Goal: Task Accomplishment & Management: Complete application form

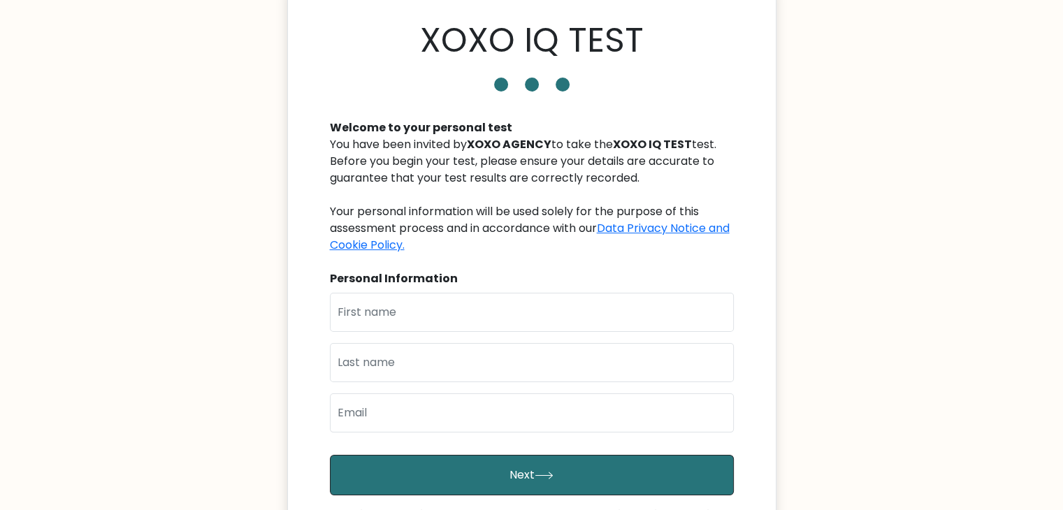
scroll to position [52, 0]
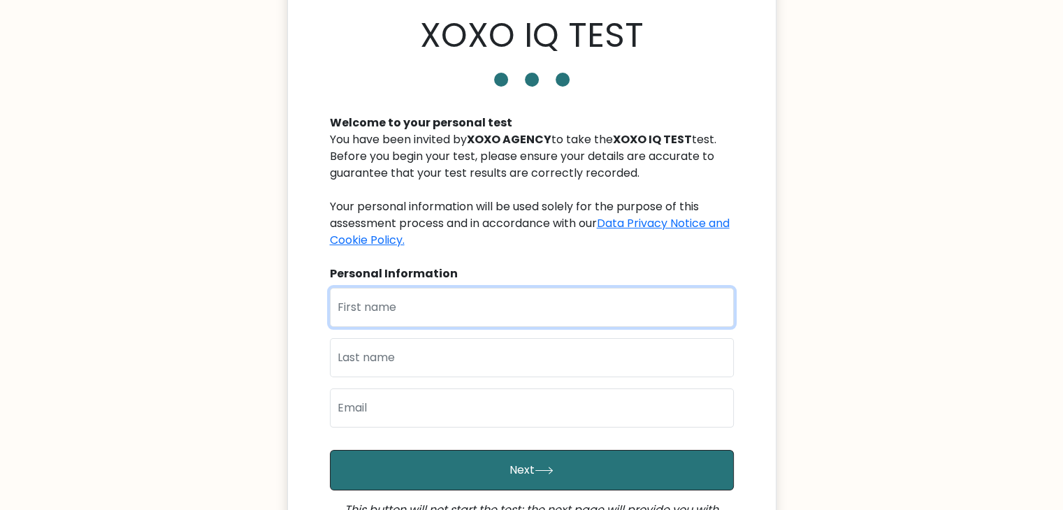
click at [537, 310] on input "text" at bounding box center [532, 307] width 404 height 39
paste input "FAVOUR"
type input "FAVOUR"
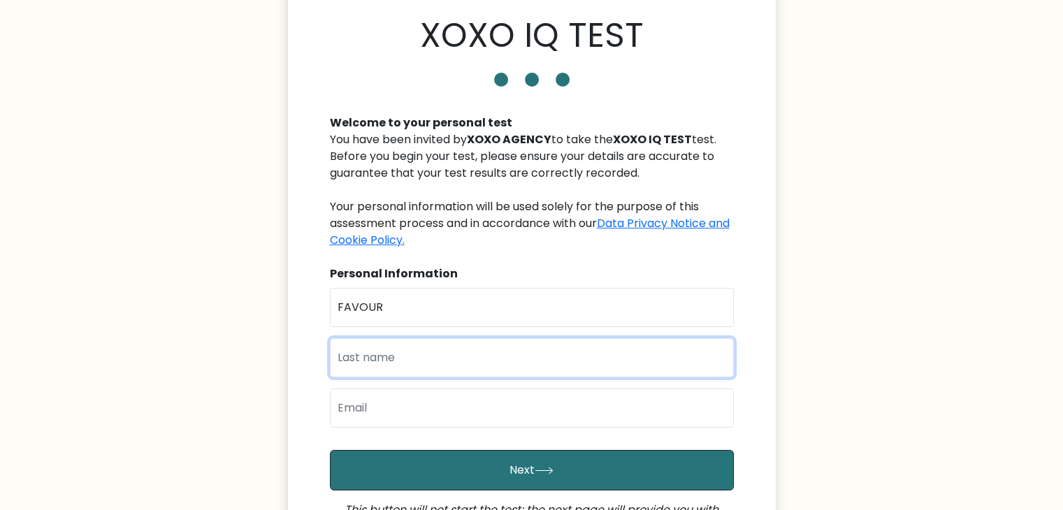
click at [542, 358] on input "text" at bounding box center [532, 357] width 404 height 39
type input "Okoli"
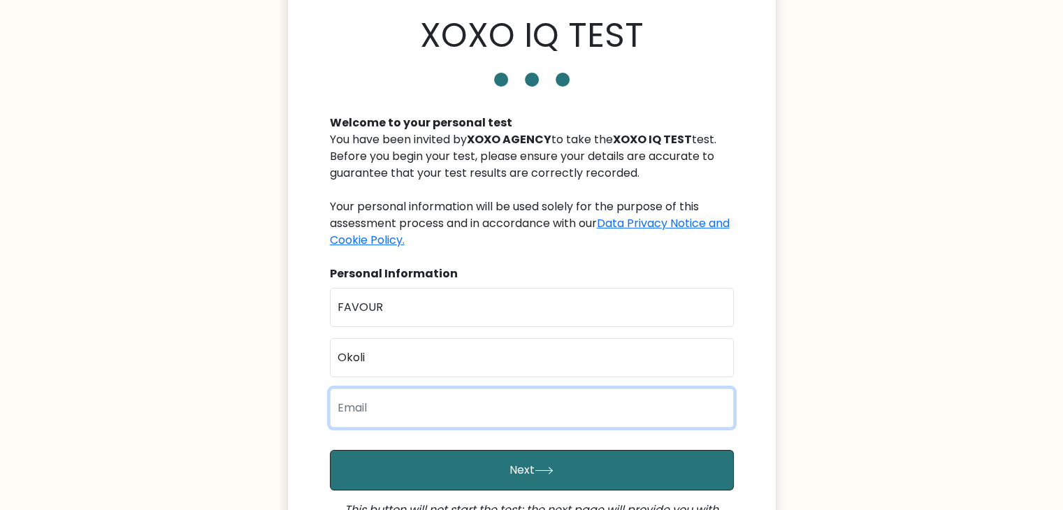
click at [548, 407] on input "email" at bounding box center [532, 407] width 404 height 39
click at [504, 414] on input "email" at bounding box center [532, 407] width 404 height 39
paste input "jewelsmart19@gmail.com"
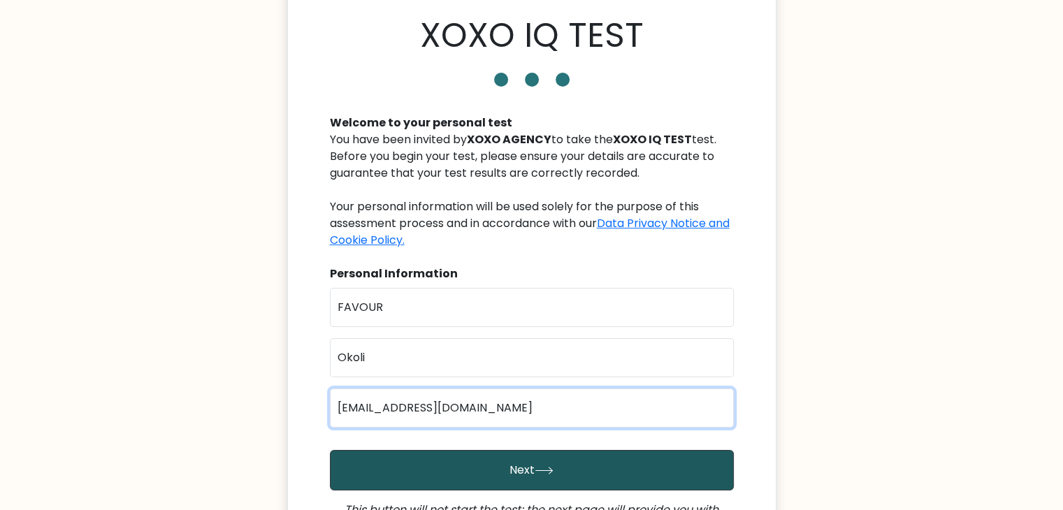
type input "jewelsmart19@gmail.com"
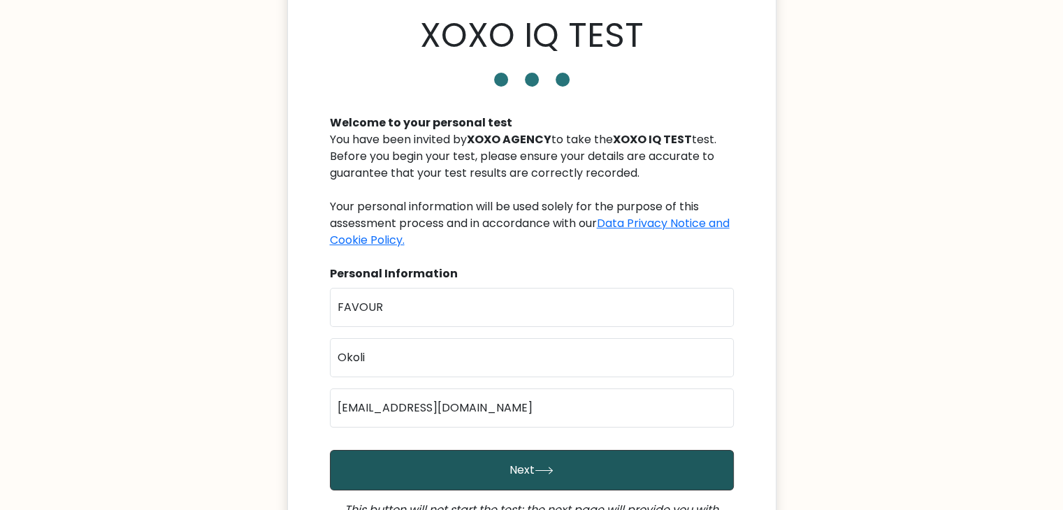
click at [538, 461] on button "Next" at bounding box center [532, 470] width 404 height 41
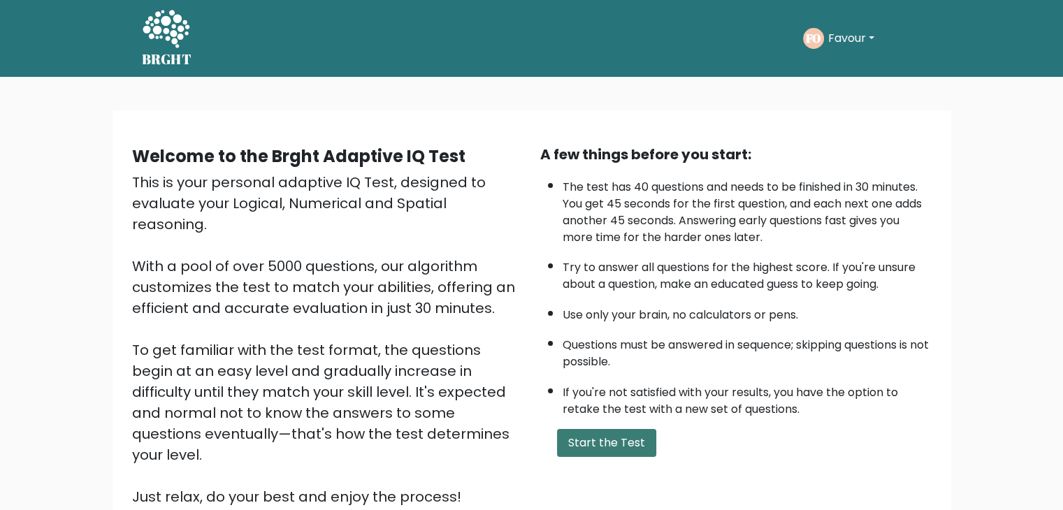
click at [587, 444] on button "Start the Test" at bounding box center [606, 443] width 99 height 28
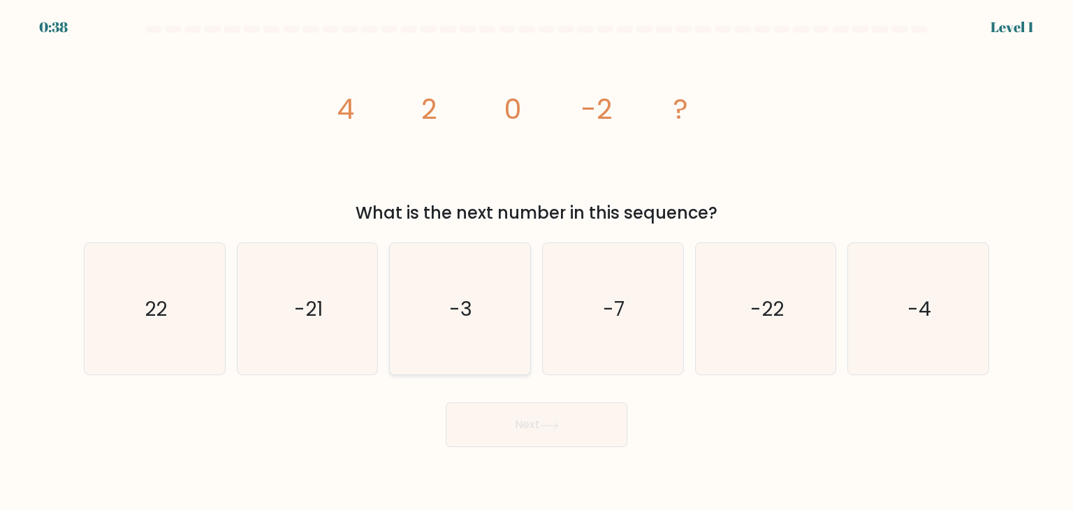
click at [478, 310] on icon "-3" at bounding box center [459, 308] width 131 height 131
click at [537, 262] on input "c. -3" at bounding box center [537, 258] width 1 height 7
radio input "true"
click at [548, 433] on button "Next" at bounding box center [537, 424] width 182 height 45
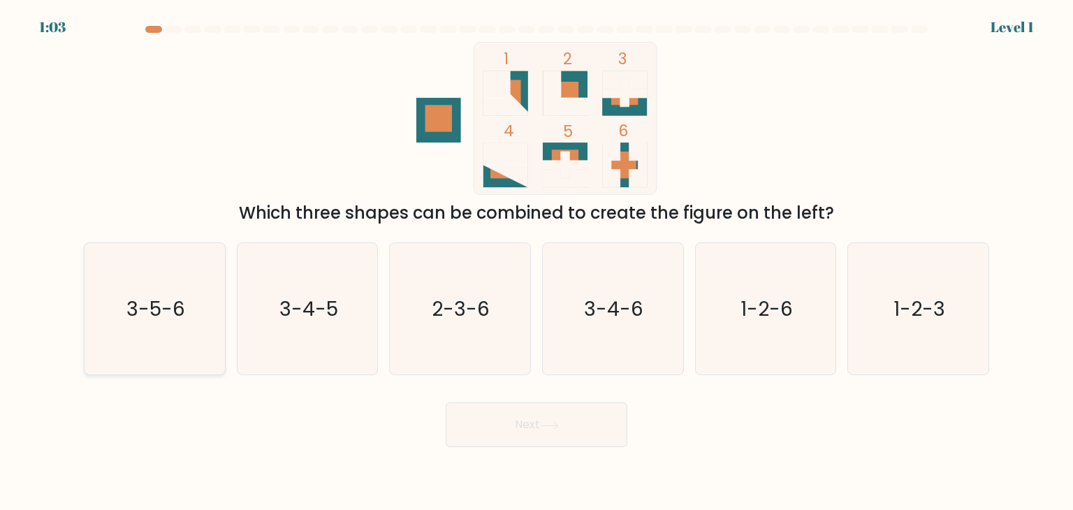
click at [177, 314] on text "3-5-6" at bounding box center [155, 309] width 59 height 28
click at [537, 262] on input "a. 3-5-6" at bounding box center [537, 258] width 1 height 7
radio input "true"
click at [587, 442] on button "Next" at bounding box center [537, 424] width 182 height 45
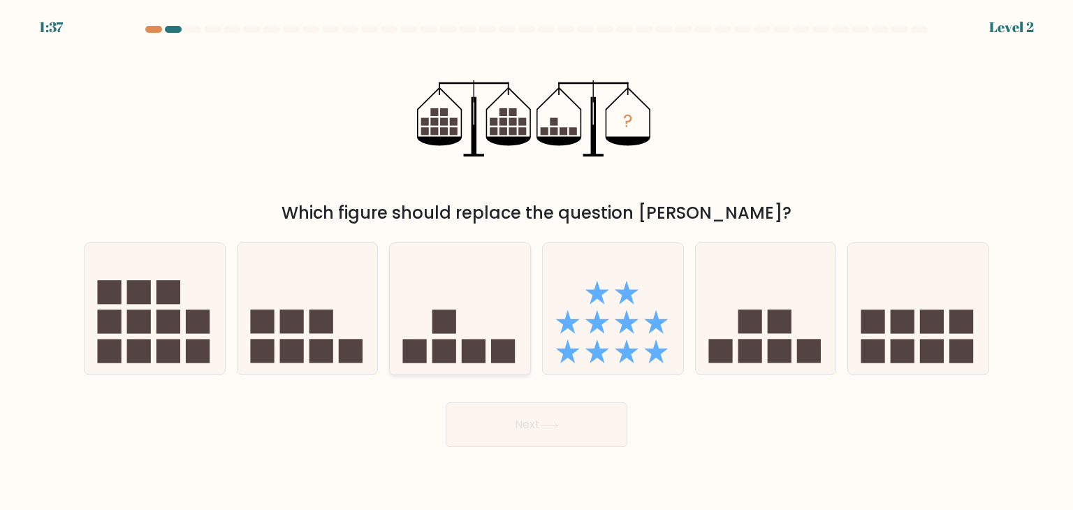
click at [456, 363] on rect at bounding box center [444, 352] width 24 height 24
click at [537, 262] on input "c." at bounding box center [537, 258] width 1 height 7
radio input "true"
click at [509, 425] on button "Next" at bounding box center [537, 424] width 182 height 45
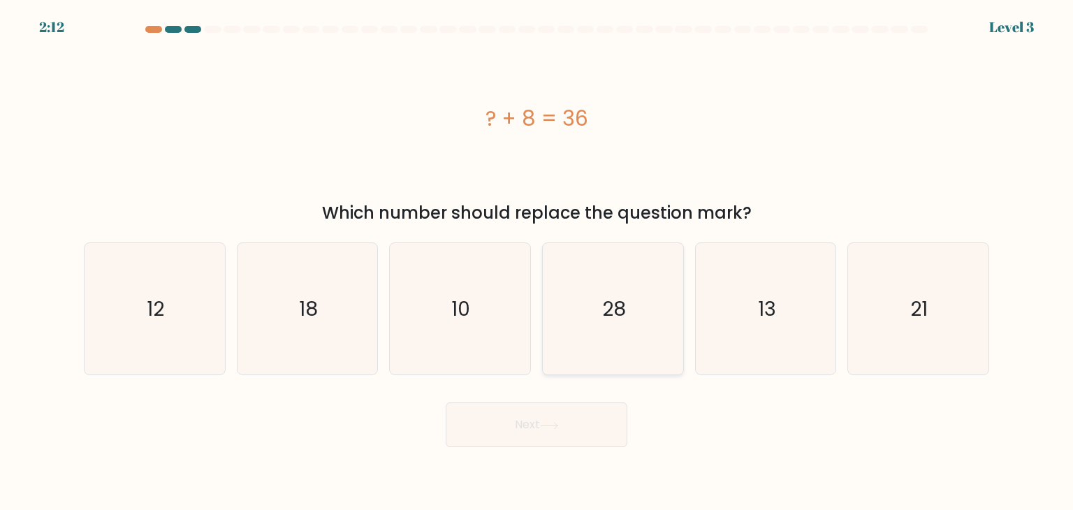
click at [609, 307] on text "28" at bounding box center [614, 309] width 24 height 28
click at [537, 262] on input "d. 28" at bounding box center [537, 258] width 1 height 7
radio input "true"
click at [536, 437] on button "Next" at bounding box center [537, 424] width 182 height 45
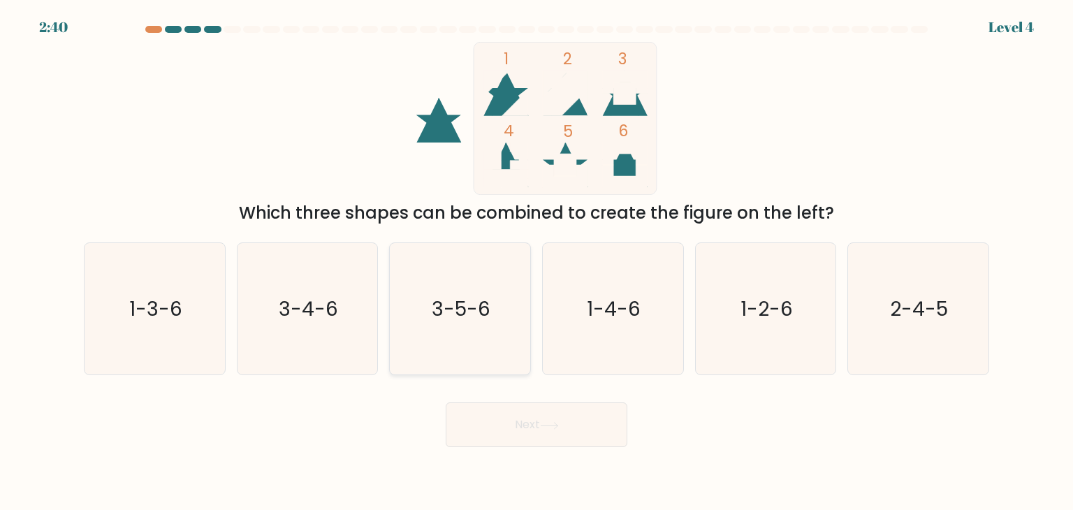
click at [488, 305] on text "3-5-6" at bounding box center [461, 309] width 59 height 28
click at [537, 262] on input "c. 3-5-6" at bounding box center [537, 258] width 1 height 7
radio input "true"
click at [537, 423] on button "Next" at bounding box center [537, 424] width 182 height 45
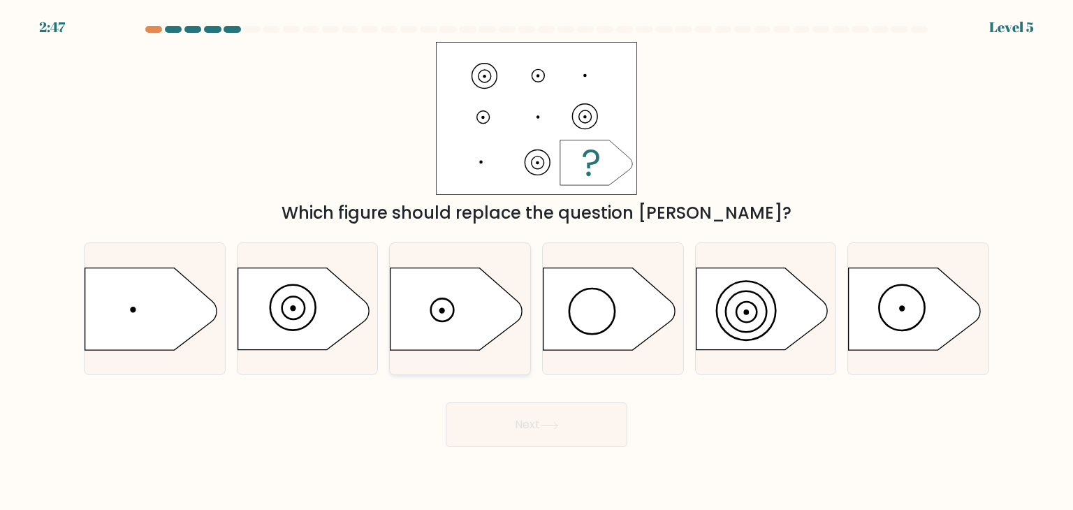
click at [439, 319] on icon at bounding box center [456, 309] width 131 height 82
click at [537, 262] on input "c." at bounding box center [537, 258] width 1 height 7
radio input "true"
click at [558, 425] on icon at bounding box center [549, 425] width 17 height 6
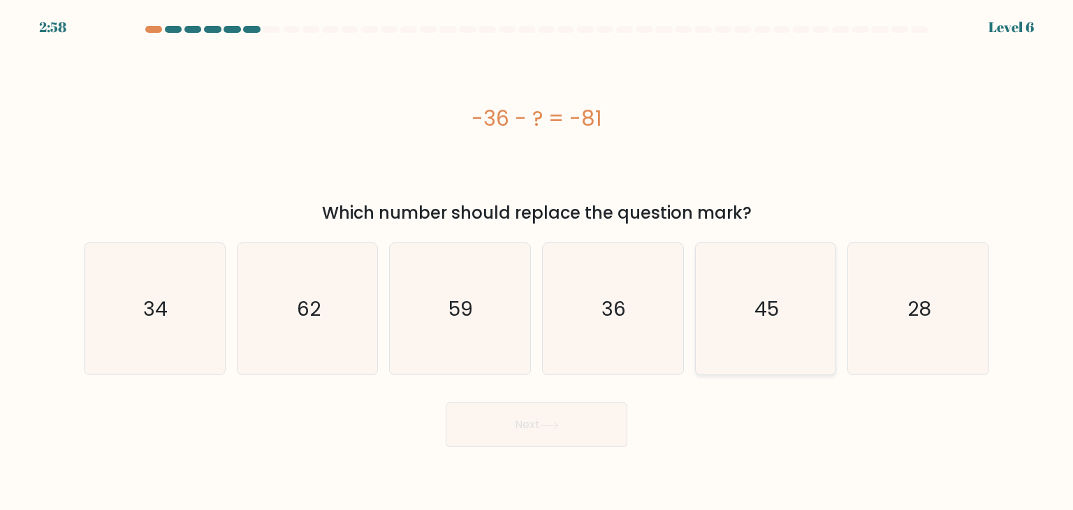
click at [743, 323] on icon "45" at bounding box center [765, 308] width 131 height 131
click at [537, 262] on input "e. 45" at bounding box center [537, 258] width 1 height 7
radio input "true"
click at [574, 414] on button "Next" at bounding box center [537, 424] width 182 height 45
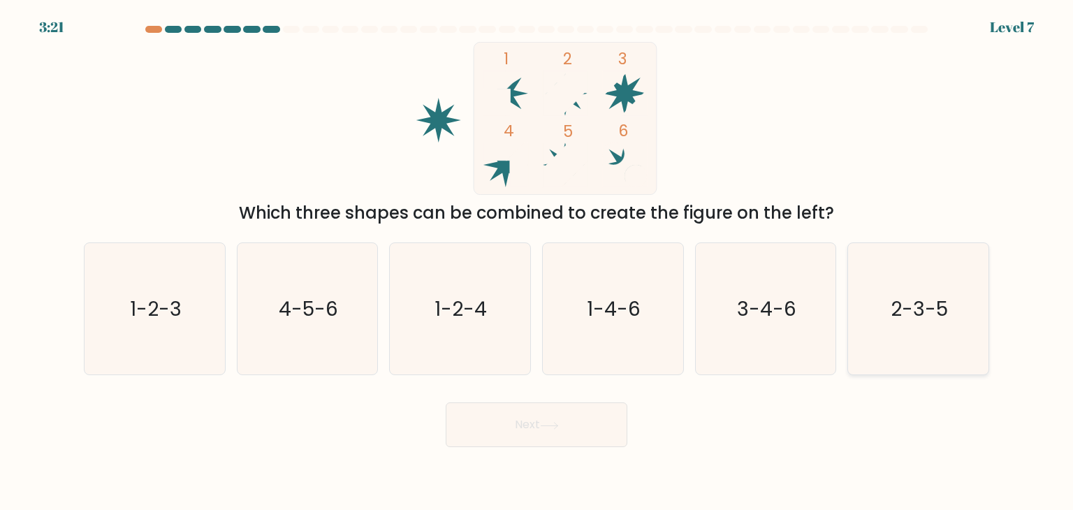
click at [922, 331] on icon "2-3-5" at bounding box center [917, 308] width 131 height 131
click at [537, 262] on input "f. 2-3-5" at bounding box center [537, 258] width 1 height 7
radio input "true"
click at [546, 417] on button "Next" at bounding box center [537, 424] width 182 height 45
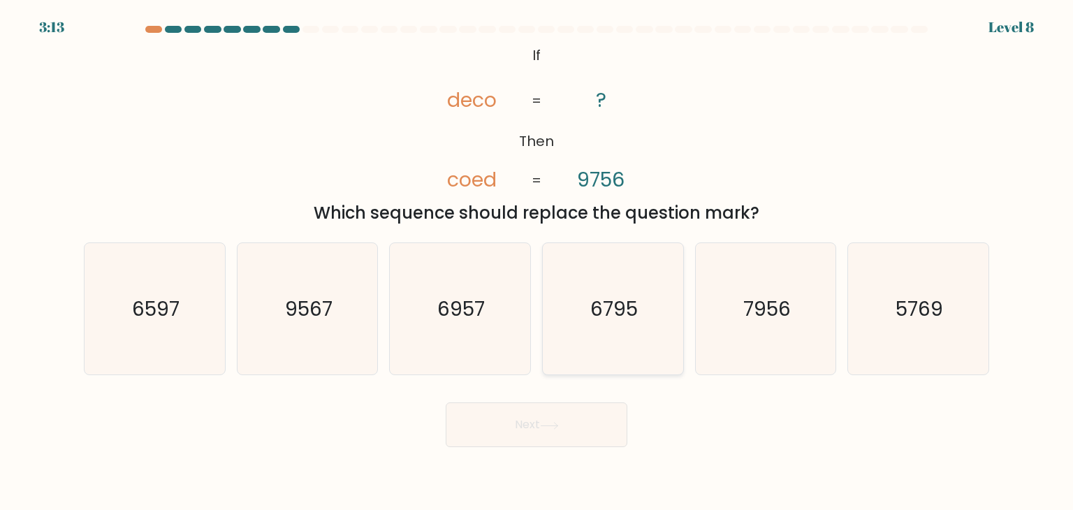
click at [616, 335] on icon "6795" at bounding box center [612, 308] width 131 height 131
click at [537, 262] on input "d. 6795" at bounding box center [537, 258] width 1 height 7
radio input "true"
click at [170, 321] on text "6597" at bounding box center [156, 309] width 48 height 28
click at [537, 262] on input "a. 6597" at bounding box center [537, 258] width 1 height 7
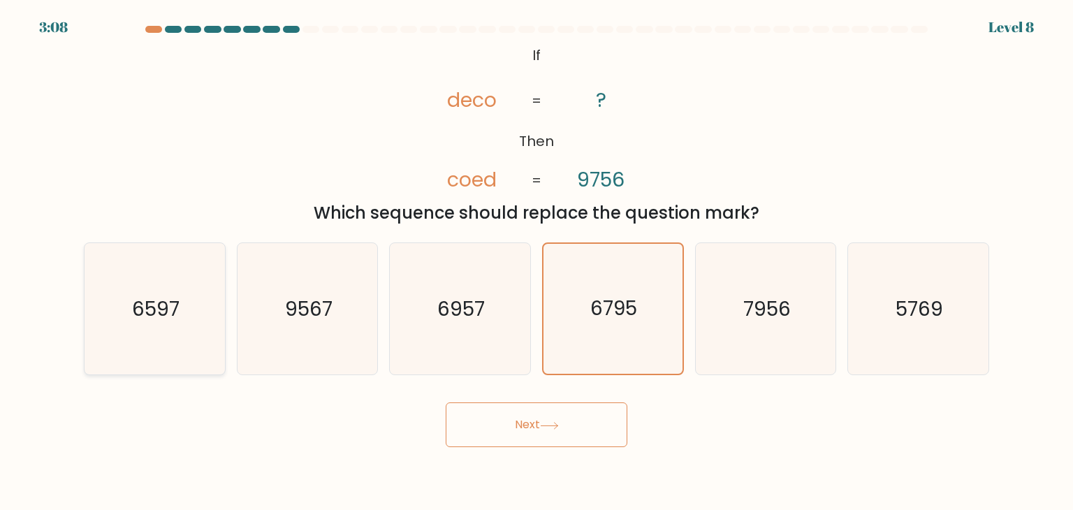
radio input "true"
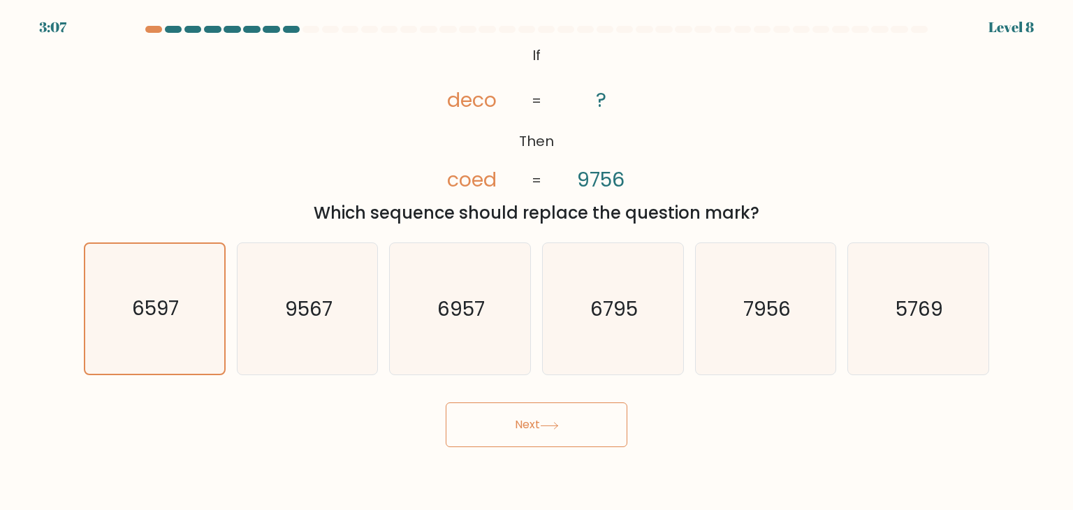
click at [538, 439] on button "Next" at bounding box center [537, 424] width 182 height 45
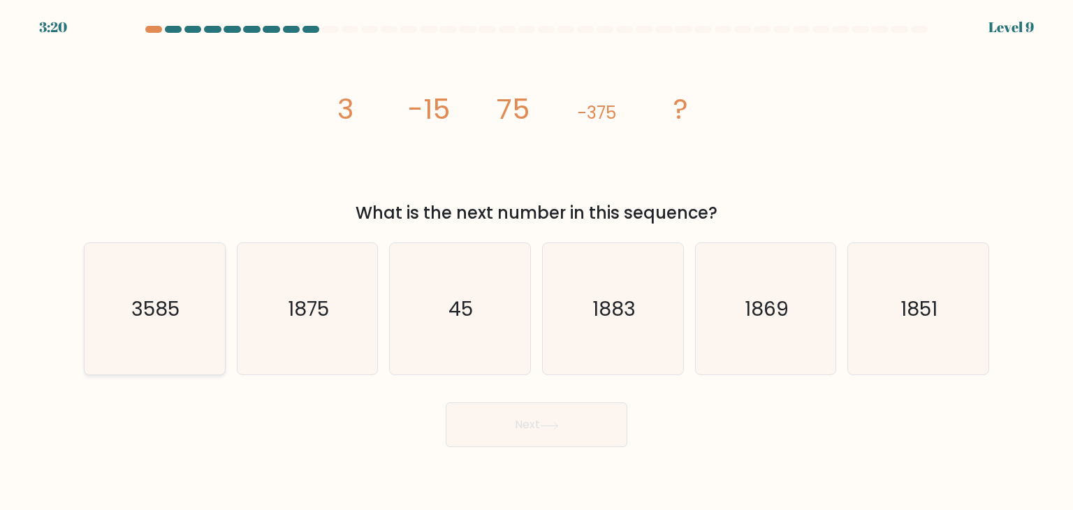
click at [164, 322] on text "3585" at bounding box center [156, 309] width 48 height 28
click at [537, 262] on input "a. 3585" at bounding box center [537, 258] width 1 height 7
radio input "true"
click at [556, 430] on button "Next" at bounding box center [537, 424] width 182 height 45
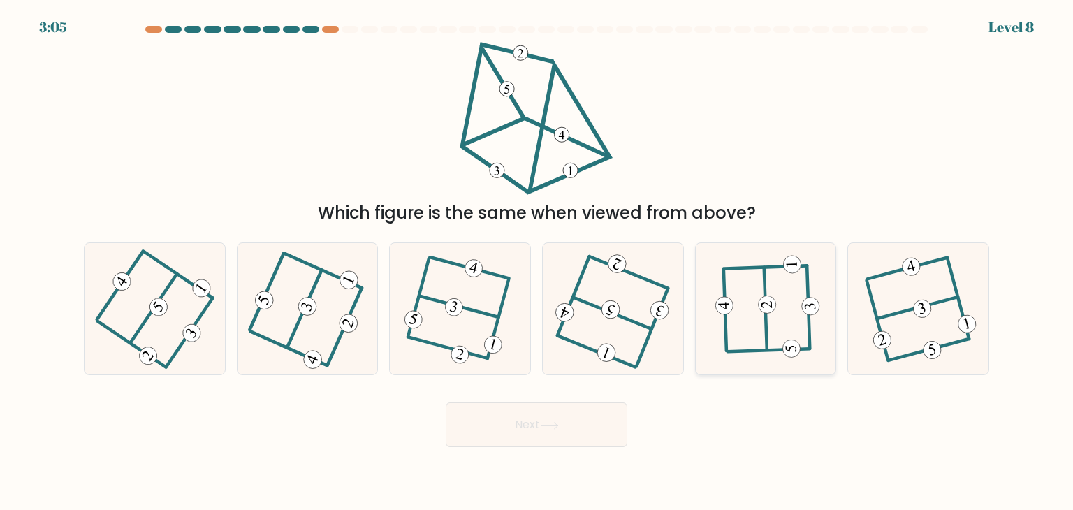
click at [815, 334] on icon at bounding box center [766, 308] width 103 height 105
click at [537, 262] on input "e." at bounding box center [537, 258] width 1 height 7
radio input "true"
click at [615, 434] on button "Next" at bounding box center [537, 424] width 182 height 45
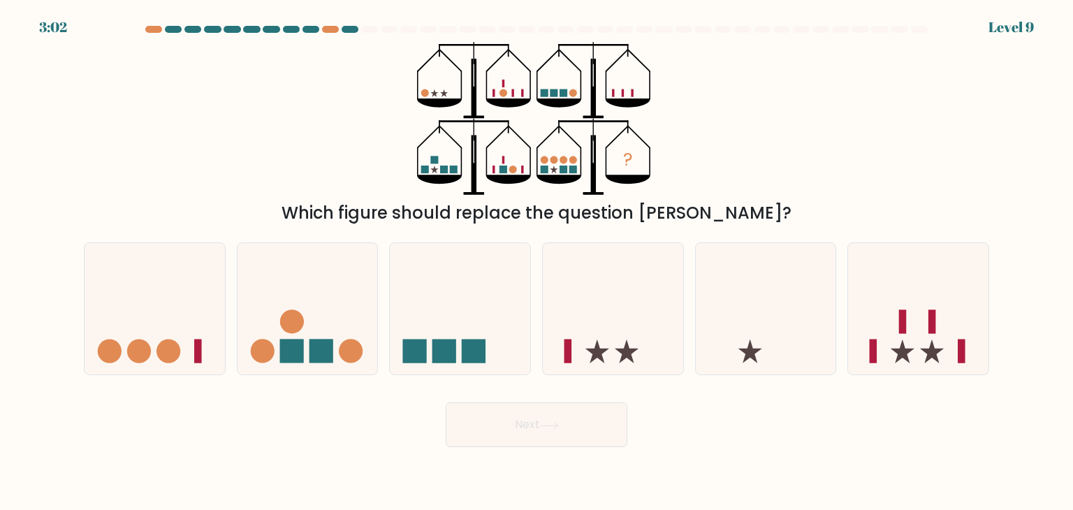
click at [615, 434] on button "Next" at bounding box center [537, 424] width 182 height 45
click at [914, 335] on icon at bounding box center [918, 309] width 140 height 116
click at [537, 262] on input "f." at bounding box center [537, 258] width 1 height 7
radio input "true"
click at [564, 414] on button "Next" at bounding box center [537, 424] width 182 height 45
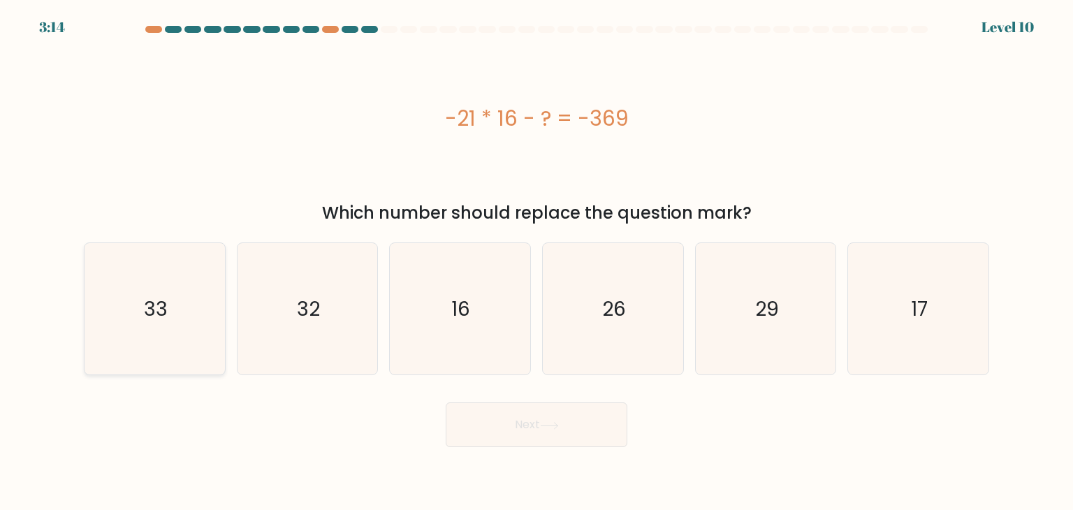
click at [187, 313] on icon "33" at bounding box center [154, 308] width 131 height 131
click at [537, 262] on input "a. 33" at bounding box center [537, 258] width 1 height 7
radio input "true"
click at [520, 418] on button "Next" at bounding box center [537, 424] width 182 height 45
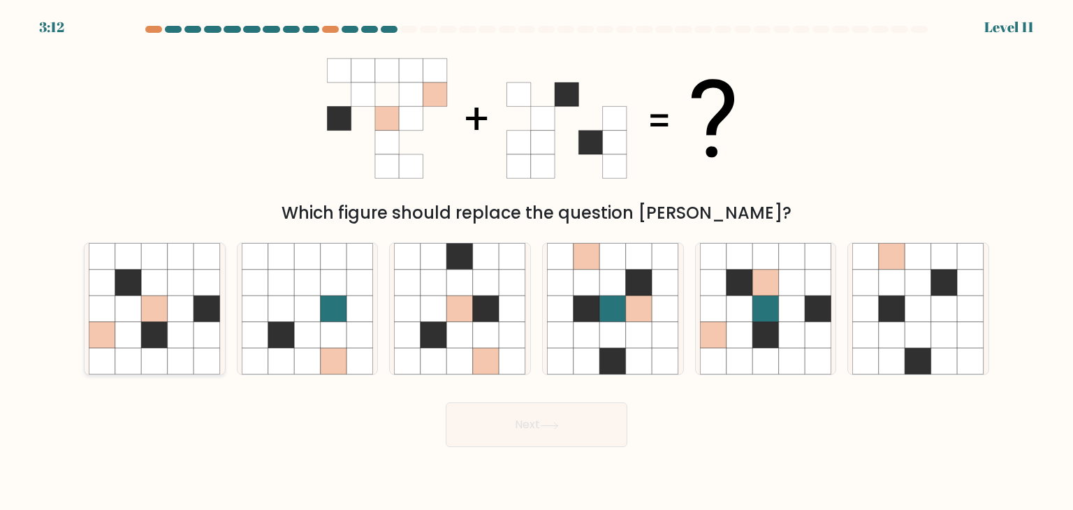
click at [182, 360] on icon at bounding box center [181, 362] width 27 height 27
click at [537, 262] on input "a." at bounding box center [537, 258] width 1 height 7
radio input "true"
click at [529, 442] on button "Next" at bounding box center [537, 424] width 182 height 45
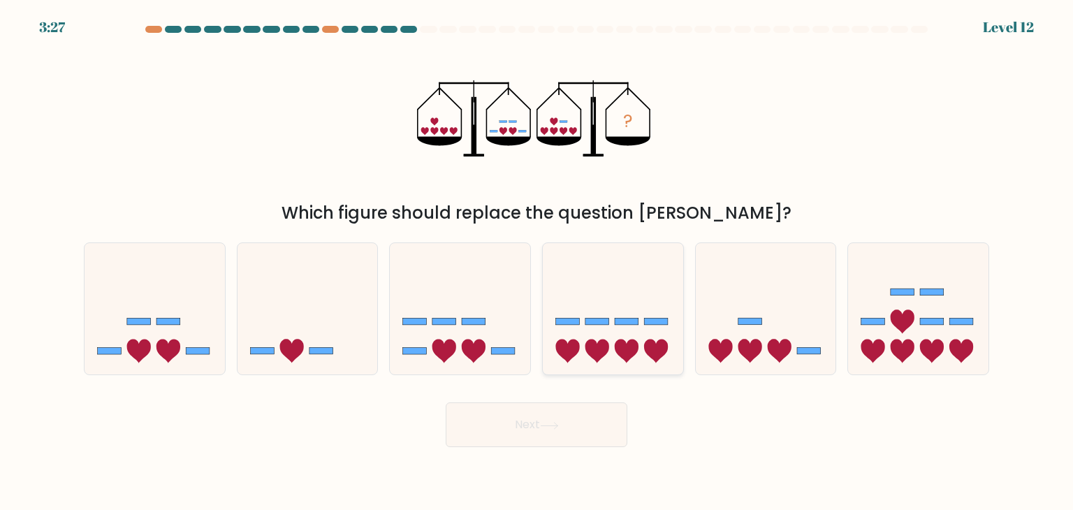
click at [646, 347] on icon at bounding box center [656, 352] width 24 height 24
click at [537, 262] on input "d." at bounding box center [537, 258] width 1 height 7
radio input "true"
click at [569, 412] on button "Next" at bounding box center [537, 424] width 182 height 45
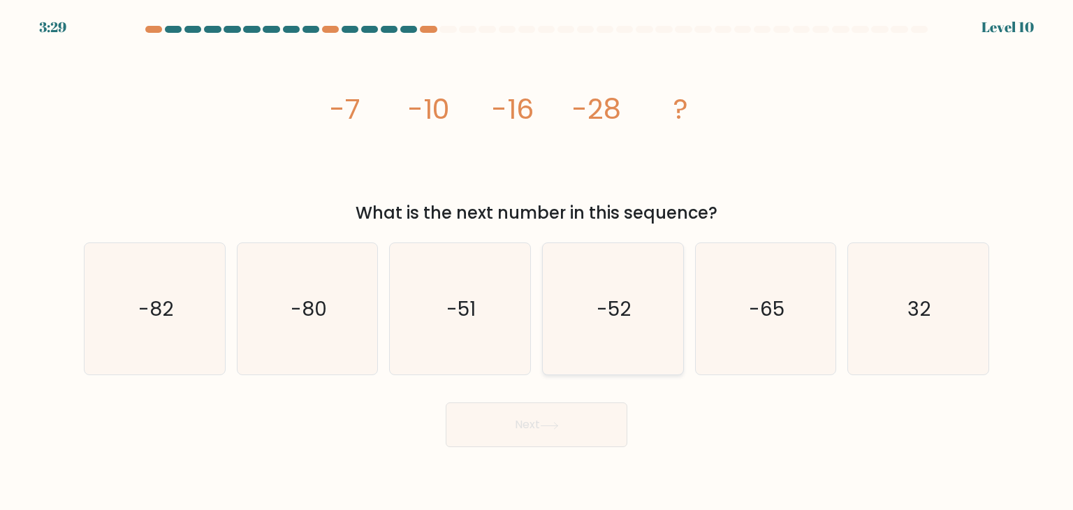
click at [608, 310] on text "-52" at bounding box center [614, 309] width 34 height 28
click at [537, 262] on input "d. -52" at bounding box center [537, 258] width 1 height 7
radio input "true"
click at [574, 428] on button "Next" at bounding box center [537, 424] width 182 height 45
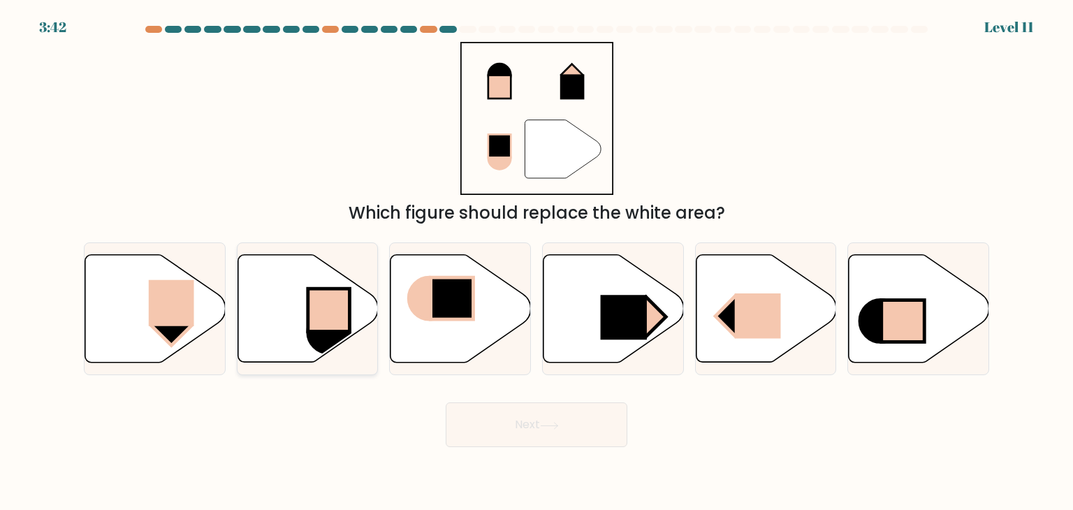
click at [312, 316] on rect at bounding box center [329, 310] width 42 height 43
click at [537, 262] on input "b." at bounding box center [537, 258] width 1 height 7
radio input "true"
click at [578, 421] on button "Next" at bounding box center [537, 424] width 182 height 45
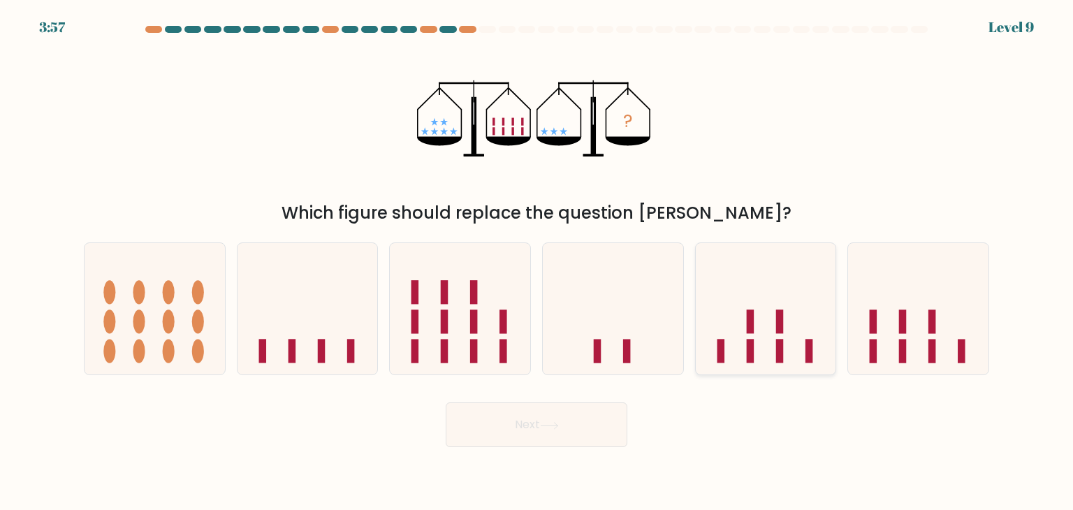
click at [780, 311] on rect at bounding box center [780, 322] width 8 height 24
click at [537, 262] on input "e." at bounding box center [537, 258] width 1 height 7
radio input "true"
click at [547, 437] on button "Next" at bounding box center [537, 424] width 182 height 45
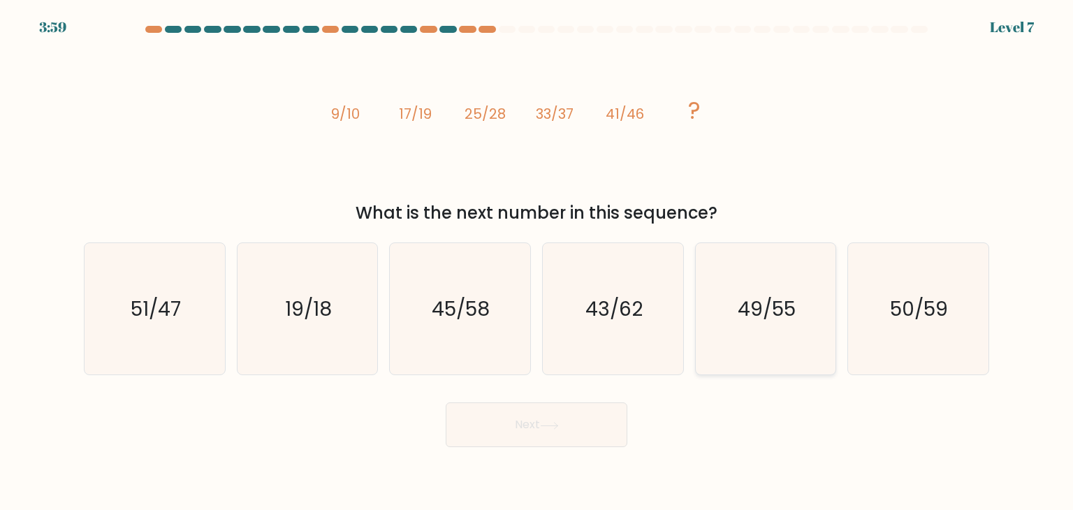
click at [766, 317] on text "49/55" at bounding box center [767, 309] width 58 height 28
click at [537, 262] on input "e. 49/55" at bounding box center [537, 258] width 1 height 7
radio input "true"
click at [558, 423] on icon at bounding box center [549, 425] width 17 height 6
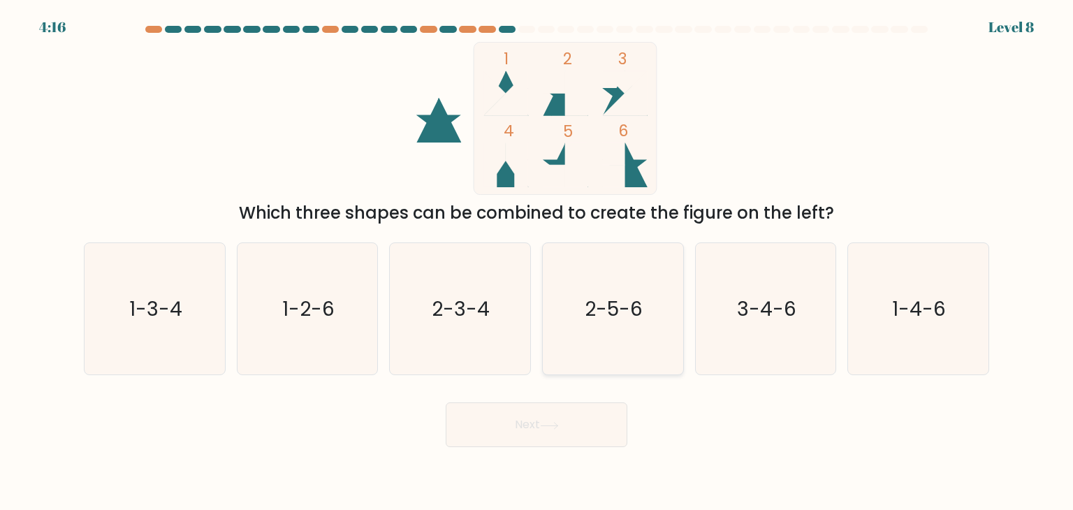
click at [592, 328] on icon "2-5-6" at bounding box center [612, 308] width 131 height 131
click at [537, 262] on input "d. 2-5-6" at bounding box center [537, 258] width 1 height 7
radio input "true"
click at [566, 425] on button "Next" at bounding box center [537, 424] width 182 height 45
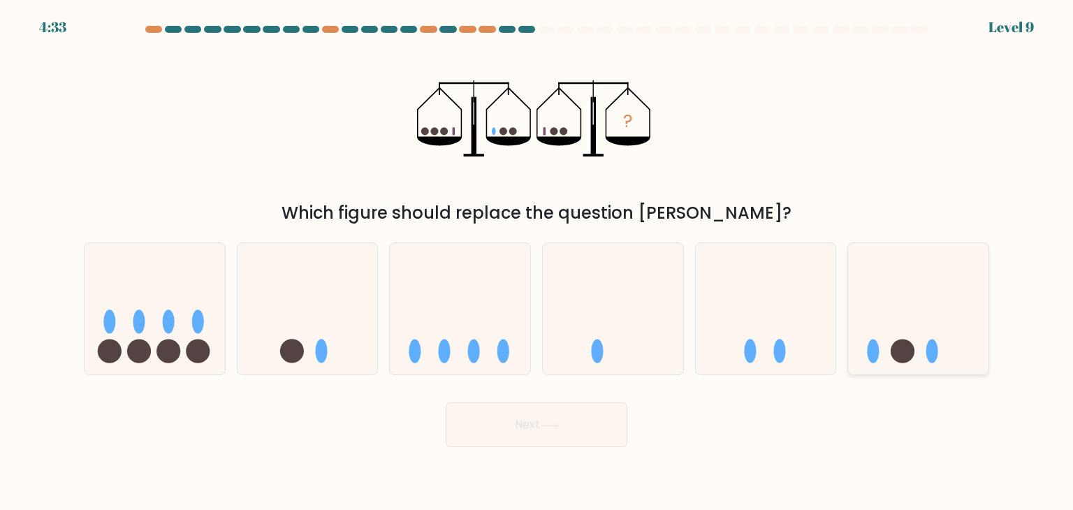
click at [933, 321] on icon at bounding box center [918, 309] width 140 height 116
click at [537, 262] on input "f." at bounding box center [537, 258] width 1 height 7
radio input "true"
click at [595, 428] on button "Next" at bounding box center [537, 424] width 182 height 45
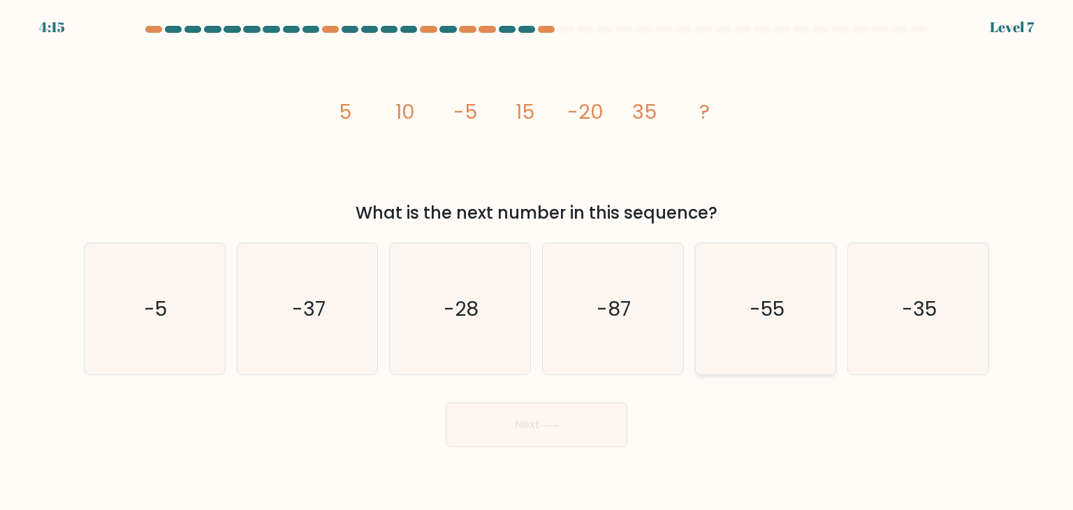
click at [777, 342] on icon "-55" at bounding box center [765, 308] width 131 height 131
click at [537, 262] on input "e. -55" at bounding box center [537, 258] width 1 height 7
radio input "true"
click at [568, 421] on button "Next" at bounding box center [537, 424] width 182 height 45
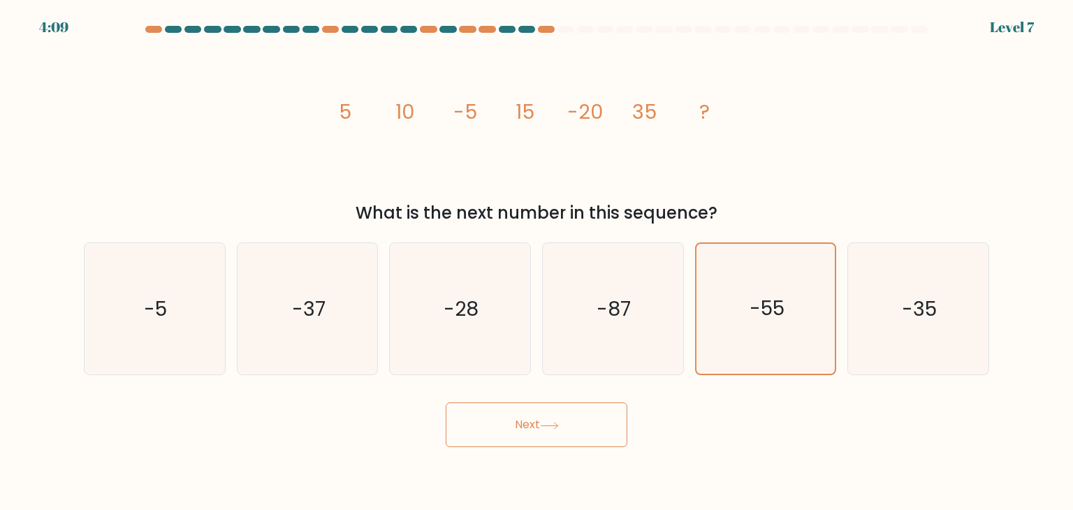
click at [531, 418] on button "Next" at bounding box center [537, 424] width 182 height 45
click at [522, 424] on button "Next" at bounding box center [537, 424] width 182 height 45
click at [588, 428] on button "Next" at bounding box center [537, 424] width 182 height 45
click at [565, 423] on button "Next" at bounding box center [537, 424] width 182 height 45
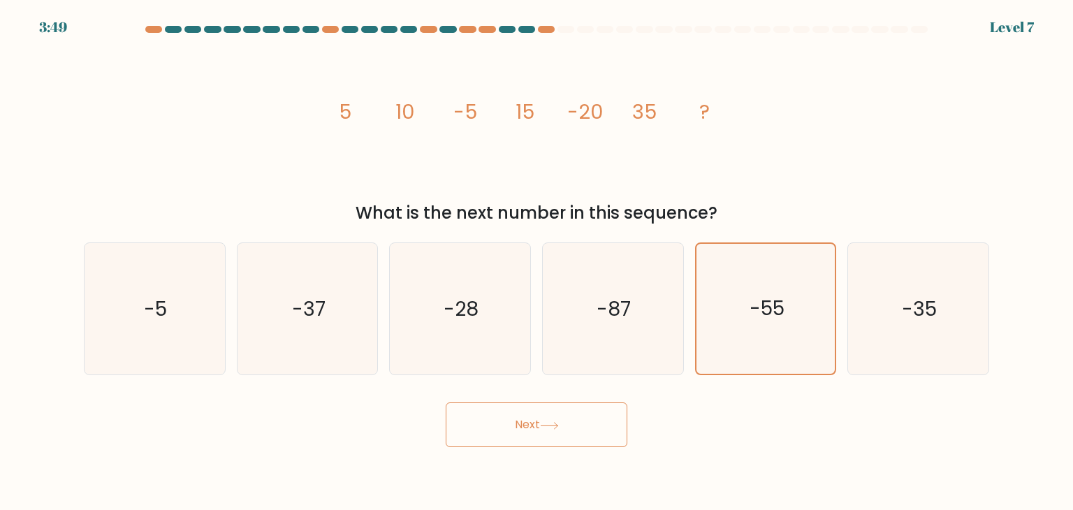
click at [565, 423] on button "Next" at bounding box center [537, 424] width 182 height 45
drag, startPoint x: 744, startPoint y: 342, endPoint x: 565, endPoint y: 418, distance: 195.0
click at [565, 418] on form at bounding box center [536, 236] width 1073 height 421
click at [565, 418] on button "Next" at bounding box center [537, 424] width 182 height 45
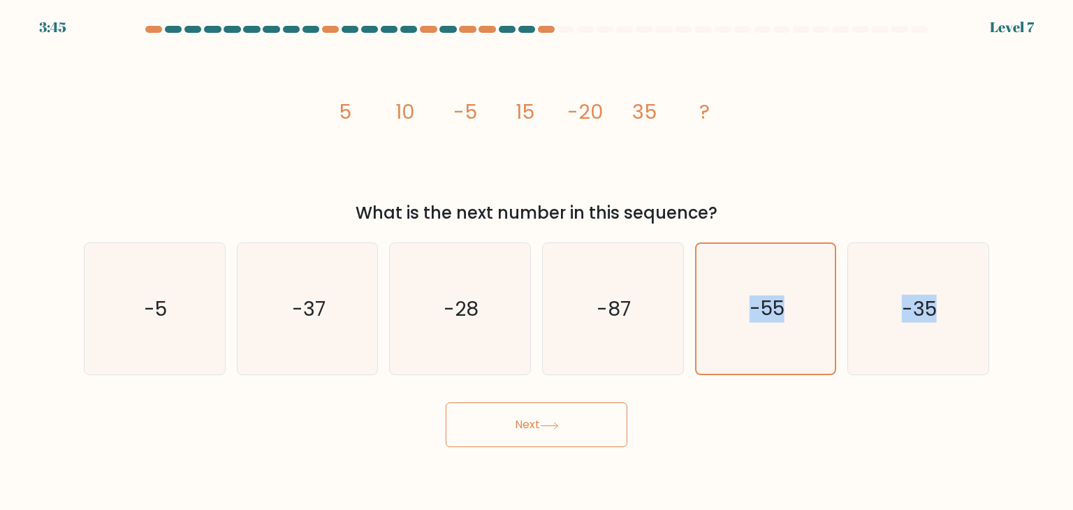
click at [534, 442] on button "Next" at bounding box center [537, 424] width 182 height 45
click at [949, 157] on div "image/svg+xml 5 10 -5 15 -20 35 ? What is the next number in this sequence?" at bounding box center [536, 134] width 922 height 184
click at [727, 322] on icon "-55" at bounding box center [766, 309] width 130 height 130
click at [537, 262] on input "e. -55" at bounding box center [537, 258] width 1 height 7
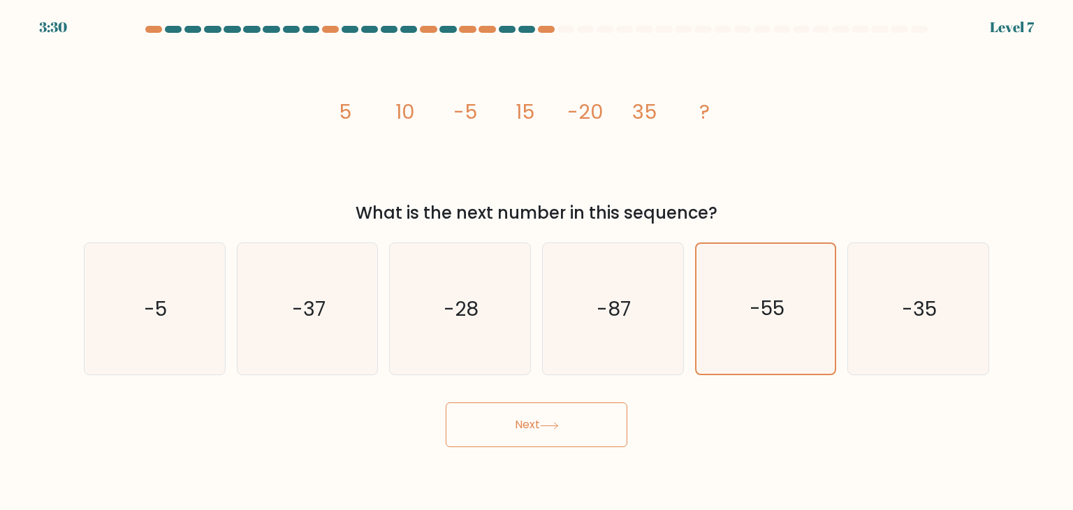
click at [553, 425] on icon at bounding box center [549, 425] width 17 height 6
click at [525, 410] on button "Next" at bounding box center [537, 424] width 182 height 45
drag, startPoint x: 525, startPoint y: 410, endPoint x: 530, endPoint y: 423, distance: 13.8
click at [530, 423] on button "Next" at bounding box center [537, 424] width 182 height 45
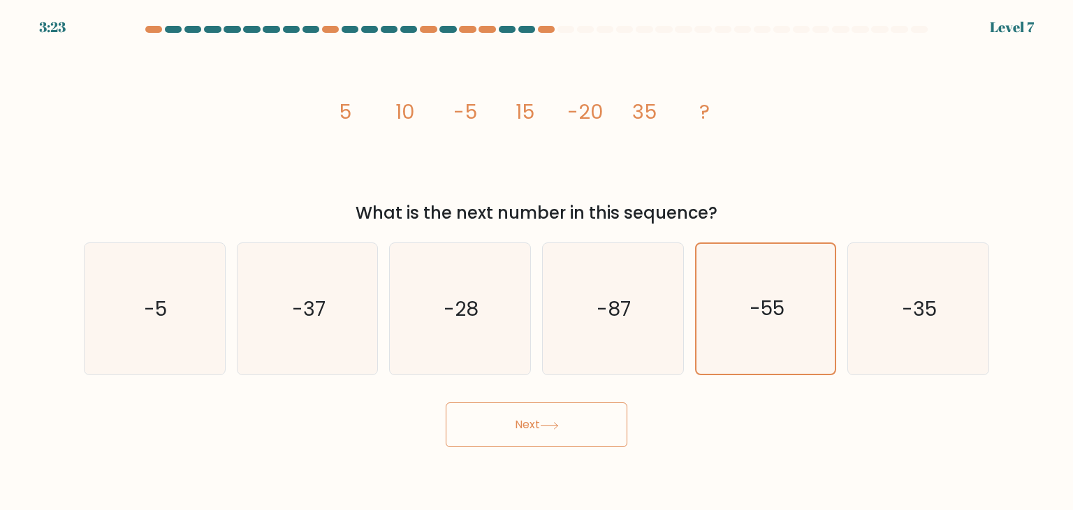
click at [530, 423] on button "Next" at bounding box center [537, 424] width 182 height 45
click at [562, 443] on button "Next" at bounding box center [537, 424] width 182 height 45
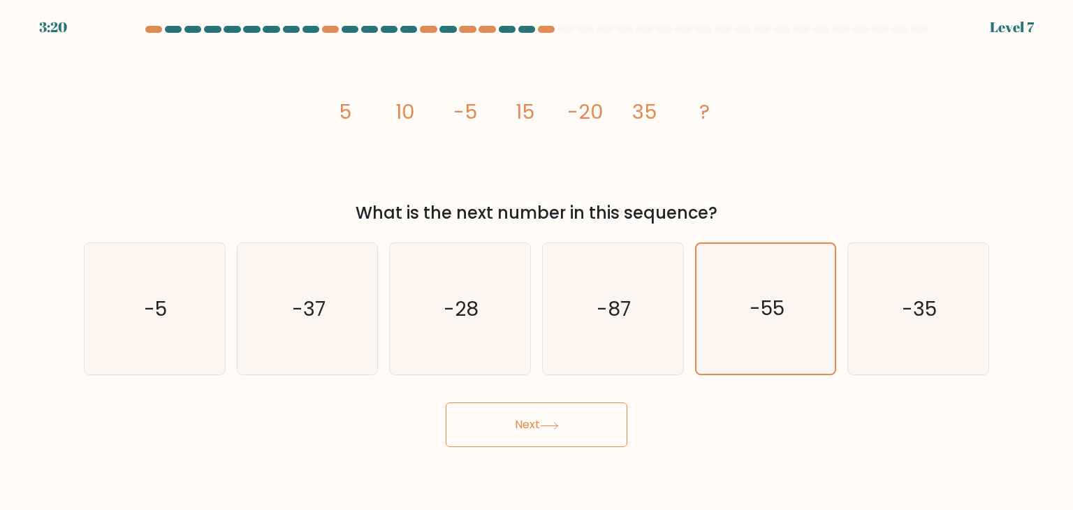
click at [562, 443] on button "Next" at bounding box center [537, 424] width 182 height 45
drag, startPoint x: 562, startPoint y: 443, endPoint x: 617, endPoint y: 299, distance: 153.9
click at [617, 299] on form at bounding box center [536, 236] width 1073 height 421
click at [617, 299] on text "-87" at bounding box center [614, 309] width 34 height 28
click at [537, 262] on input "d. -87" at bounding box center [537, 258] width 1 height 7
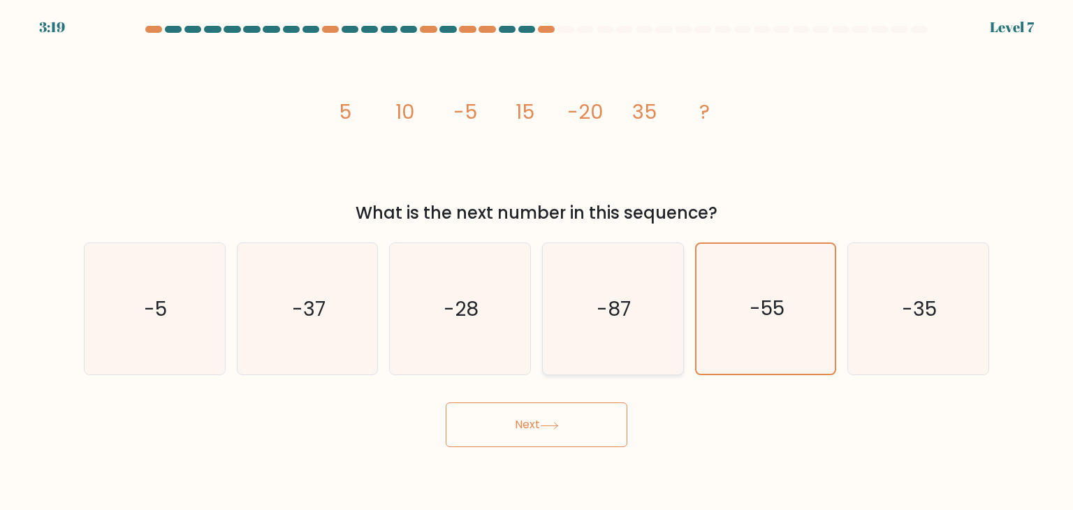
radio input "true"
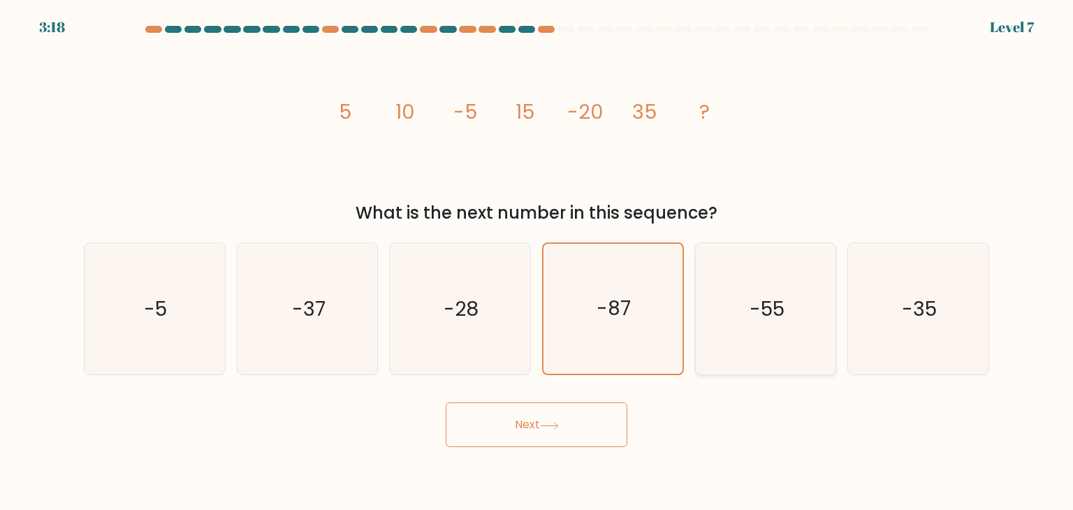
click at [720, 289] on icon "-55" at bounding box center [765, 308] width 131 height 131
click at [537, 262] on input "e. -55" at bounding box center [537, 258] width 1 height 7
radio input "true"
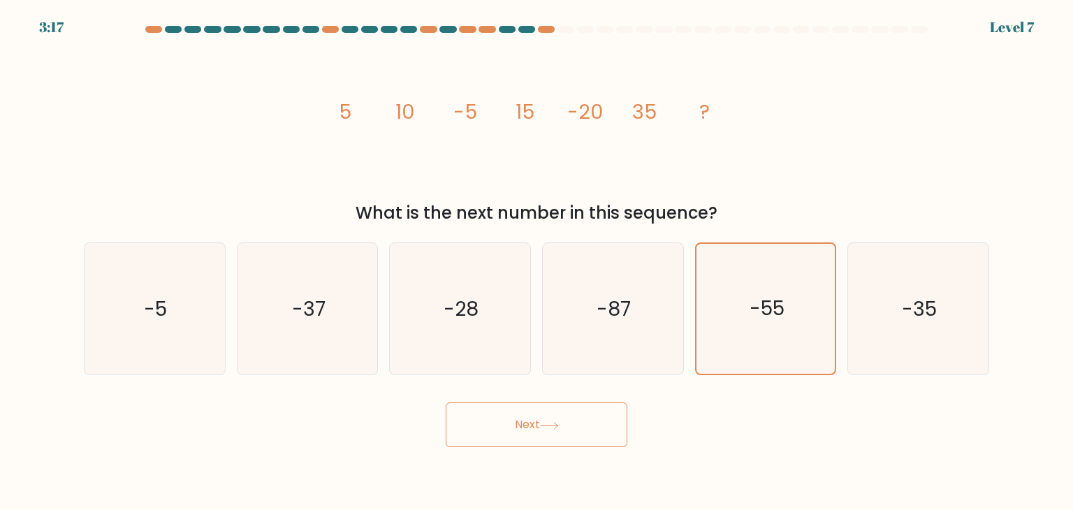
click at [585, 434] on button "Next" at bounding box center [537, 424] width 182 height 45
click at [446, 402] on button "Next" at bounding box center [537, 424] width 182 height 45
click at [608, 425] on button "Next" at bounding box center [537, 424] width 182 height 45
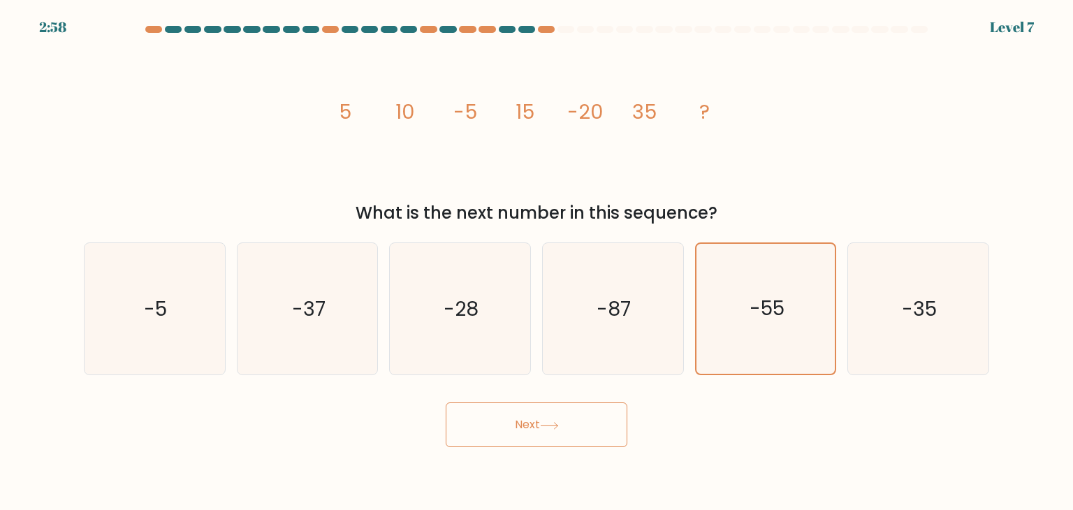
click at [608, 425] on button "Next" at bounding box center [537, 424] width 182 height 45
click at [536, 441] on button "Next" at bounding box center [537, 424] width 182 height 45
click at [553, 423] on icon at bounding box center [549, 426] width 19 height 8
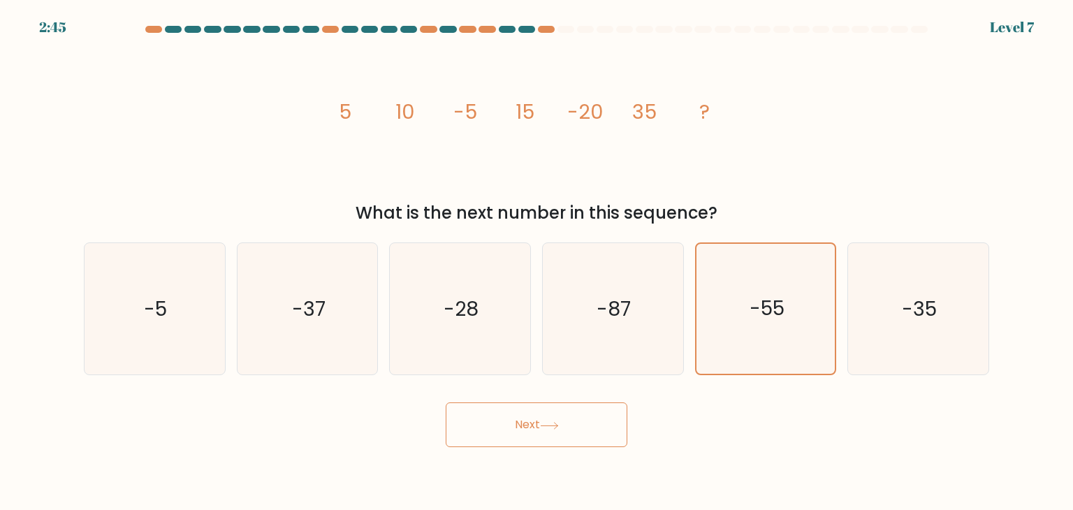
click at [553, 423] on icon at bounding box center [549, 426] width 19 height 8
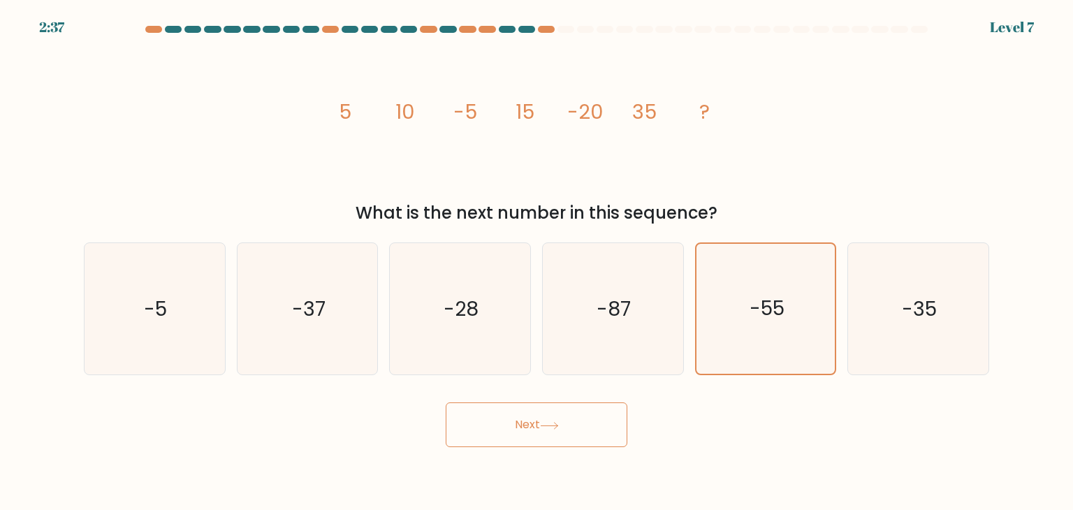
click at [553, 423] on icon at bounding box center [549, 426] width 19 height 8
drag, startPoint x: 755, startPoint y: 316, endPoint x: 552, endPoint y: 427, distance: 230.7
click at [552, 427] on form at bounding box center [536, 236] width 1073 height 421
click at [552, 427] on icon at bounding box center [549, 426] width 19 height 8
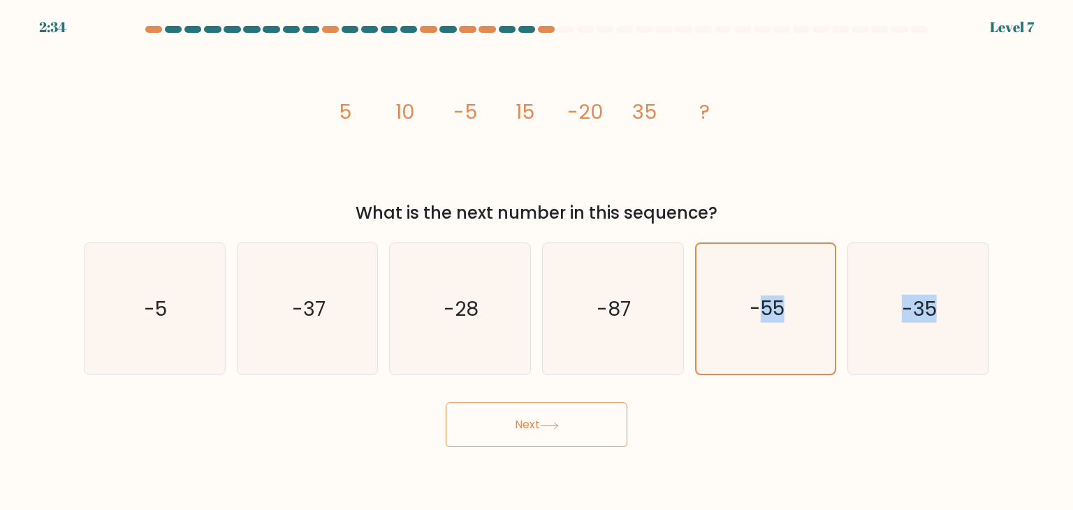
click at [552, 427] on icon at bounding box center [549, 426] width 19 height 8
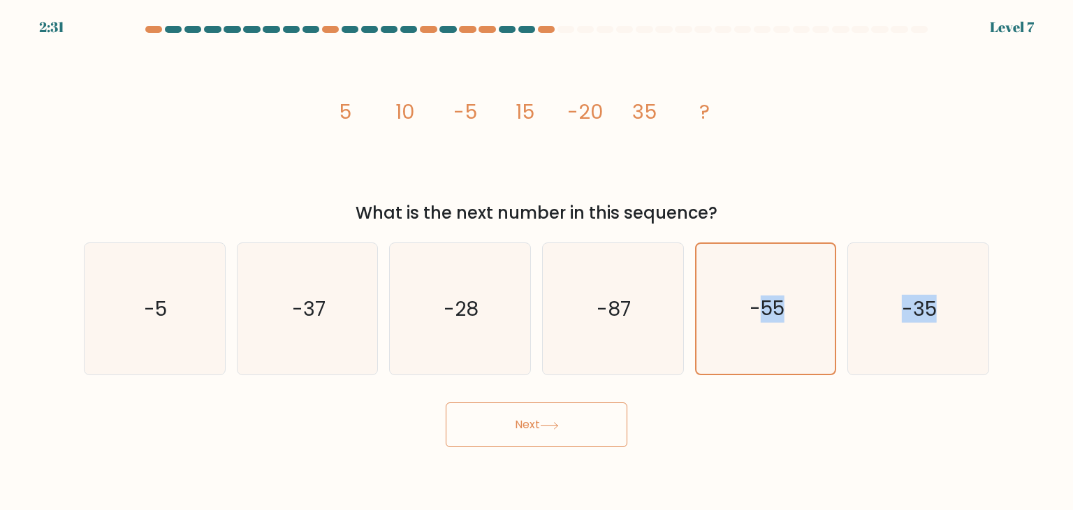
click at [552, 427] on icon at bounding box center [549, 426] width 19 height 8
drag, startPoint x: 552, startPoint y: 427, endPoint x: 481, endPoint y: 414, distance: 72.4
click at [481, 414] on button "Next" at bounding box center [537, 424] width 182 height 45
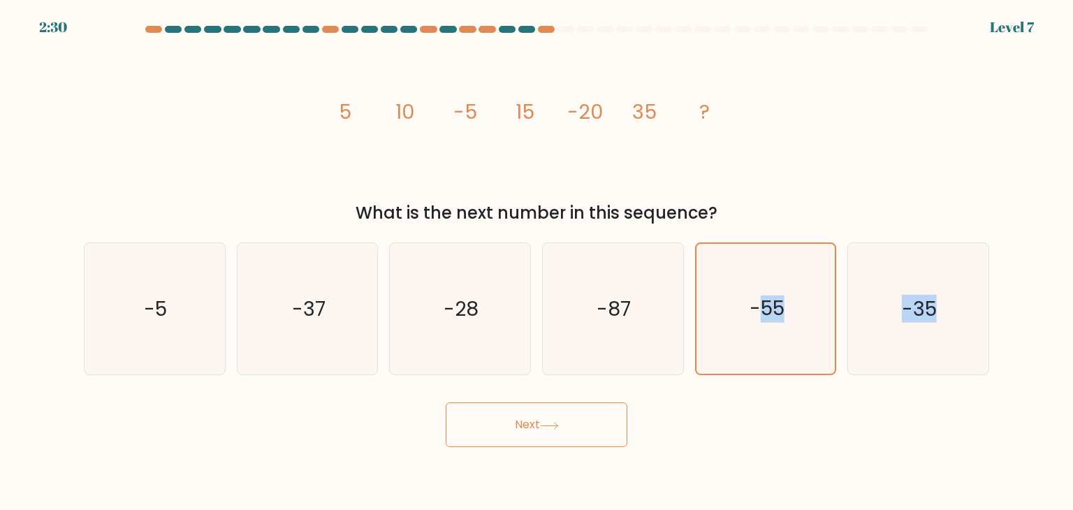
click at [481, 414] on button "Next" at bounding box center [537, 424] width 182 height 45
click at [446, 402] on button "Next" at bounding box center [537, 424] width 182 height 45
click at [786, 234] on div "a. -5 b. -37" at bounding box center [536, 303] width 917 height 144
click at [576, 423] on button "Next" at bounding box center [537, 424] width 182 height 45
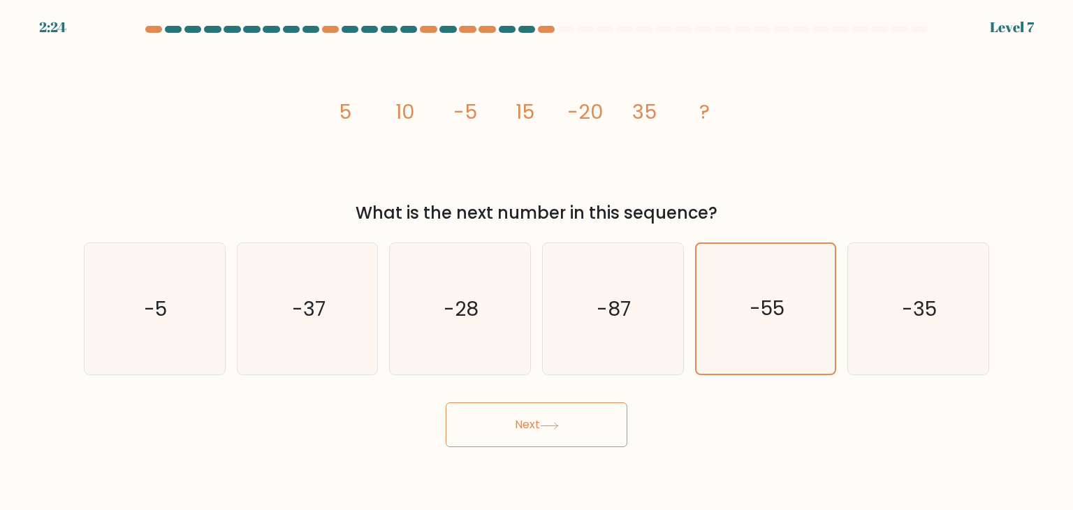
click at [576, 423] on button "Next" at bounding box center [537, 424] width 182 height 45
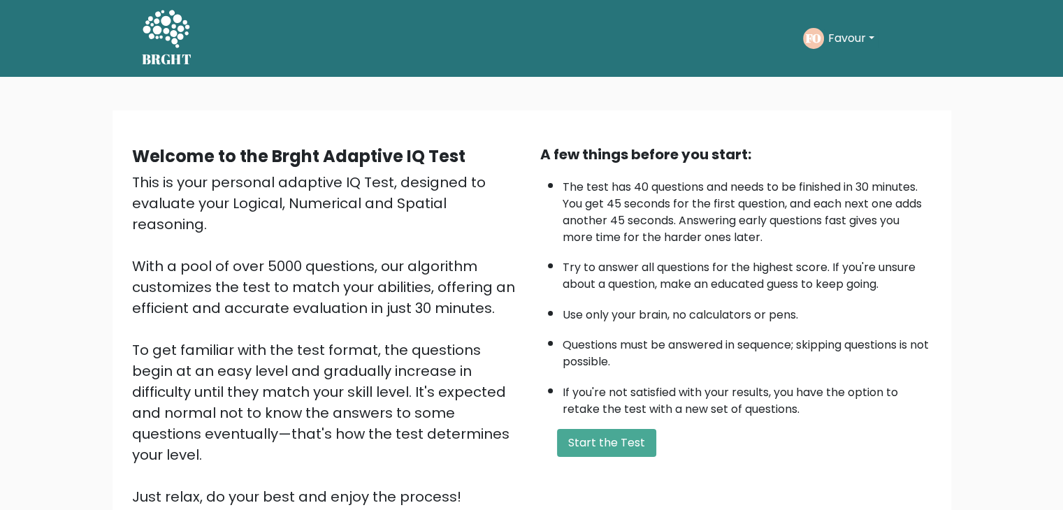
click at [467, 210] on div "This is your personal adaptive IQ Test, designed to evaluate your Logical, Nume…" at bounding box center [327, 339] width 391 height 335
click at [574, 163] on div "A few things before you start:" at bounding box center [735, 154] width 391 height 21
click at [598, 437] on button "Start the Test" at bounding box center [606, 443] width 99 height 28
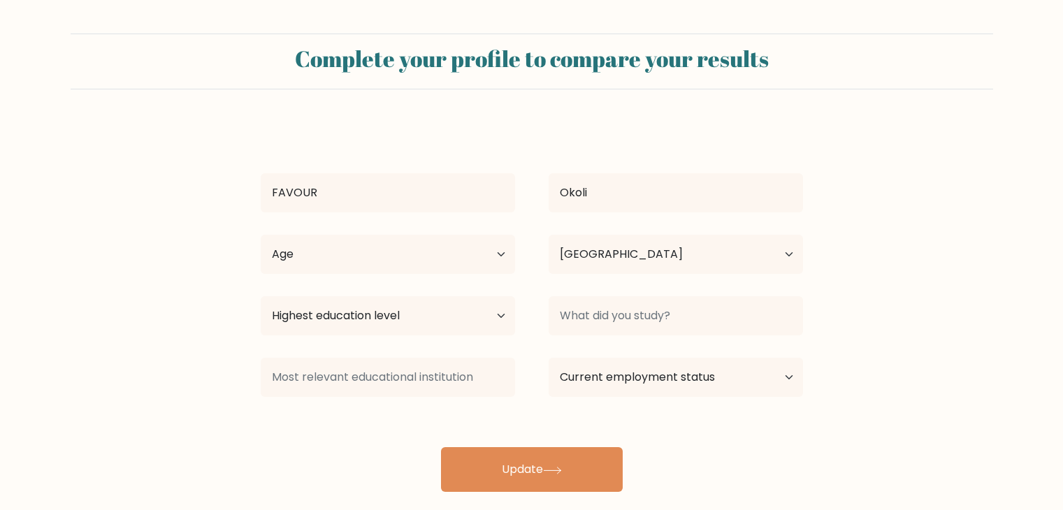
select select "NG"
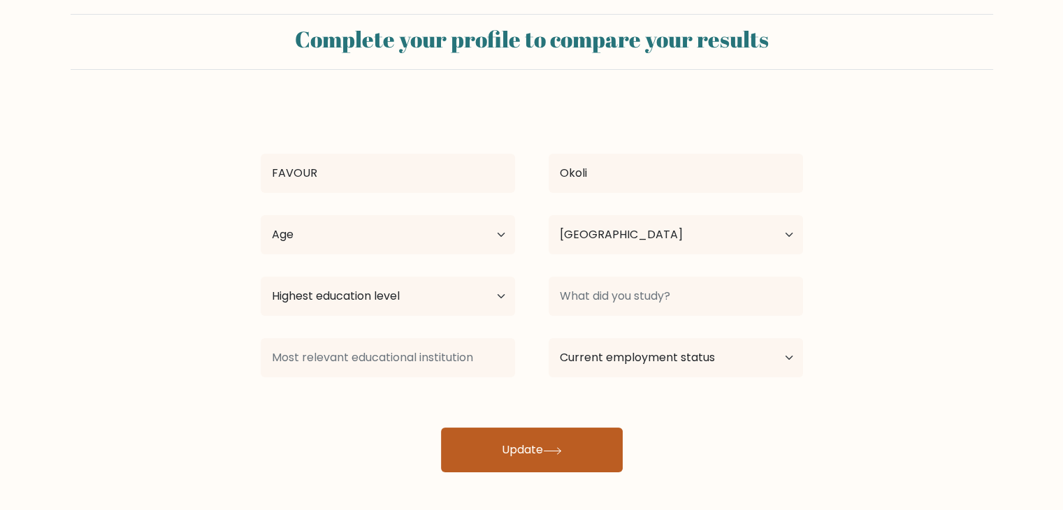
click at [556, 436] on button "Update" at bounding box center [532, 450] width 182 height 45
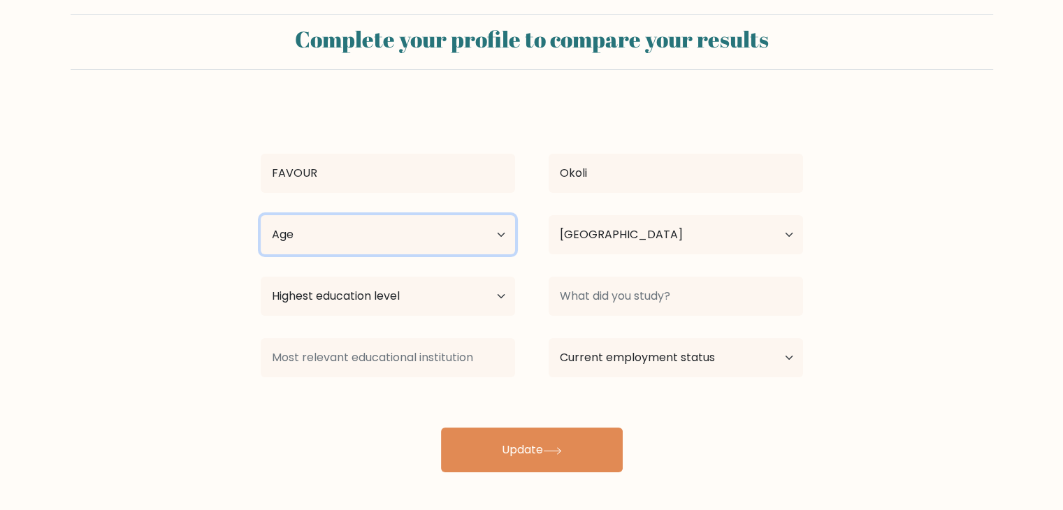
scroll to position [0, 0]
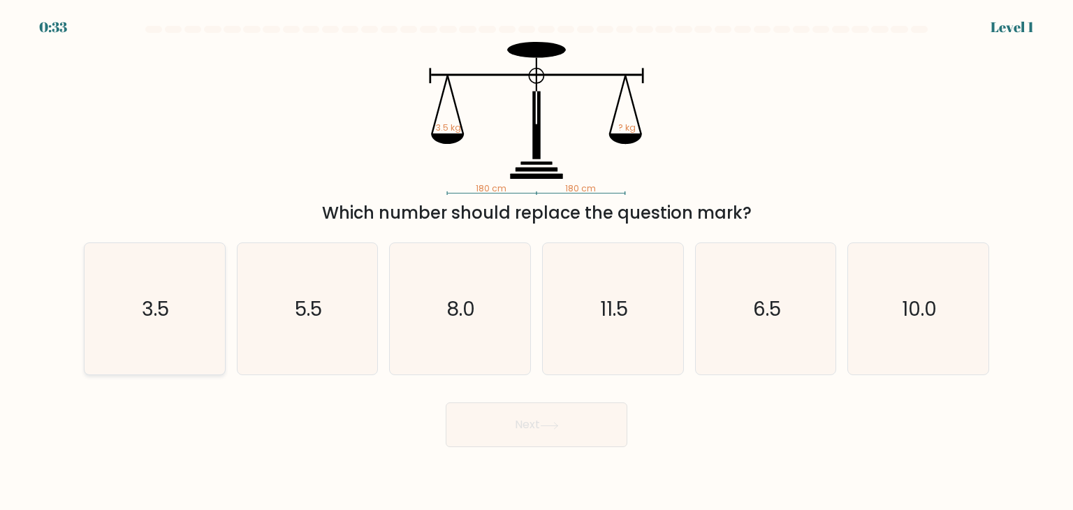
click at [190, 333] on icon "3.5" at bounding box center [154, 308] width 131 height 131
click at [537, 262] on input "a. 3.5" at bounding box center [537, 258] width 1 height 7
radio input "true"
click at [541, 422] on button "Next" at bounding box center [537, 424] width 182 height 45
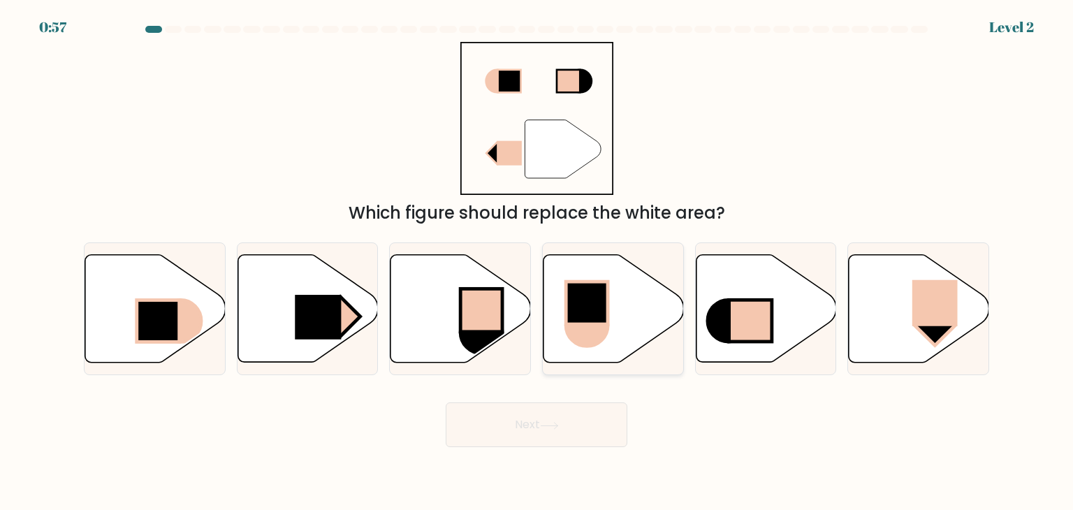
click at [607, 319] on rect at bounding box center [587, 303] width 42 height 43
click at [537, 262] on input "d." at bounding box center [537, 258] width 1 height 7
radio input "true"
click at [595, 442] on button "Next" at bounding box center [537, 424] width 182 height 45
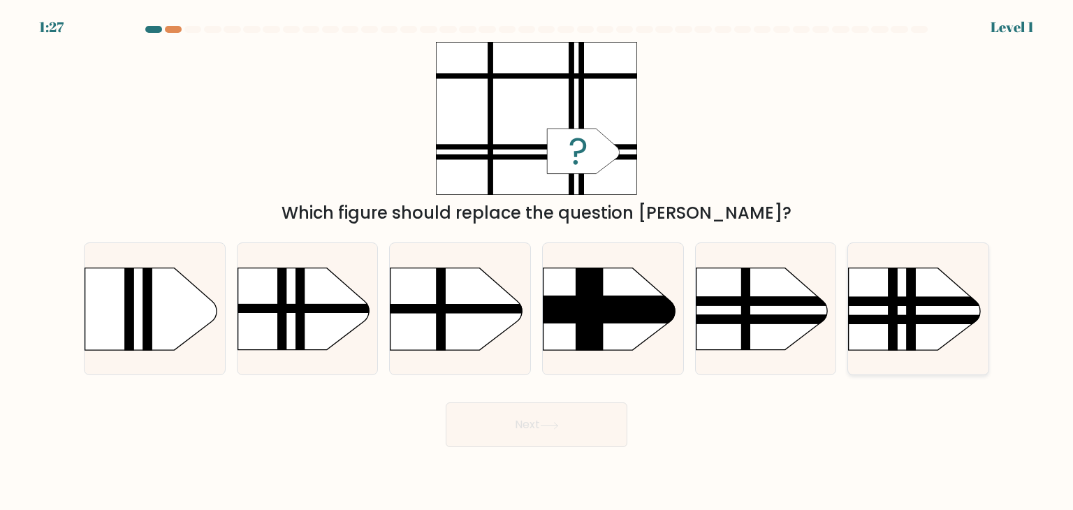
click at [933, 323] on rect at bounding box center [829, 319] width 366 height 9
click at [537, 262] on input "f." at bounding box center [537, 258] width 1 height 7
radio input "true"
click at [601, 421] on button "Next" at bounding box center [537, 424] width 182 height 45
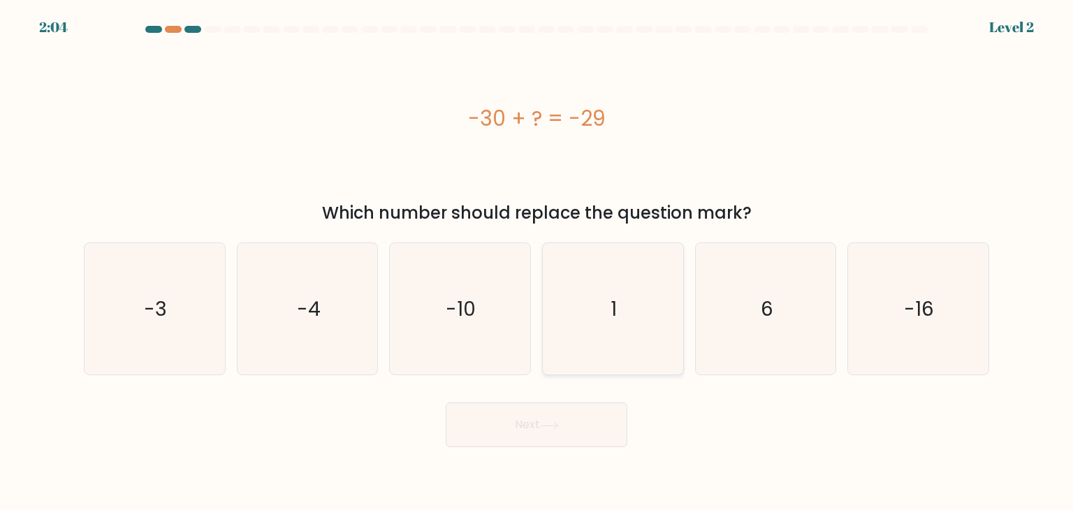
click at [609, 338] on icon "1" at bounding box center [612, 308] width 131 height 131
click at [537, 262] on input "d. 1" at bounding box center [537, 258] width 1 height 7
radio input "true"
click at [575, 433] on button "Next" at bounding box center [537, 424] width 182 height 45
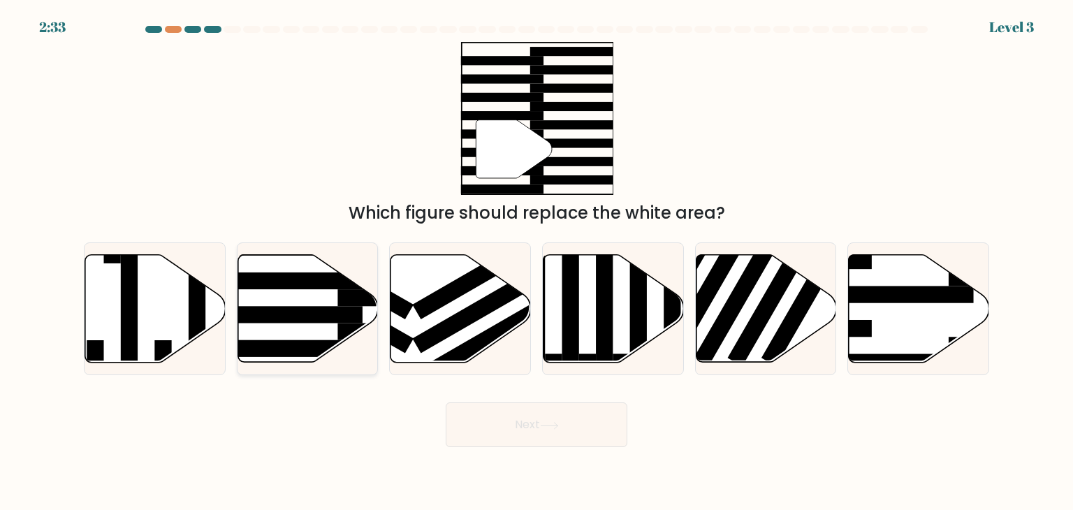
click at [305, 330] on icon at bounding box center [308, 309] width 140 height 108
click at [537, 262] on input "b." at bounding box center [537, 258] width 1 height 7
radio input "true"
click at [567, 427] on button "Next" at bounding box center [537, 424] width 182 height 45
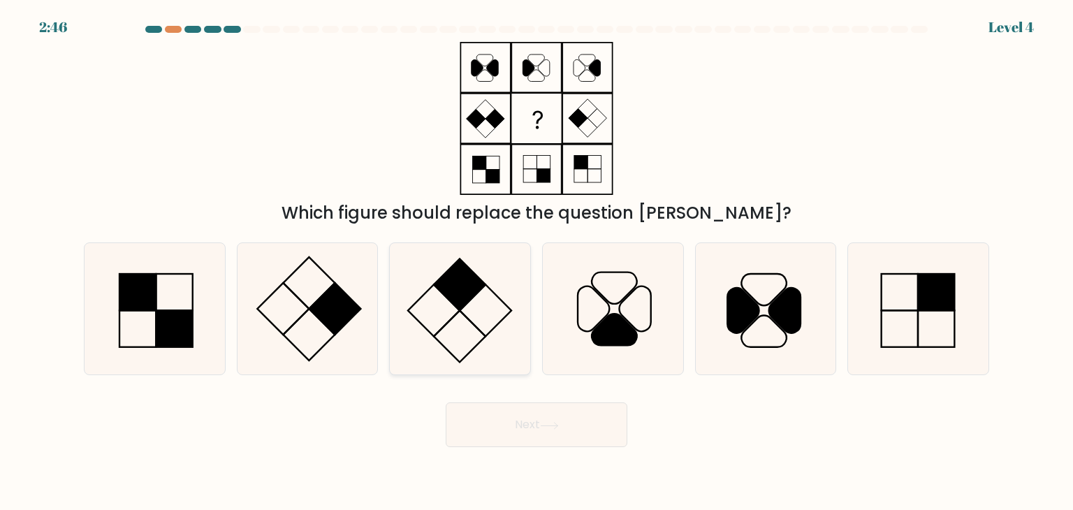
click at [444, 336] on icon at bounding box center [459, 308] width 131 height 131
click at [537, 262] on input "c." at bounding box center [537, 258] width 1 height 7
radio input "true"
click at [540, 425] on button "Next" at bounding box center [537, 424] width 182 height 45
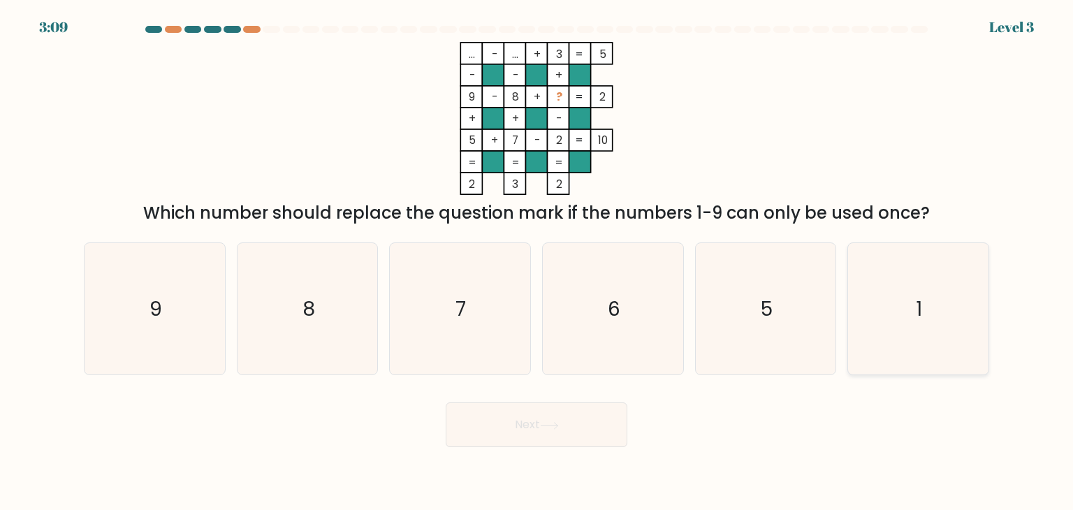
click at [889, 324] on icon "1" at bounding box center [917, 308] width 131 height 131
click at [537, 262] on input "f. 1" at bounding box center [537, 258] width 1 height 7
radio input "true"
click at [567, 431] on button "Next" at bounding box center [537, 424] width 182 height 45
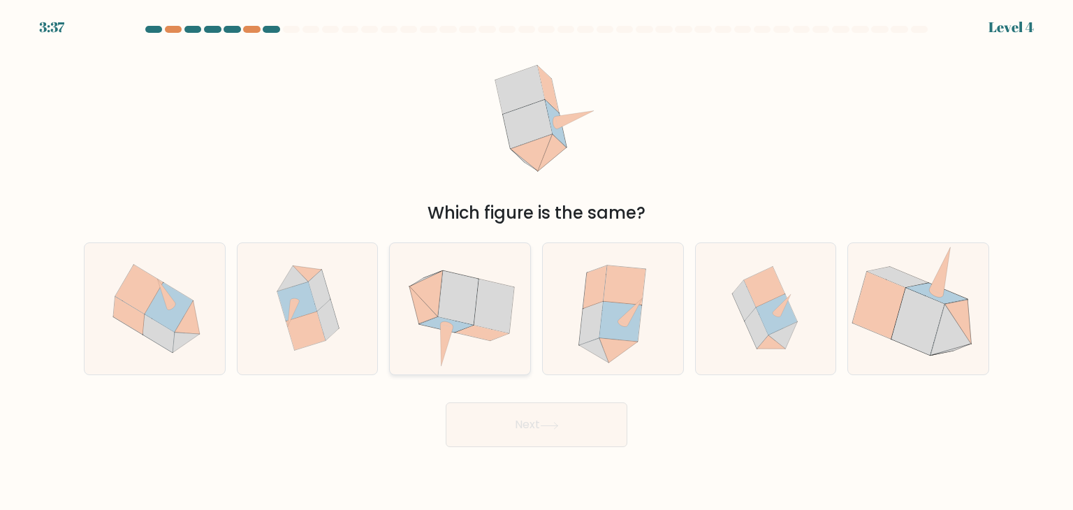
click at [497, 349] on icon at bounding box center [460, 308] width 134 height 131
click at [537, 262] on input "c." at bounding box center [537, 258] width 1 height 7
radio input "true"
click at [532, 415] on button "Next" at bounding box center [537, 424] width 182 height 45
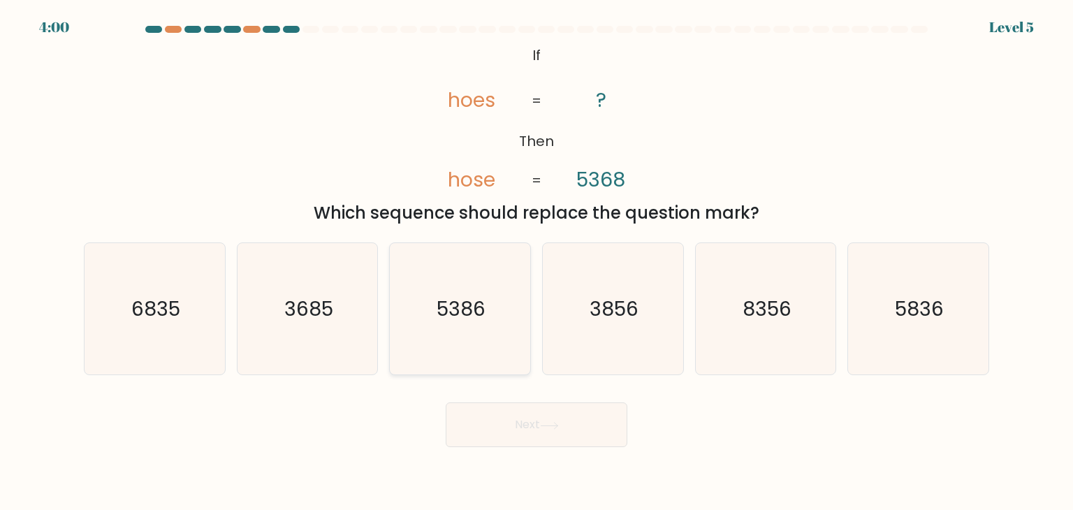
click at [517, 316] on icon "5386" at bounding box center [459, 308] width 131 height 131
click at [537, 262] on input "c. 5386" at bounding box center [537, 258] width 1 height 7
radio input "true"
click at [587, 420] on button "Next" at bounding box center [537, 424] width 182 height 45
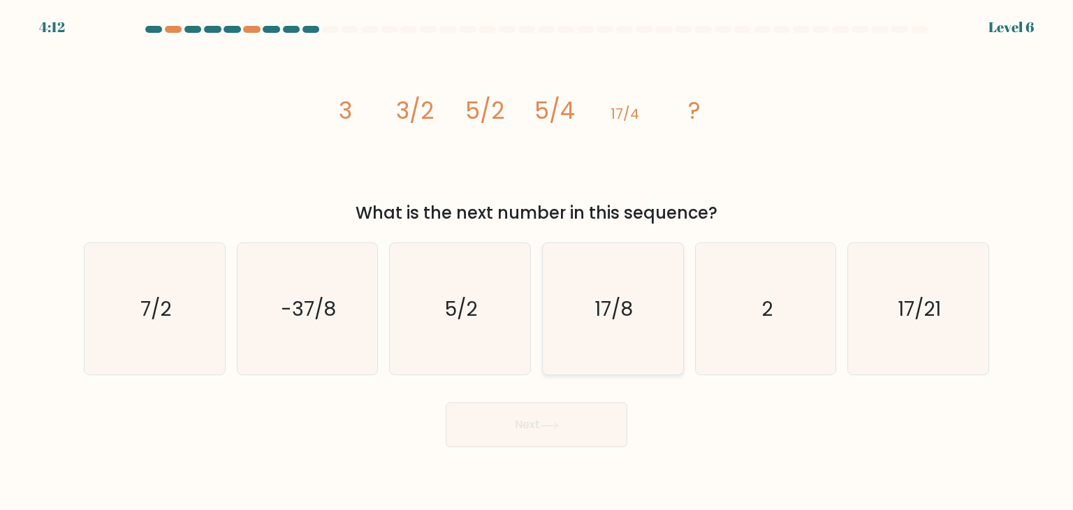
click at [620, 336] on icon "17/8" at bounding box center [612, 308] width 131 height 131
click at [537, 262] on input "d. 17/8" at bounding box center [537, 258] width 1 height 7
radio input "true"
click at [588, 425] on button "Next" at bounding box center [537, 424] width 182 height 45
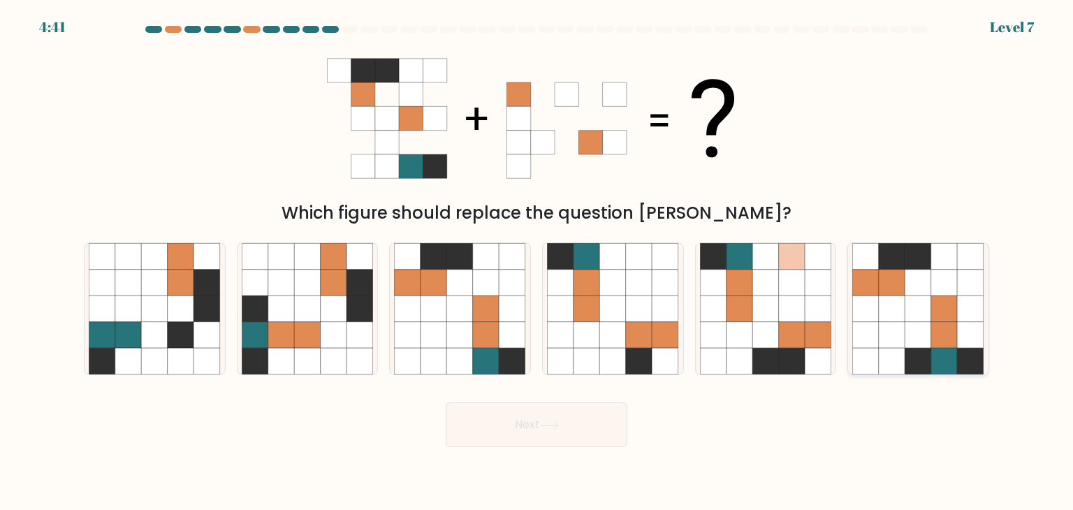
click at [973, 352] on icon at bounding box center [971, 362] width 27 height 27
click at [537, 262] on input "f." at bounding box center [537, 258] width 1 height 7
radio input "true"
click at [525, 442] on button "Next" at bounding box center [537, 424] width 182 height 45
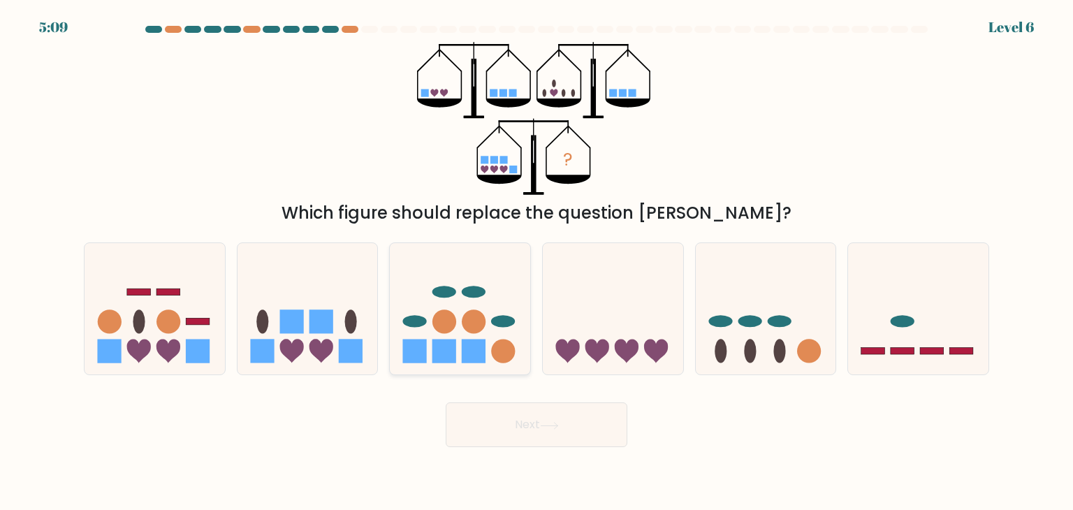
click at [455, 330] on icon at bounding box center [460, 309] width 140 height 116
click at [537, 262] on input "c." at bounding box center [537, 258] width 1 height 7
radio input "true"
click at [567, 423] on button "Next" at bounding box center [537, 424] width 182 height 45
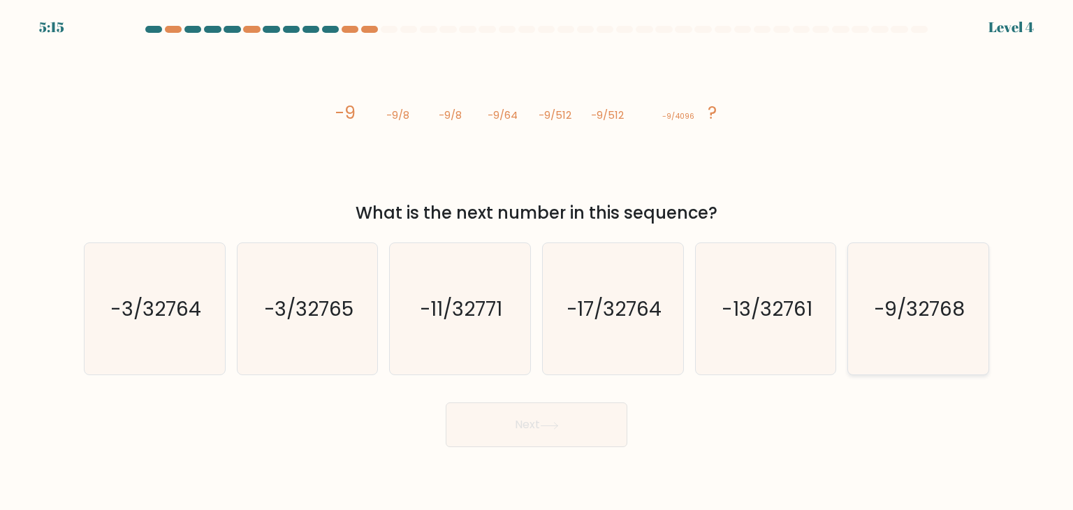
click at [906, 309] on text "-9/32768" at bounding box center [920, 309] width 92 height 28
click at [537, 262] on input "f. -9/32768" at bounding box center [537, 258] width 1 height 7
radio input "true"
click at [553, 432] on button "Next" at bounding box center [537, 424] width 182 height 45
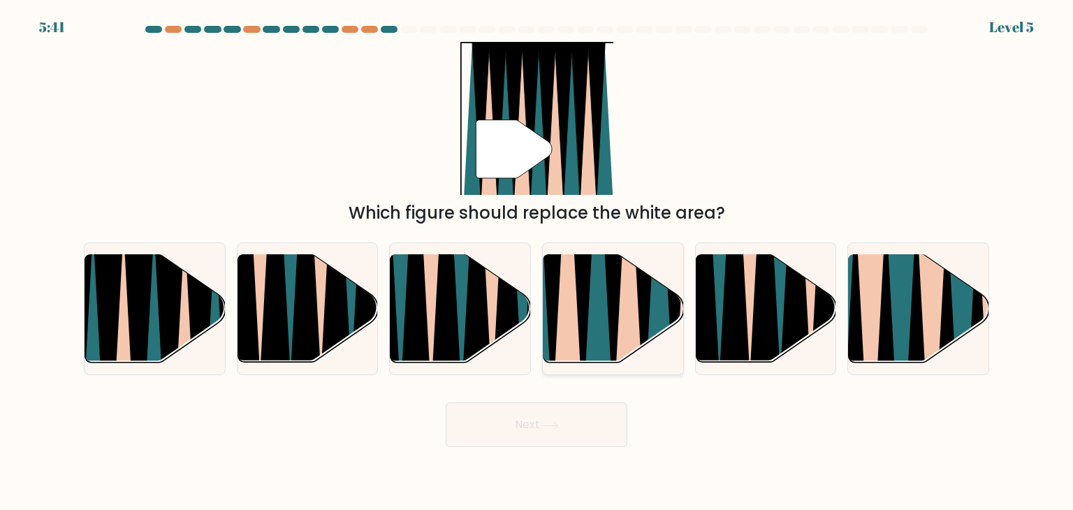
click at [616, 320] on icon at bounding box center [612, 252] width 31 height 281
click at [537, 262] on input "d." at bounding box center [537, 258] width 1 height 7
radio input "true"
click at [599, 426] on button "Next" at bounding box center [537, 424] width 182 height 45
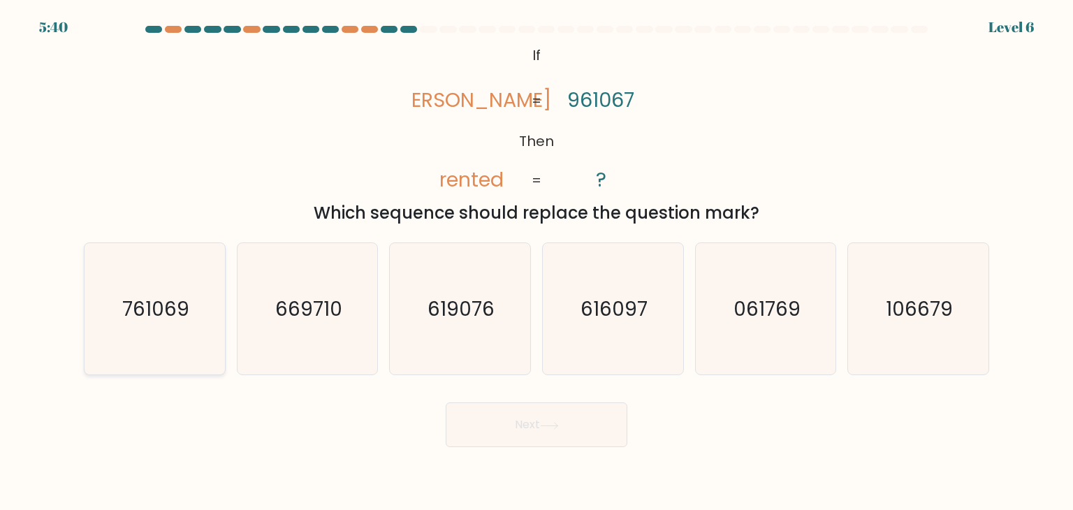
click at [163, 303] on text "761069" at bounding box center [155, 309] width 67 height 28
click at [537, 262] on input "a. 761069" at bounding box center [537, 258] width 1 height 7
radio input "true"
click at [510, 426] on button "Next" at bounding box center [537, 424] width 182 height 45
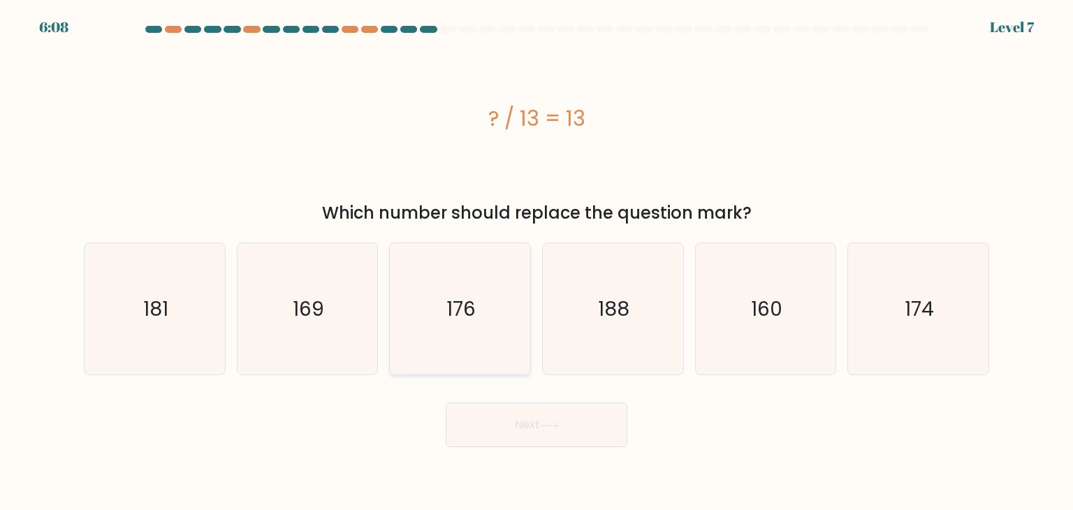
click at [454, 305] on text "176" at bounding box center [461, 309] width 29 height 28
click at [537, 262] on input "c. 176" at bounding box center [537, 258] width 1 height 7
radio input "true"
click at [576, 420] on button "Next" at bounding box center [537, 424] width 182 height 45
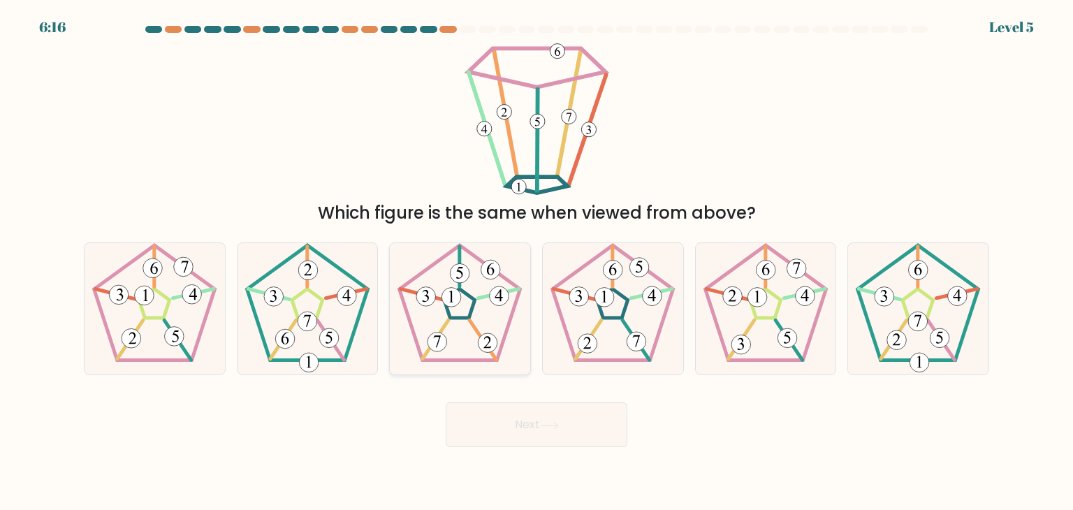
click at [461, 321] on icon at bounding box center [459, 308] width 131 height 131
click at [537, 262] on input "c." at bounding box center [537, 258] width 1 height 7
radio input "true"
click at [559, 418] on button "Next" at bounding box center [537, 424] width 182 height 45
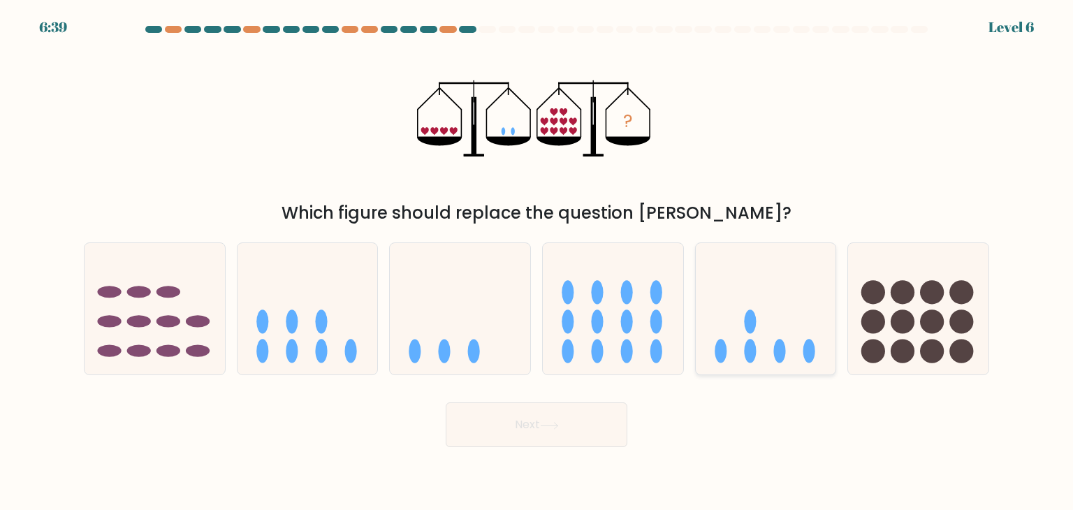
click at [748, 356] on ellipse at bounding box center [750, 352] width 12 height 24
click at [537, 262] on input "e." at bounding box center [537, 258] width 1 height 7
radio input "true"
click at [554, 419] on button "Next" at bounding box center [537, 424] width 182 height 45
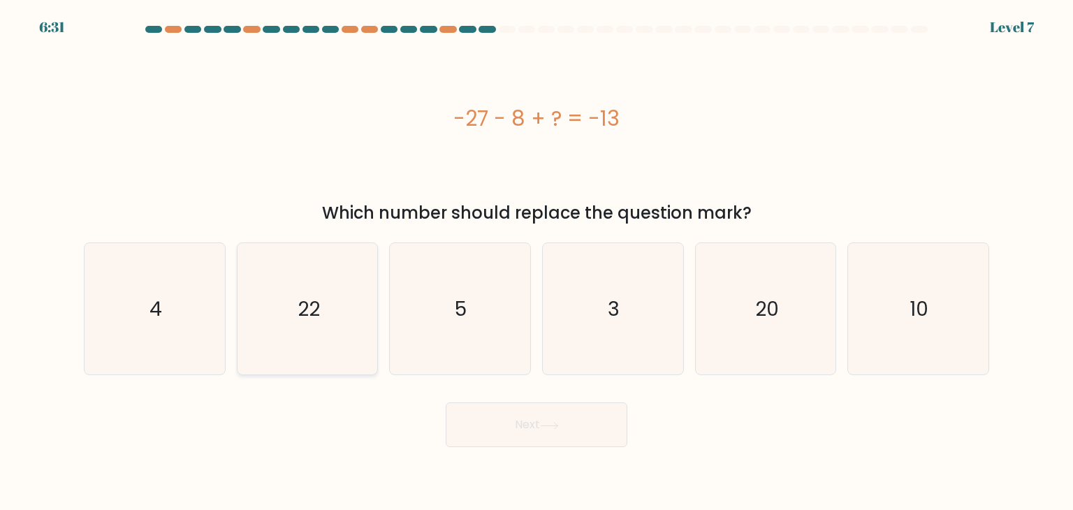
click at [329, 322] on icon "22" at bounding box center [307, 308] width 131 height 131
click at [537, 262] on input "b. 22" at bounding box center [537, 258] width 1 height 7
radio input "true"
click at [562, 439] on button "Next" at bounding box center [537, 424] width 182 height 45
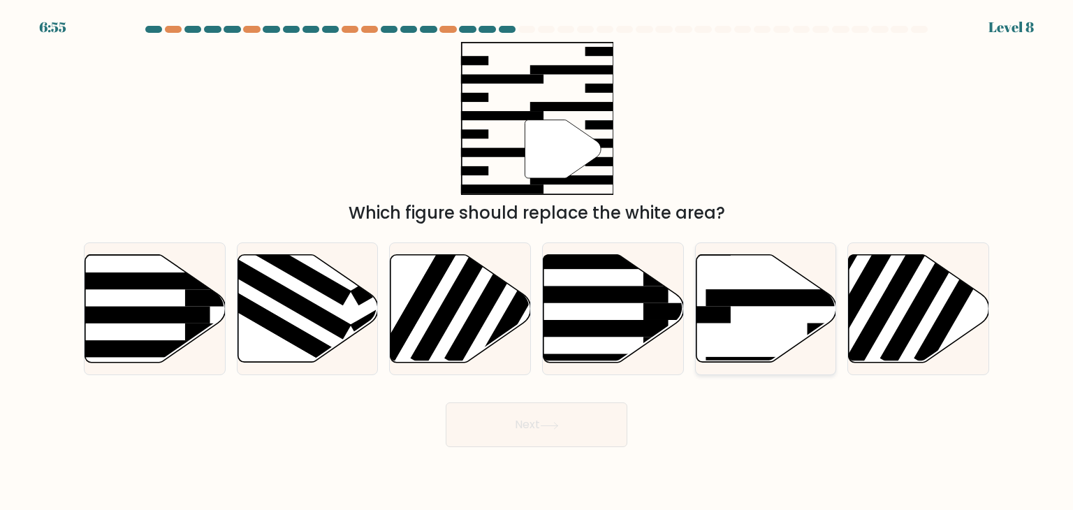
click at [813, 299] on rect at bounding box center [782, 297] width 152 height 17
click at [537, 262] on input "e." at bounding box center [537, 258] width 1 height 7
radio input "true"
click at [520, 439] on button "Next" at bounding box center [537, 424] width 182 height 45
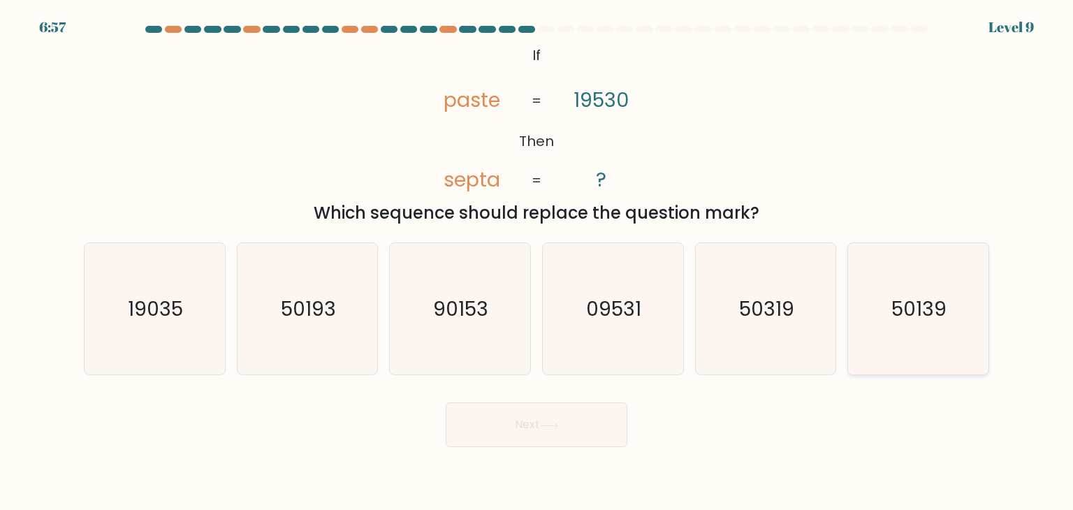
click at [895, 312] on text "50139" at bounding box center [919, 309] width 55 height 28
click at [537, 262] on input "f. 50139" at bounding box center [537, 258] width 1 height 7
radio input "true"
click at [551, 402] on button "Next" at bounding box center [537, 424] width 182 height 45
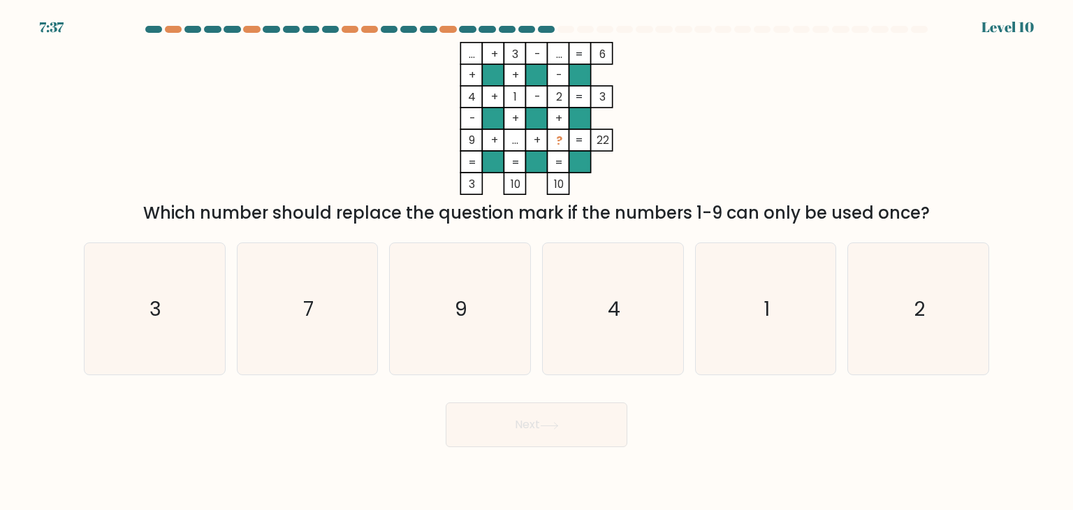
click at [554, 407] on button "Next" at bounding box center [537, 424] width 182 height 45
click at [711, 434] on div "Next" at bounding box center [536, 419] width 922 height 55
click at [506, 347] on icon "9" at bounding box center [459, 308] width 131 height 131
click at [537, 262] on input "c. 9" at bounding box center [537, 258] width 1 height 7
radio input "true"
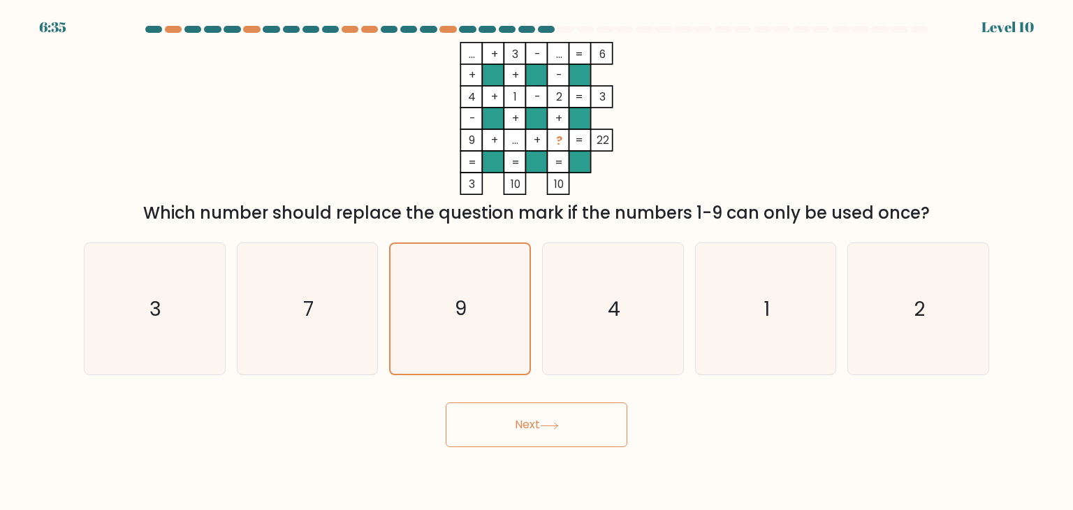
click at [566, 432] on button "Next" at bounding box center [537, 424] width 182 height 45
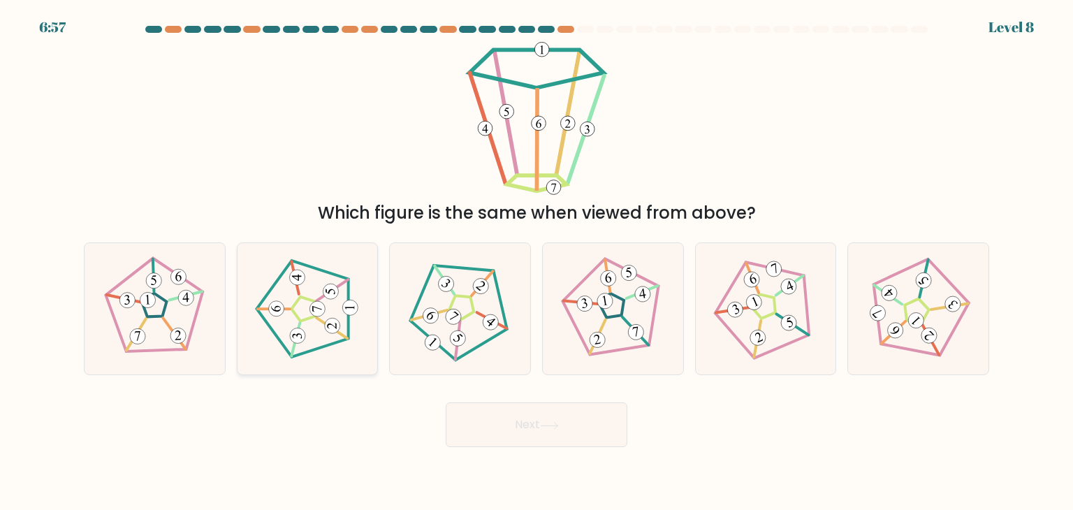
click at [281, 316] on icon at bounding box center [307, 308] width 105 height 105
click at [537, 262] on input "b." at bounding box center [537, 258] width 1 height 7
radio input "true"
click at [603, 445] on button "Next" at bounding box center [537, 424] width 182 height 45
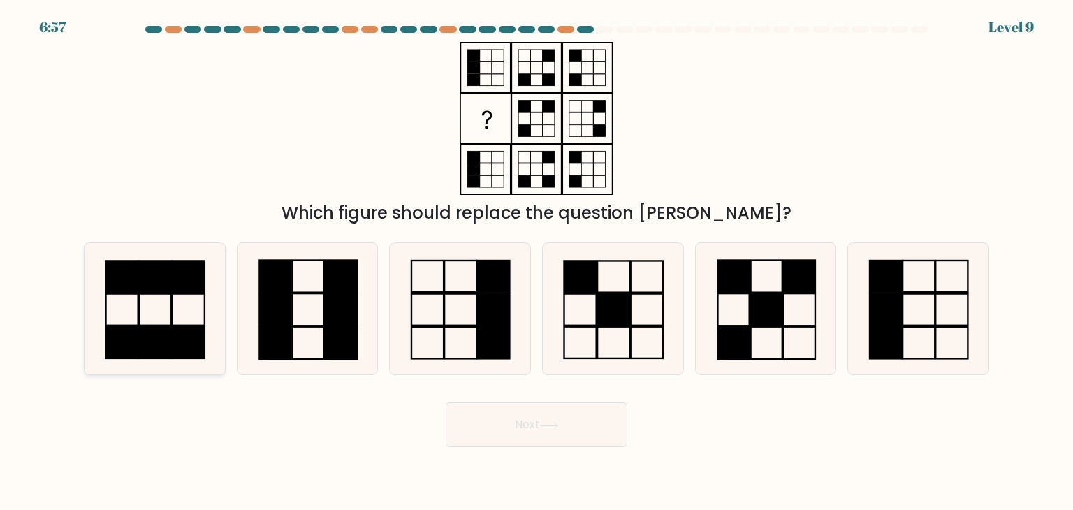
click at [140, 292] on rect at bounding box center [155, 276] width 32 height 31
click at [537, 262] on input "a." at bounding box center [537, 258] width 1 height 7
radio input "true"
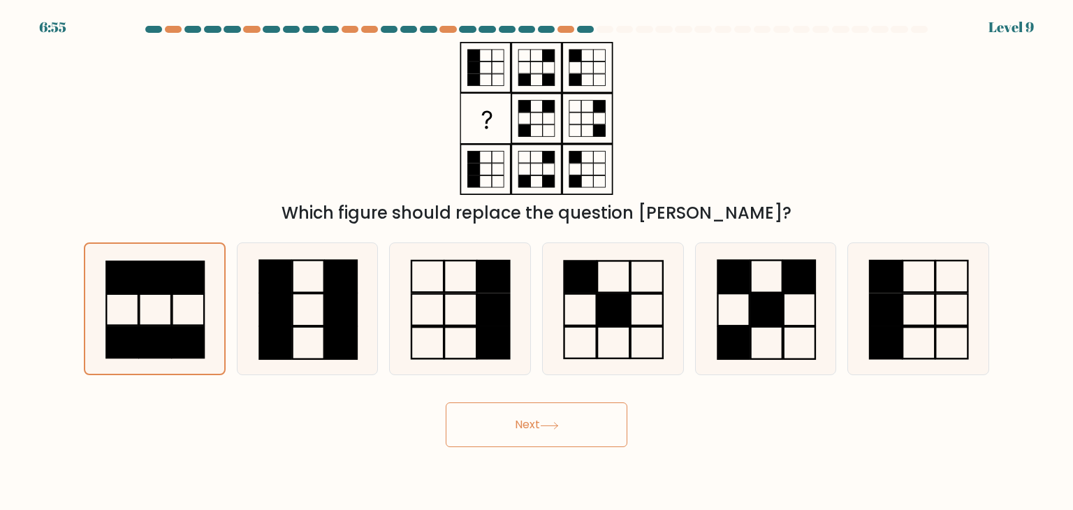
click at [562, 435] on button "Next" at bounding box center [537, 424] width 182 height 45
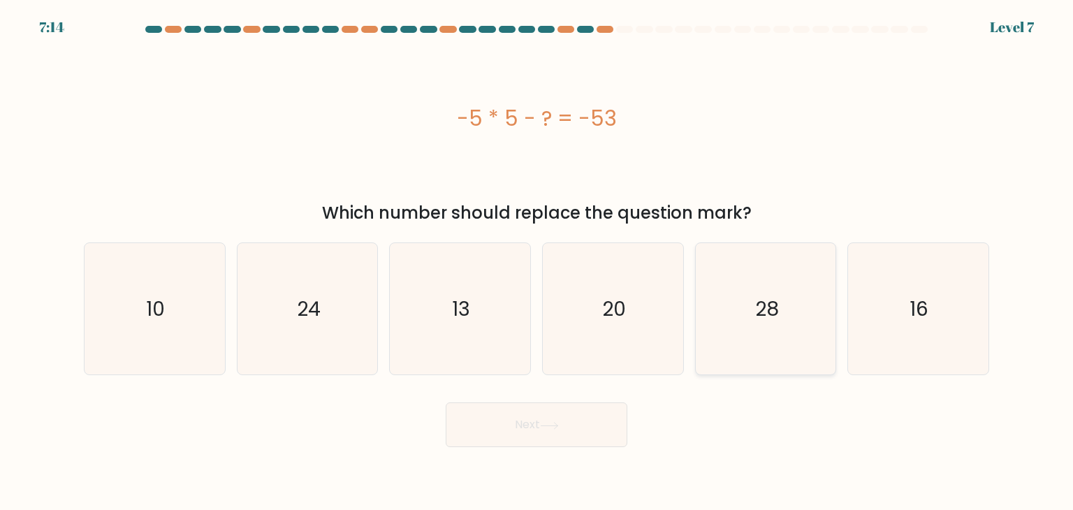
click at [743, 290] on icon "28" at bounding box center [765, 308] width 131 height 131
click at [537, 262] on input "e. 28" at bounding box center [537, 258] width 1 height 7
radio input "true"
click at [504, 430] on button "Next" at bounding box center [537, 424] width 182 height 45
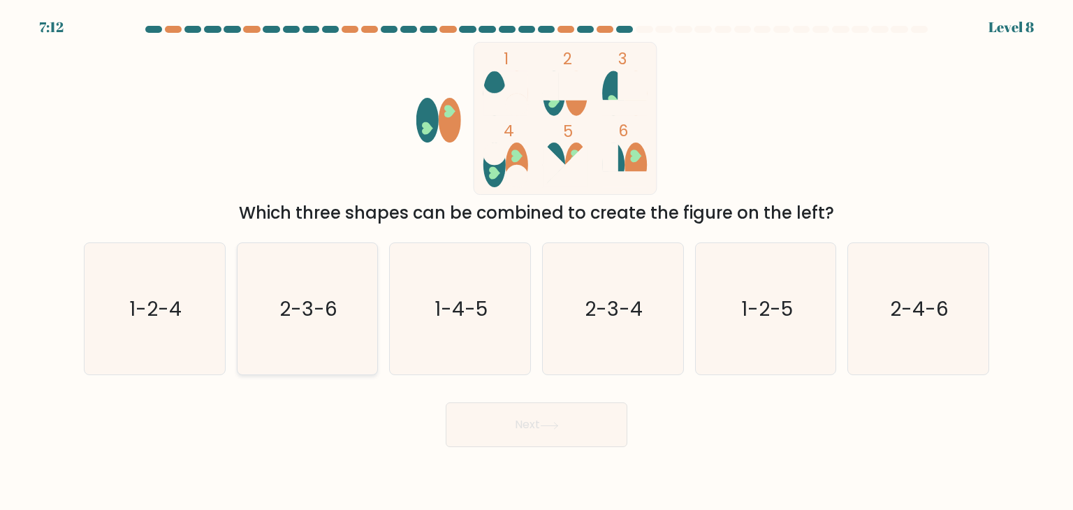
click at [302, 325] on icon "2-3-6" at bounding box center [307, 308] width 131 height 131
click at [537, 262] on input "b. 2-3-6" at bounding box center [537, 258] width 1 height 7
radio input "true"
click at [563, 417] on button "Next" at bounding box center [537, 424] width 182 height 45
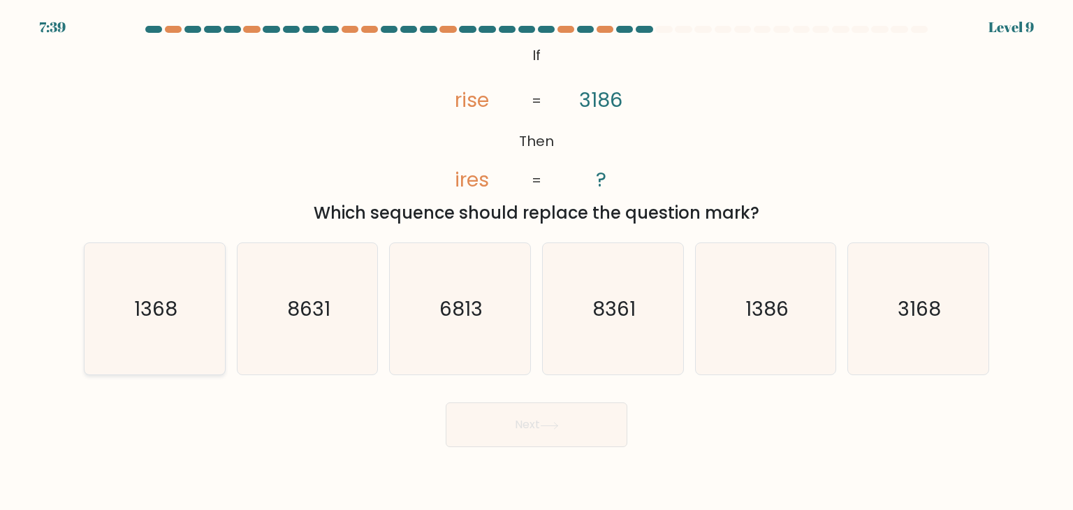
click at [142, 319] on text "1368" at bounding box center [155, 309] width 43 height 28
click at [537, 262] on input "a. 1368" at bounding box center [537, 258] width 1 height 7
radio input "true"
click at [554, 439] on button "Next" at bounding box center [537, 424] width 182 height 45
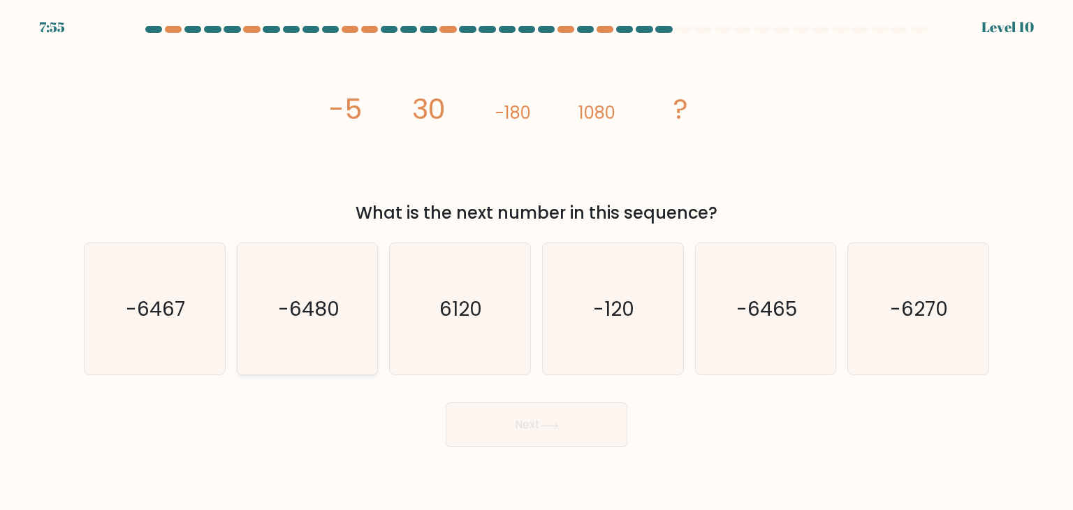
click at [335, 315] on text "-6480" at bounding box center [308, 309] width 61 height 28
click at [537, 262] on input "b. -6480" at bounding box center [537, 258] width 1 height 7
radio input "true"
click at [564, 430] on button "Next" at bounding box center [537, 424] width 182 height 45
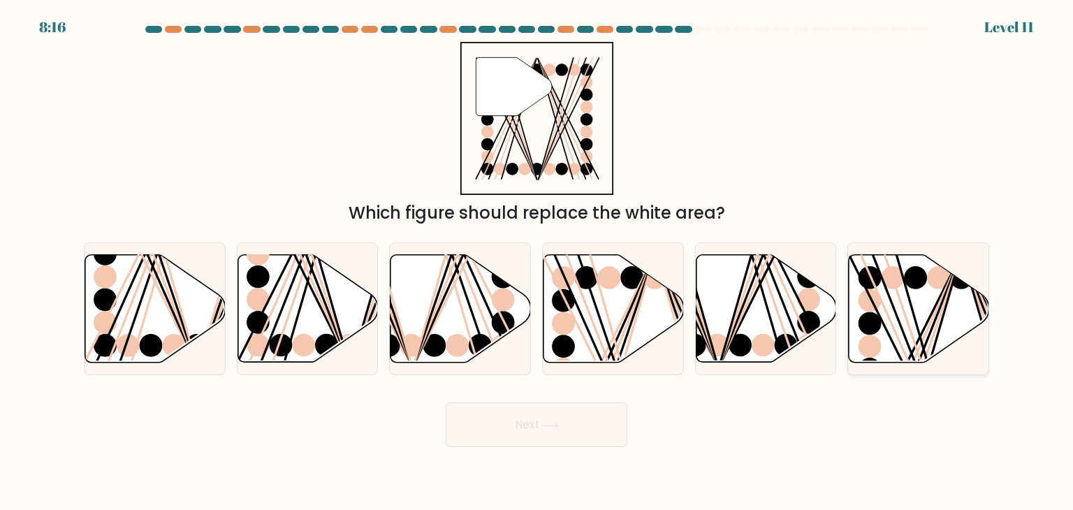
click at [923, 336] on line at bounding box center [910, 368] width 101 height 224
click at [537, 262] on input "f." at bounding box center [537, 258] width 1 height 7
radio input "true"
click at [512, 431] on button "Next" at bounding box center [537, 424] width 182 height 45
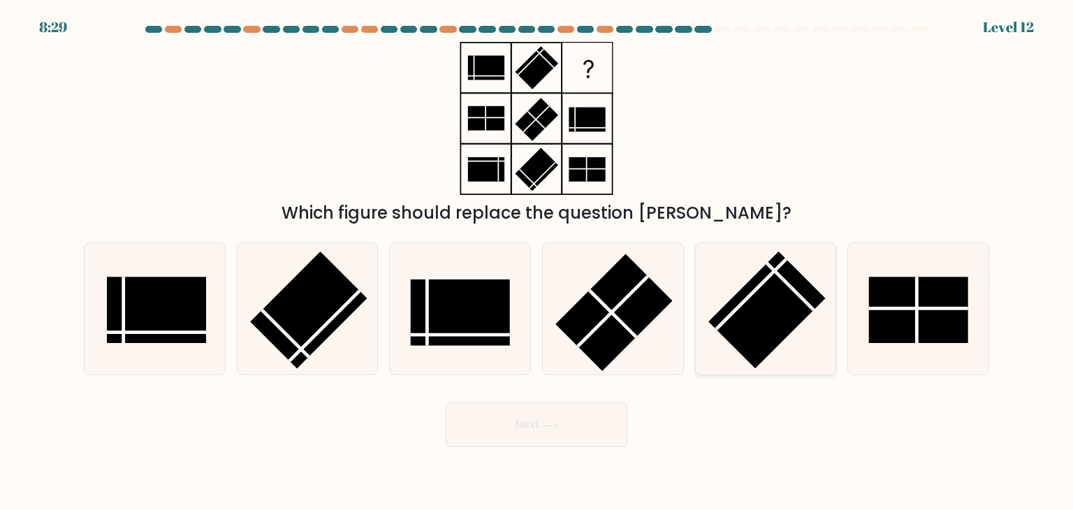
click at [766, 296] on rect at bounding box center [766, 310] width 117 height 117
click at [537, 262] on input "e." at bounding box center [537, 258] width 1 height 7
radio input "true"
click at [552, 410] on button "Next" at bounding box center [537, 424] width 182 height 45
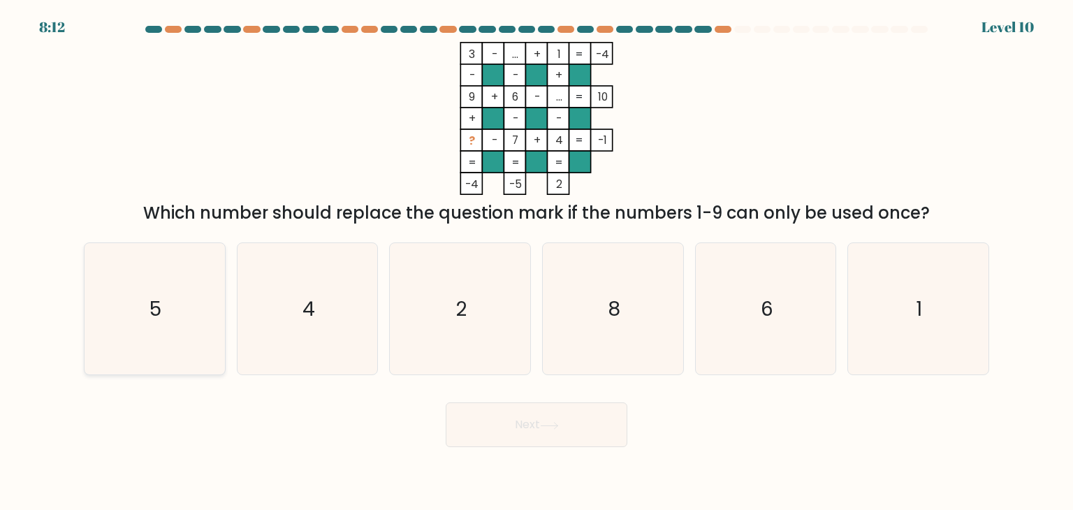
click at [173, 312] on icon "5" at bounding box center [154, 308] width 131 height 131
click at [537, 262] on input "a. 5" at bounding box center [537, 258] width 1 height 7
radio input "true"
click at [578, 432] on button "Next" at bounding box center [537, 424] width 182 height 45
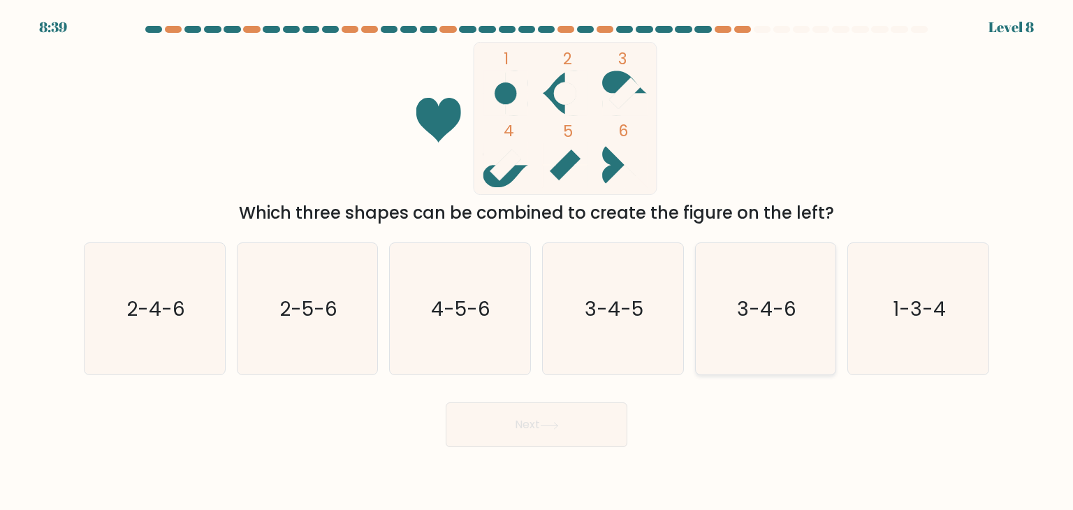
click at [769, 312] on text "3-4-6" at bounding box center [766, 309] width 59 height 28
click at [537, 262] on input "e. 3-4-6" at bounding box center [537, 258] width 1 height 7
radio input "true"
click at [527, 428] on button "Next" at bounding box center [537, 424] width 182 height 45
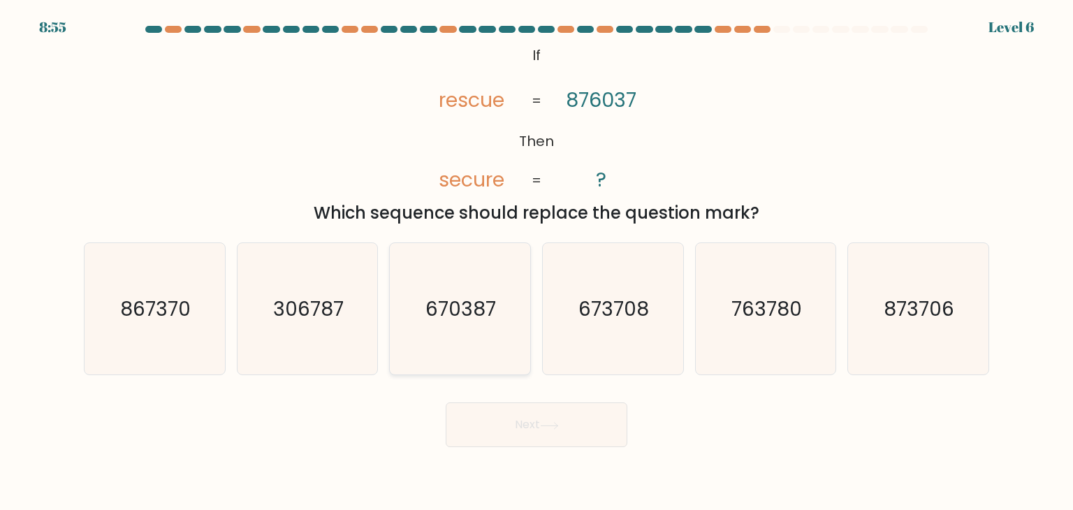
click at [433, 303] on text "670387" at bounding box center [461, 309] width 71 height 28
click at [537, 262] on input "c. 670387" at bounding box center [537, 258] width 1 height 7
radio input "true"
click at [570, 444] on button "Next" at bounding box center [537, 424] width 182 height 45
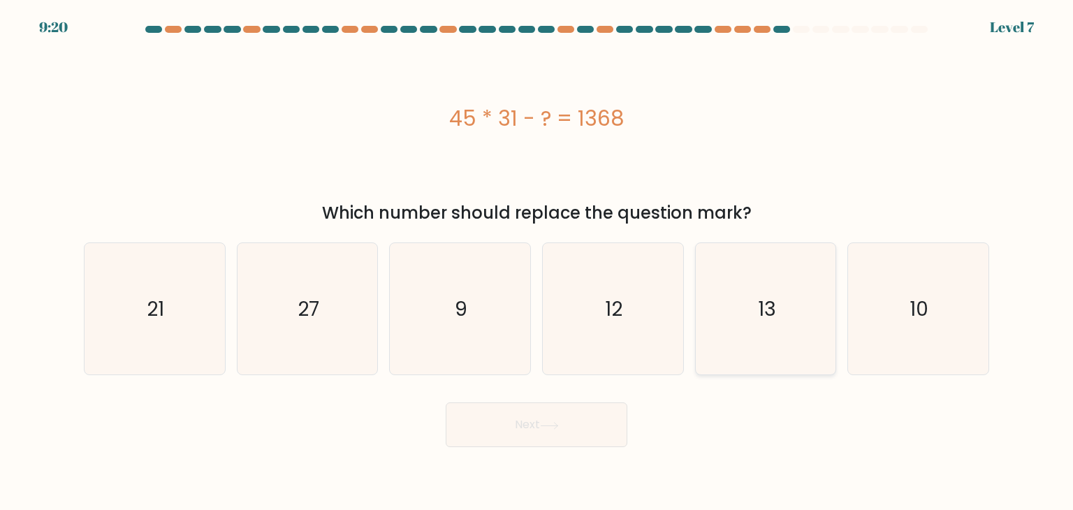
click at [750, 310] on icon "13" at bounding box center [765, 308] width 131 height 131
click at [537, 262] on input "e. 13" at bounding box center [537, 258] width 1 height 7
radio input "true"
click at [539, 430] on button "Next" at bounding box center [537, 424] width 182 height 45
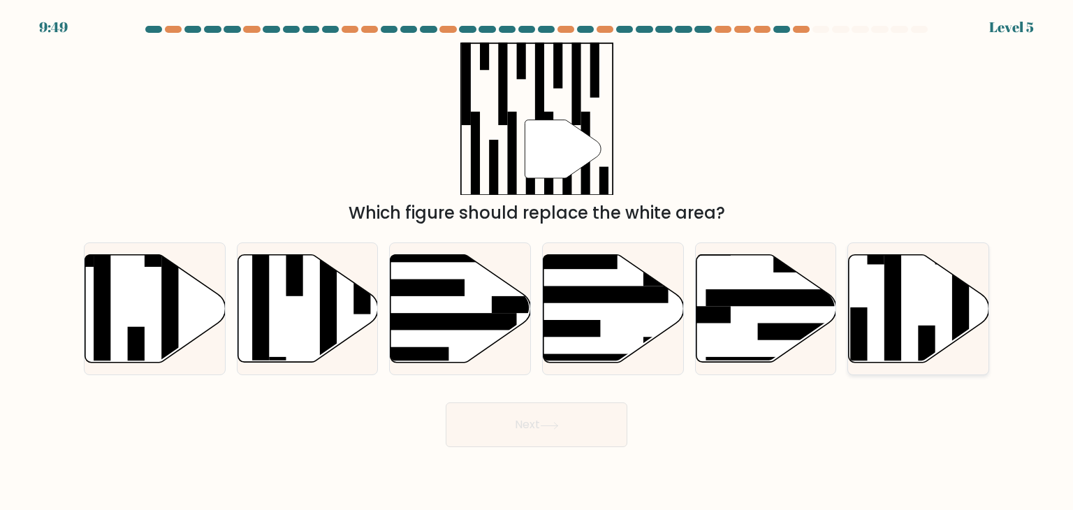
click at [913, 305] on icon at bounding box center [919, 309] width 140 height 108
click at [537, 262] on input "f." at bounding box center [537, 258] width 1 height 7
radio input "true"
click at [589, 420] on button "Next" at bounding box center [537, 424] width 182 height 45
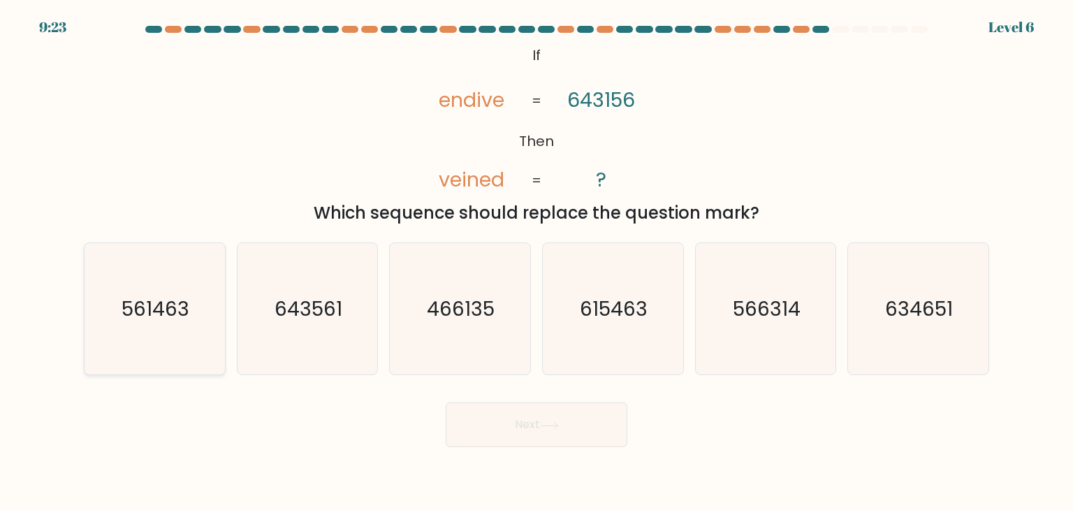
click at [145, 320] on text "561463" at bounding box center [156, 309] width 68 height 28
click at [537, 262] on input "a. 561463" at bounding box center [537, 258] width 1 height 7
radio input "true"
click at [553, 423] on icon at bounding box center [549, 426] width 19 height 8
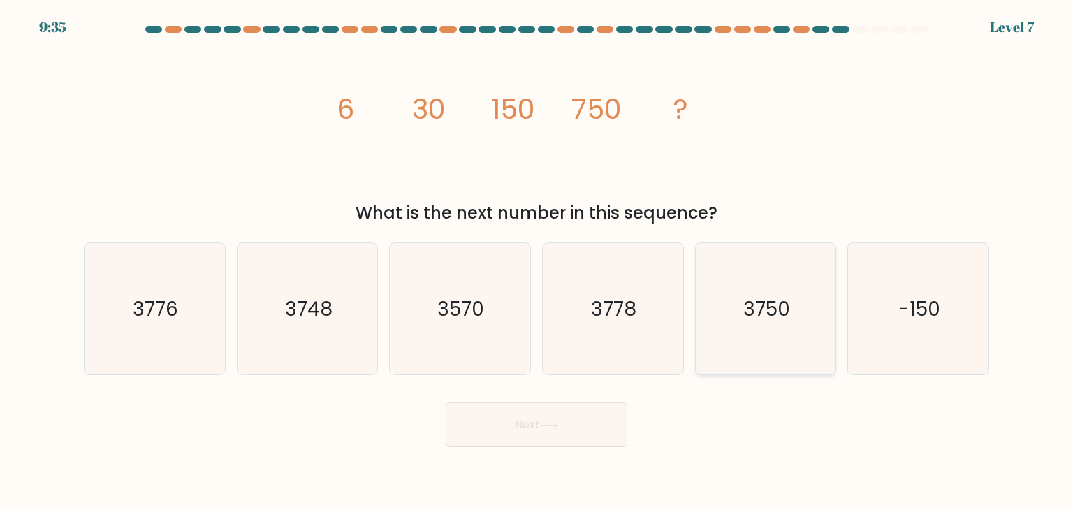
click at [766, 314] on text "3750" at bounding box center [766, 309] width 47 height 28
click at [537, 262] on input "e. 3750" at bounding box center [537, 258] width 1 height 7
radio input "true"
click at [518, 431] on button "Next" at bounding box center [537, 424] width 182 height 45
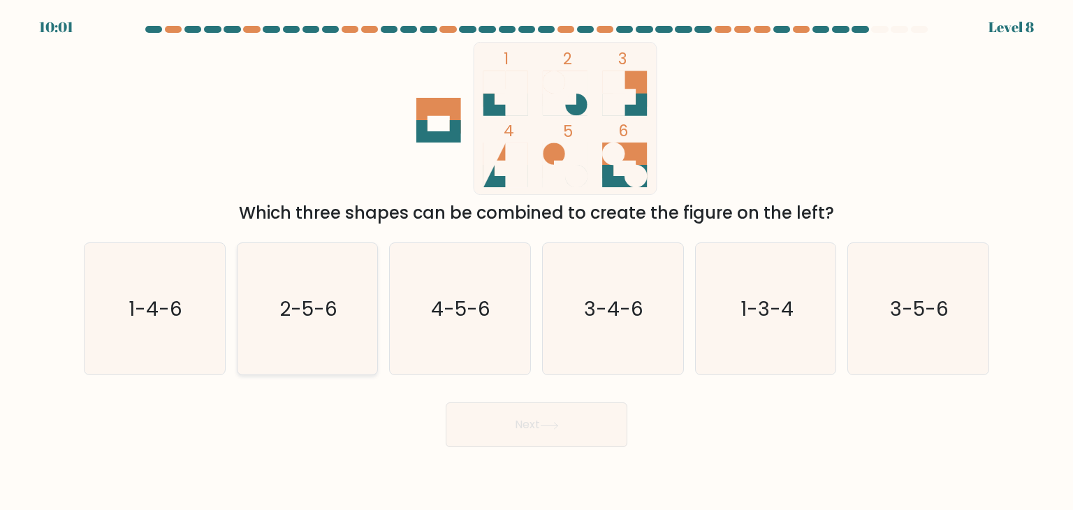
click at [300, 316] on text "2-5-6" at bounding box center [308, 309] width 58 height 28
click at [537, 262] on input "b. 2-5-6" at bounding box center [537, 258] width 1 height 7
radio input "true"
click at [546, 423] on icon at bounding box center [549, 426] width 19 height 8
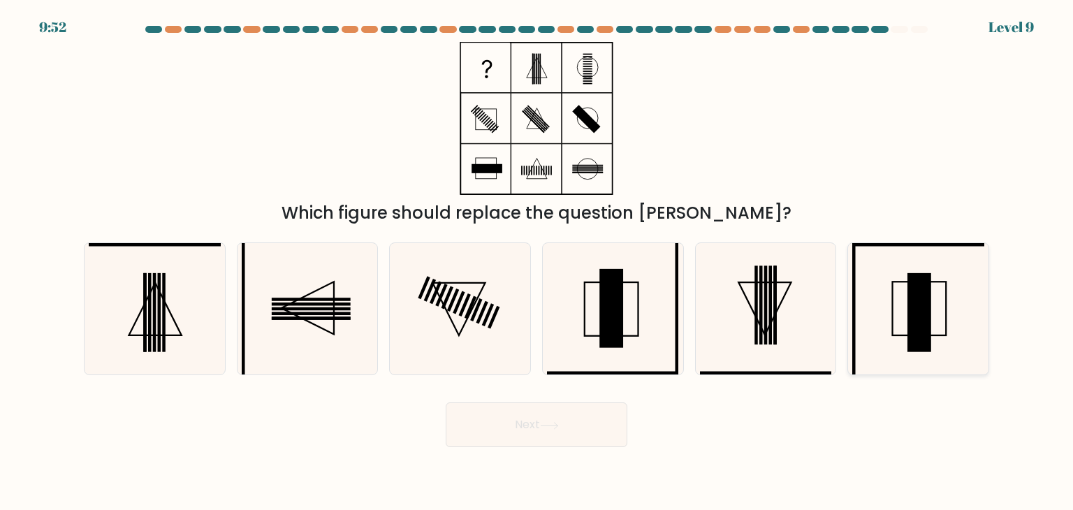
click at [900, 309] on icon at bounding box center [917, 308] width 131 height 131
click at [537, 262] on input "f." at bounding box center [537, 258] width 1 height 7
radio input "true"
click at [545, 432] on button "Next" at bounding box center [537, 424] width 182 height 45
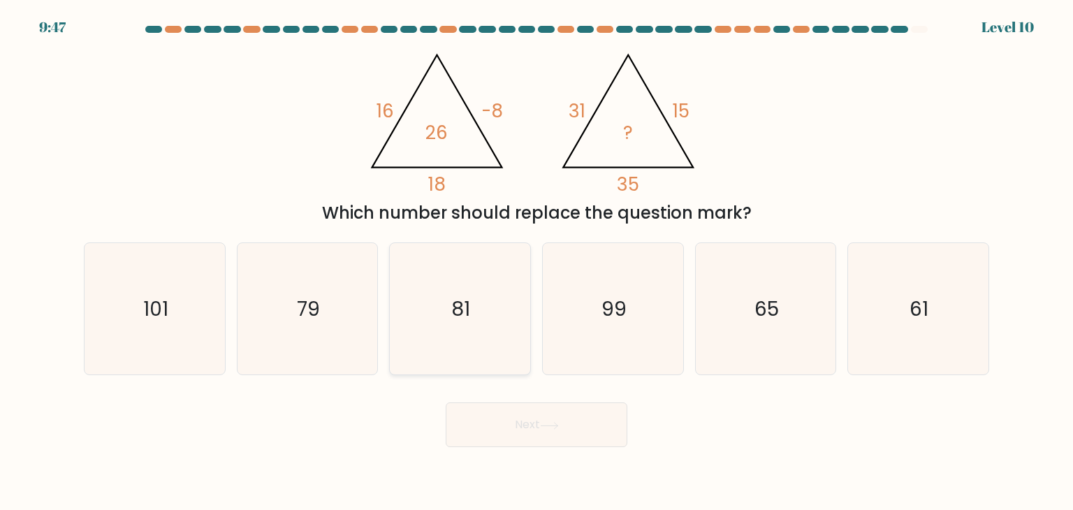
click at [450, 299] on icon "81" at bounding box center [459, 308] width 131 height 131
click at [537, 262] on input "c. 81" at bounding box center [537, 258] width 1 height 7
radio input "true"
click at [536, 421] on button "Next" at bounding box center [537, 424] width 182 height 45
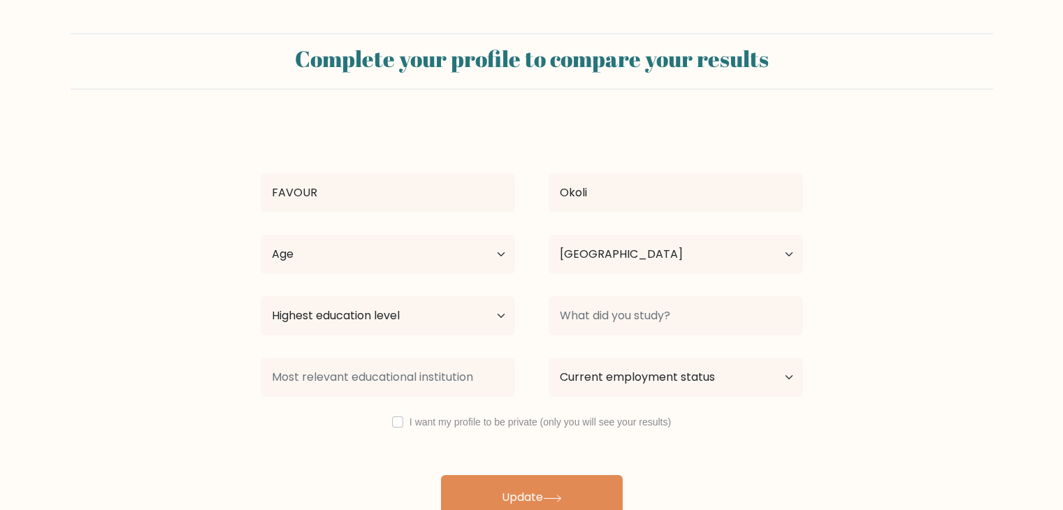
select select "NG"
click at [395, 425] on input "checkbox" at bounding box center [397, 421] width 11 height 11
checkbox input "true"
click at [494, 254] on select "Age Under [DEMOGRAPHIC_DATA] [DEMOGRAPHIC_DATA] [DEMOGRAPHIC_DATA] [DEMOGRAPHIC…" at bounding box center [388, 254] width 254 height 39
select select "18_24"
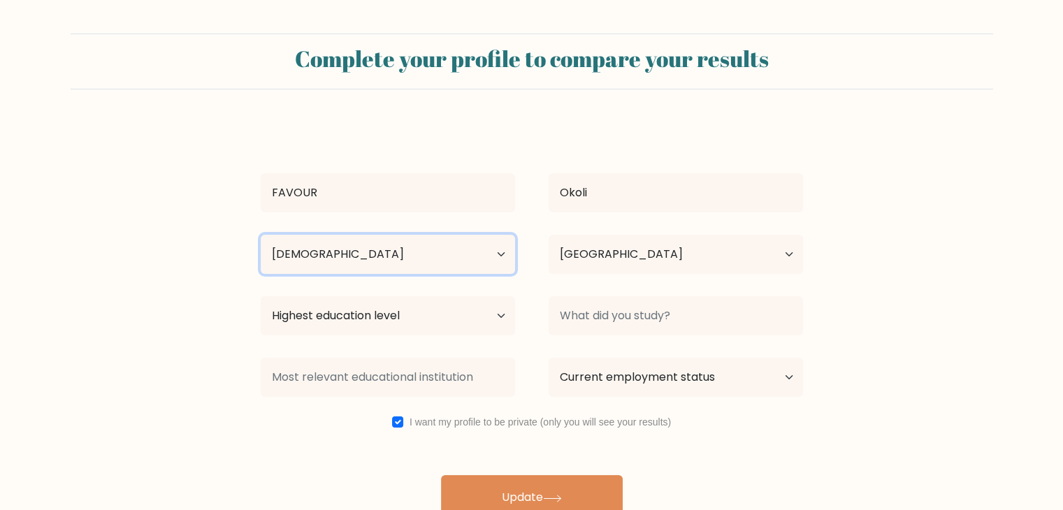
click at [261, 235] on select "Age Under [DEMOGRAPHIC_DATA] [DEMOGRAPHIC_DATA] [DEMOGRAPHIC_DATA] [DEMOGRAPHIC…" at bounding box center [388, 254] width 254 height 39
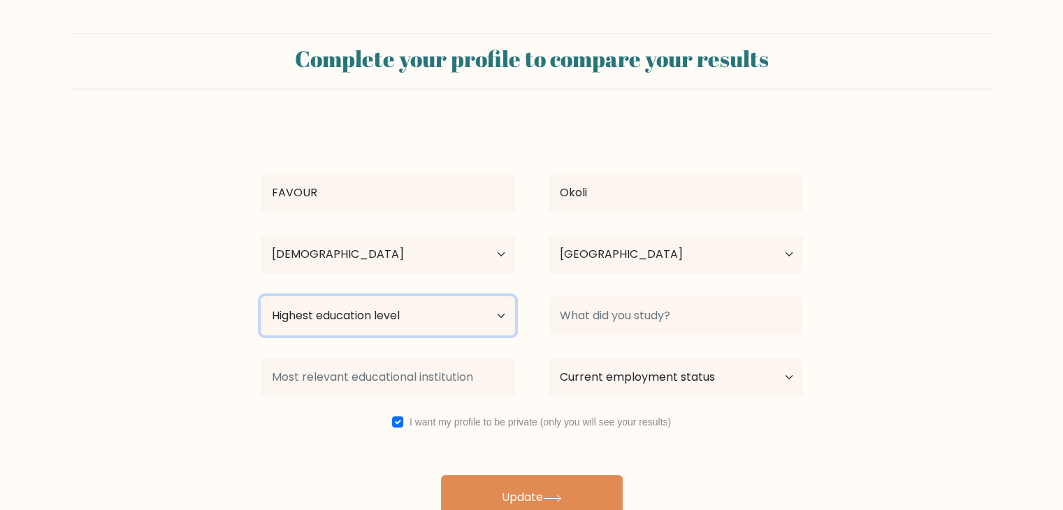
click at [450, 318] on select "Highest education level No schooling Primary Lower Secondary Upper Secondary Oc…" at bounding box center [388, 315] width 254 height 39
select select "bachelors_degree"
click at [261, 296] on select "Highest education level No schooling Primary Lower Secondary Upper Secondary Oc…" at bounding box center [388, 315] width 254 height 39
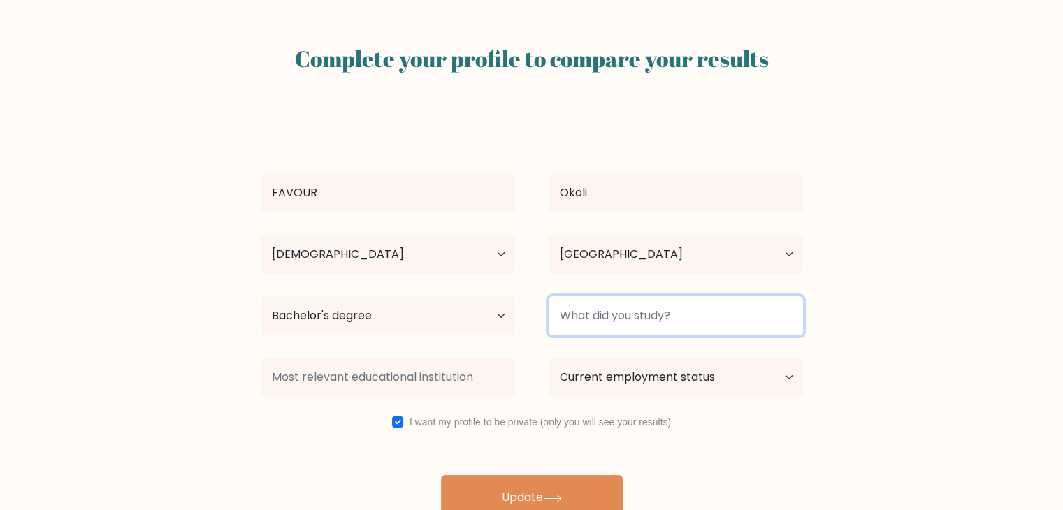
click at [622, 317] on input at bounding box center [675, 315] width 254 height 39
type input "c"
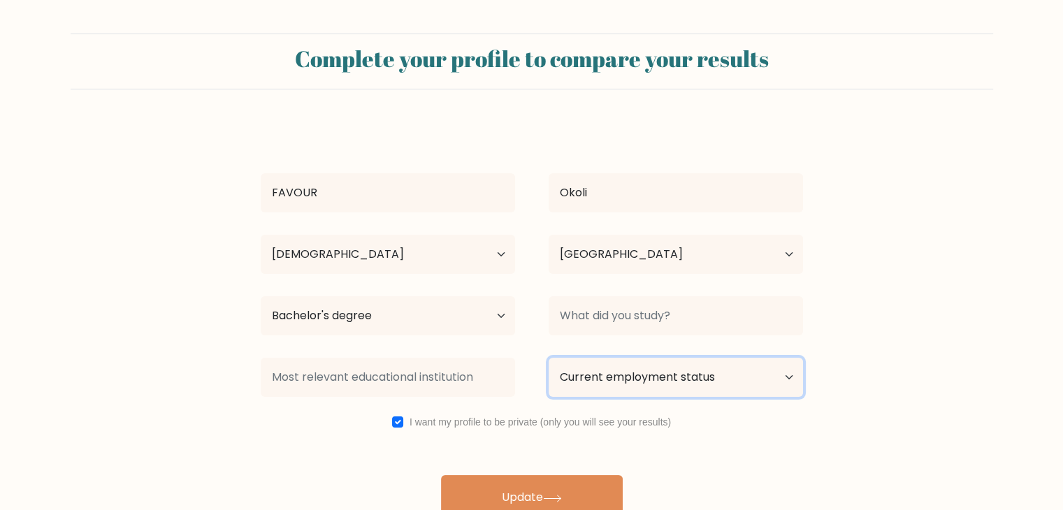
click at [718, 386] on select "Current employment status Employed Student Retired Other / prefer not to answer" at bounding box center [675, 377] width 254 height 39
select select "employed"
click at [548, 358] on select "Current employment status Employed Student Retired Other / prefer not to answer" at bounding box center [675, 377] width 254 height 39
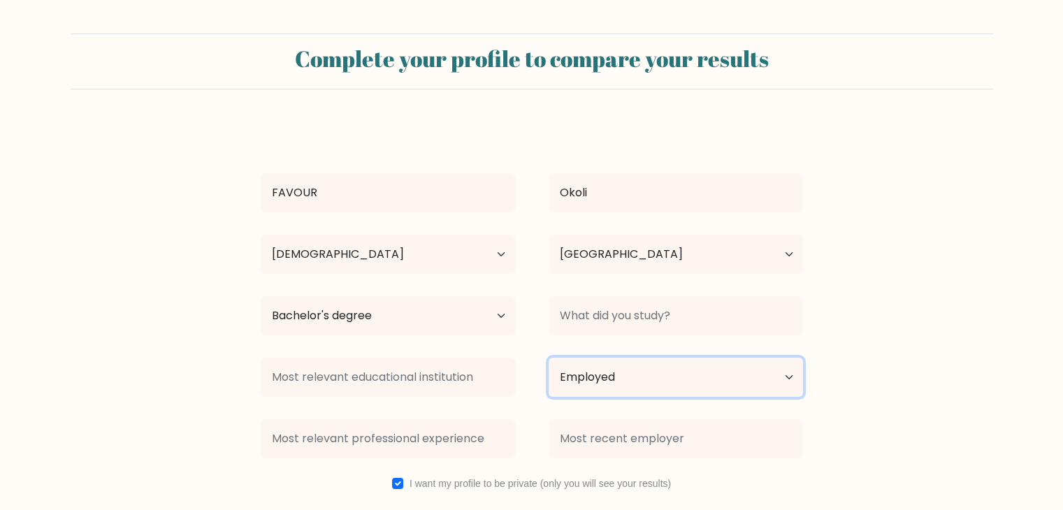
scroll to position [71, 0]
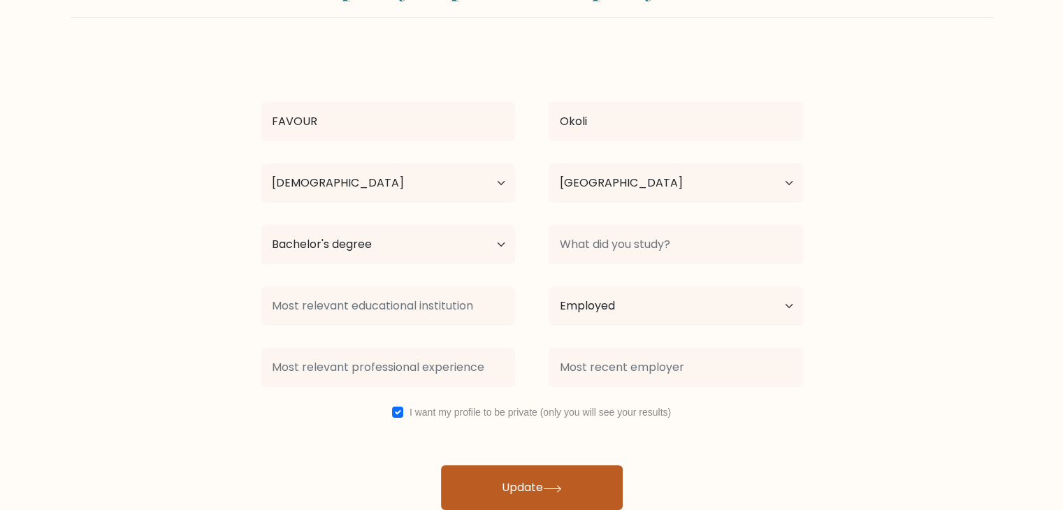
click at [542, 474] on button "Update" at bounding box center [532, 487] width 182 height 45
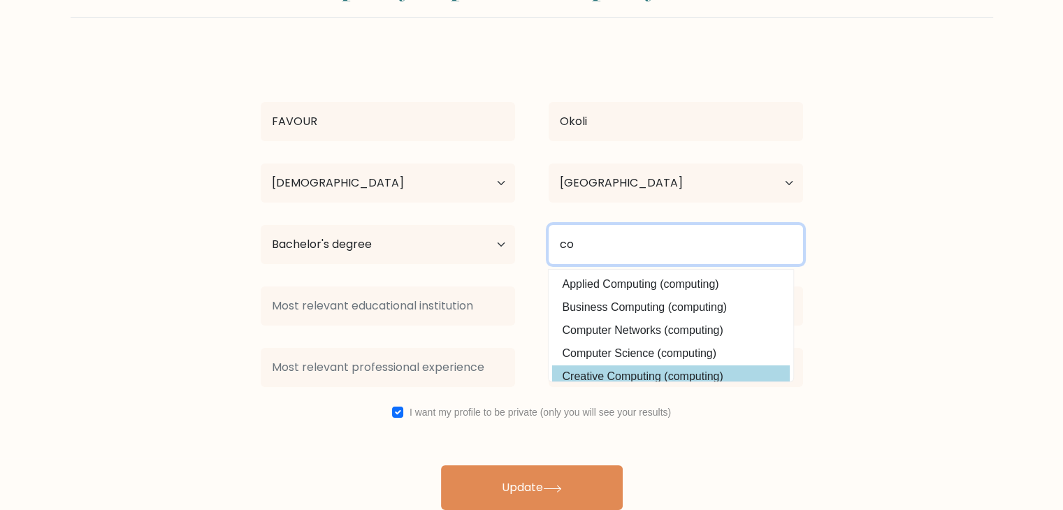
type input "c"
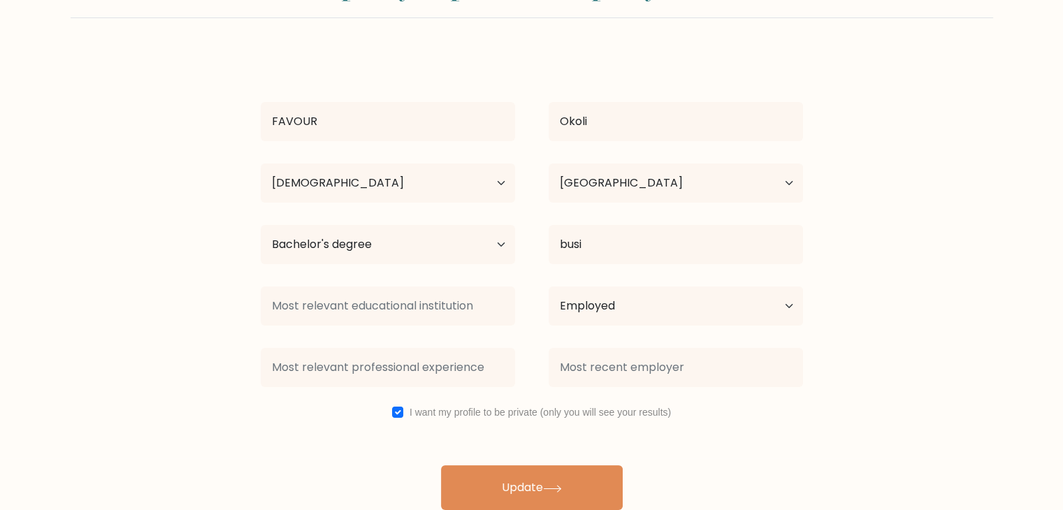
click at [632, 286] on div "FAVOUR Okoli Age Under 18 years old 18-24 years old 25-34 years old 35-44 years…" at bounding box center [531, 281] width 559 height 458
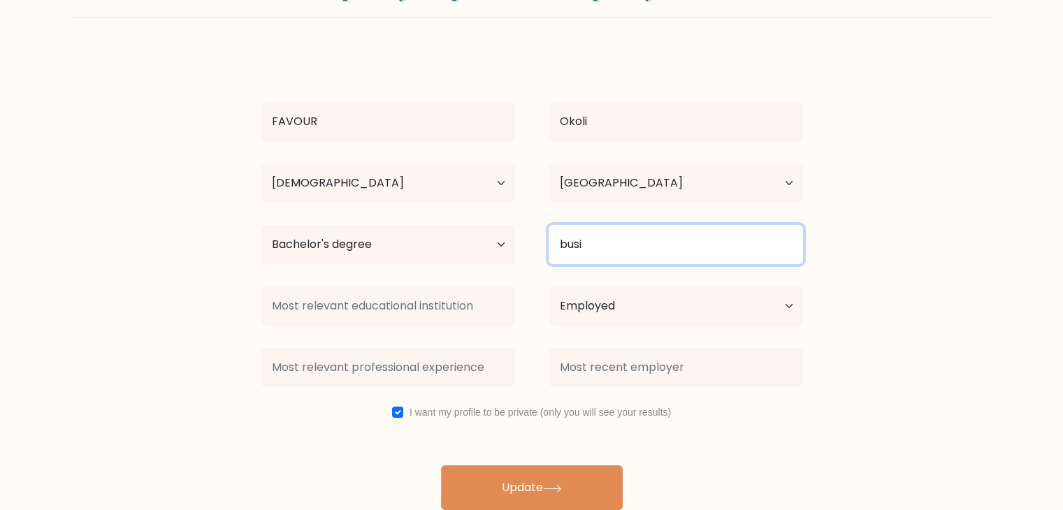
click at [657, 245] on input "busi" at bounding box center [675, 244] width 254 height 39
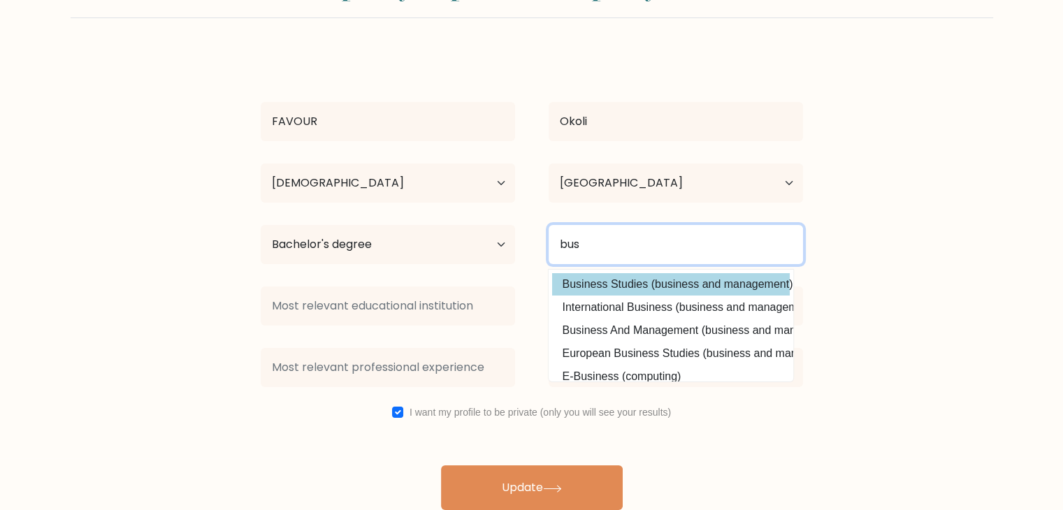
type input "bus"
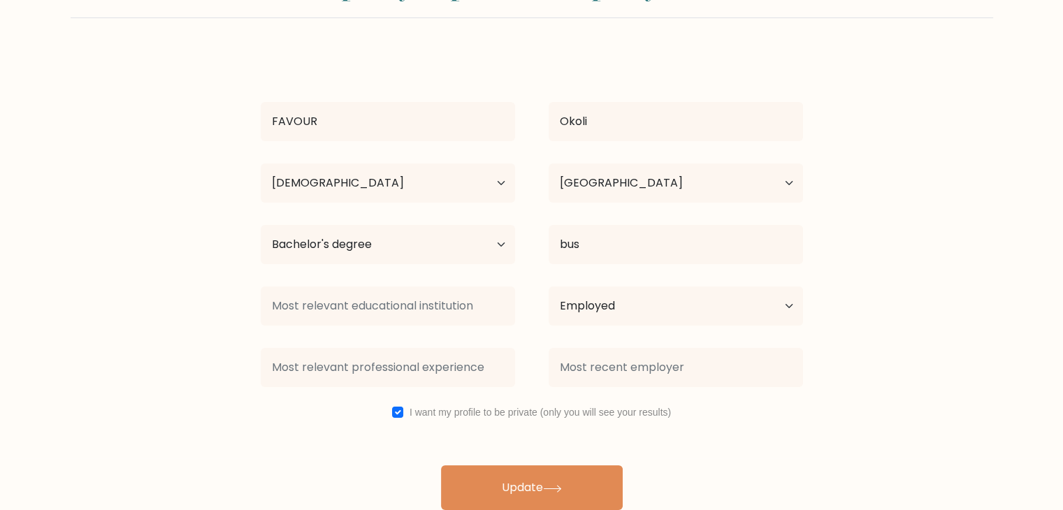
click at [719, 286] on div "FAVOUR Okoli Age Under 18 years old 18-24 years old 25-34 years old 35-44 years…" at bounding box center [531, 281] width 559 height 458
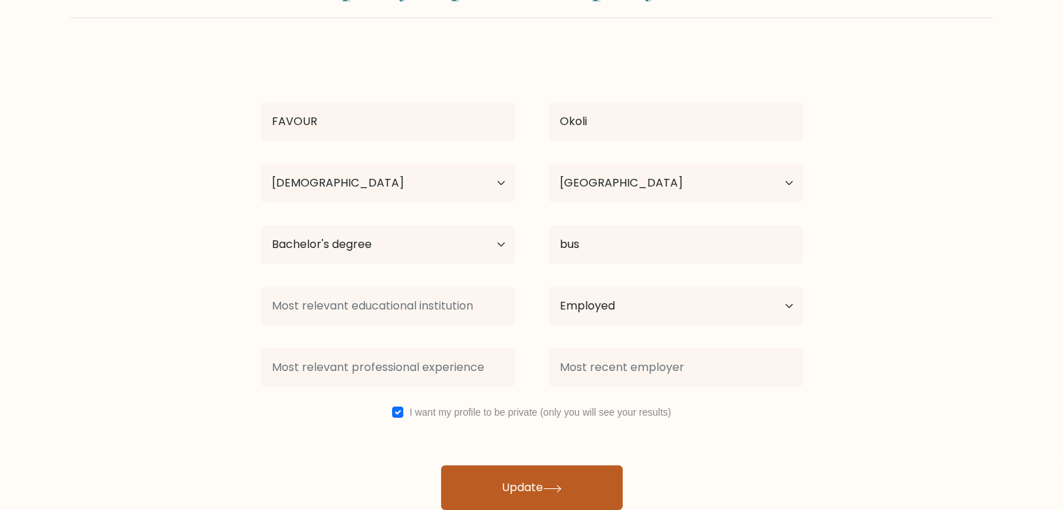
click at [565, 467] on button "Update" at bounding box center [532, 487] width 182 height 45
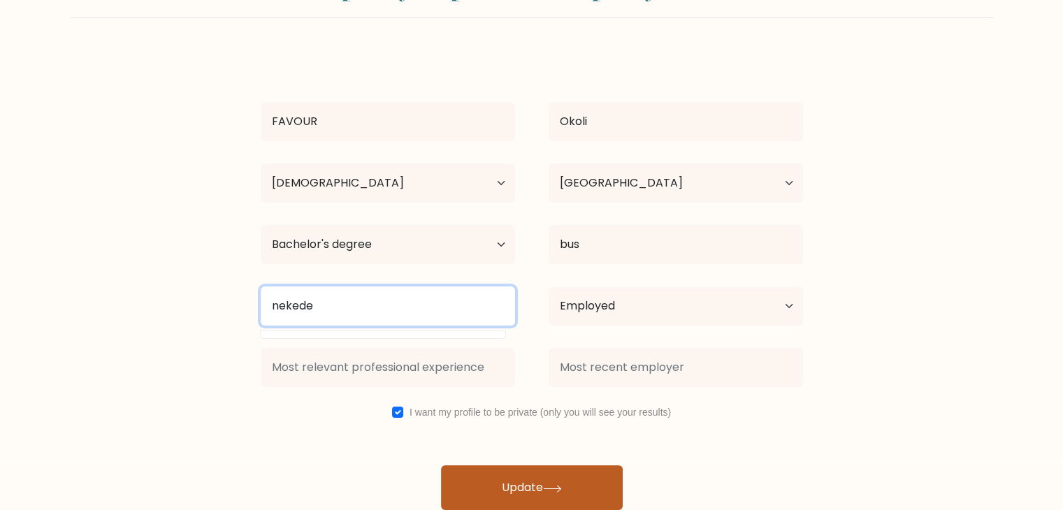
type input "nekede"
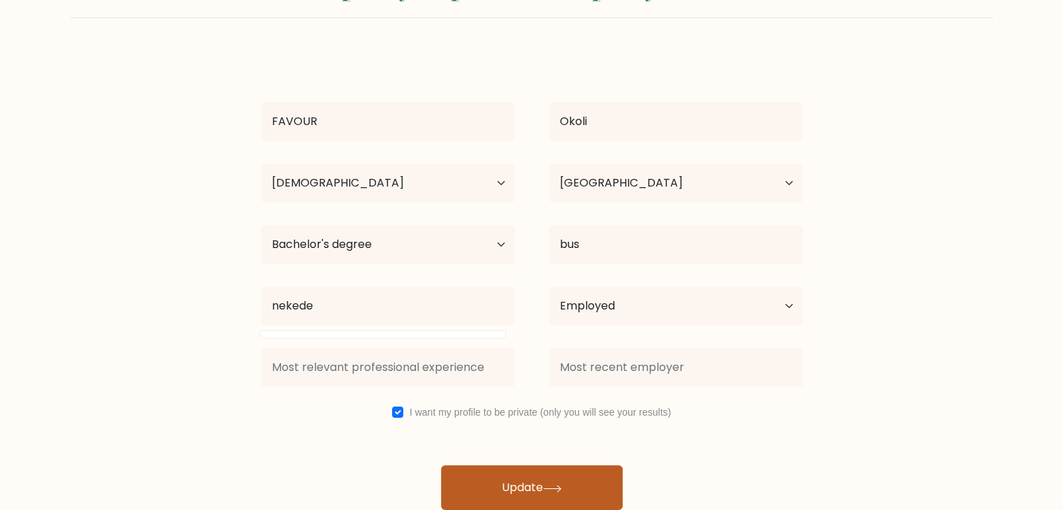
click at [496, 476] on button "Update" at bounding box center [532, 487] width 182 height 45
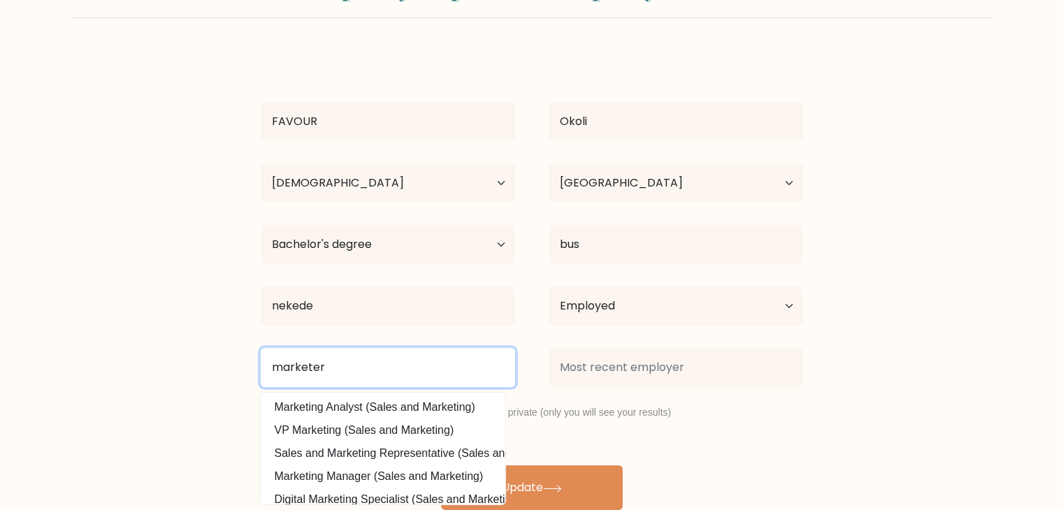
type input "marketer"
click at [441, 465] on button "Update" at bounding box center [532, 487] width 182 height 45
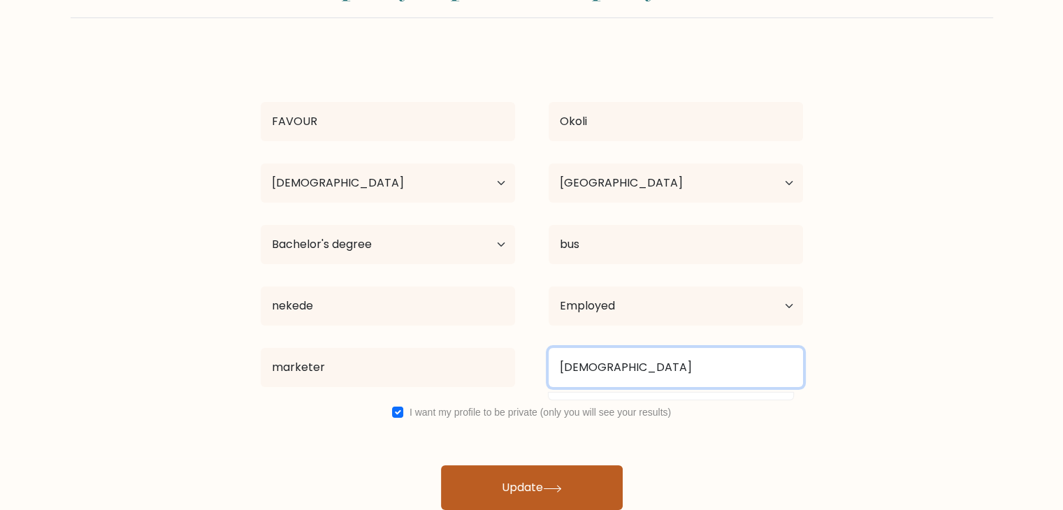
type input "moniepoint"
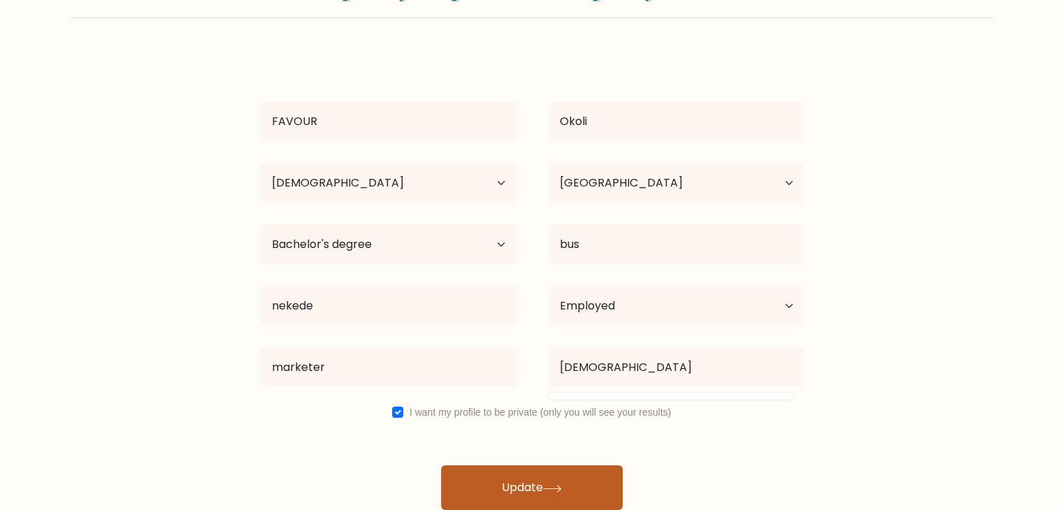
click at [560, 487] on icon at bounding box center [552, 488] width 17 height 6
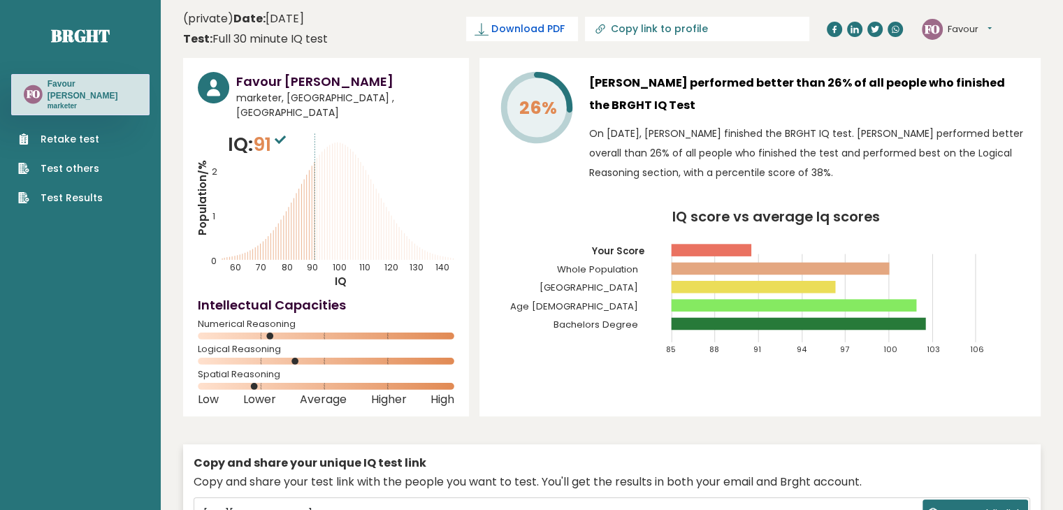
click at [564, 26] on span "Download PDF" at bounding box center [527, 29] width 73 height 15
click at [390, 48] on header "(private) Date: [DATE] Test: Full 30 minute IQ test Download PDF Downloading...…" at bounding box center [611, 29] width 857 height 44
click at [995, 28] on div "FO Favour Dashboard Profile Settings Logout" at bounding box center [981, 29] width 119 height 28
click at [991, 28] on button "Favour" at bounding box center [969, 29] width 44 height 14
click at [970, 64] on link "Profile" at bounding box center [983, 71] width 71 height 20
